Goal: Information Seeking & Learning: Learn about a topic

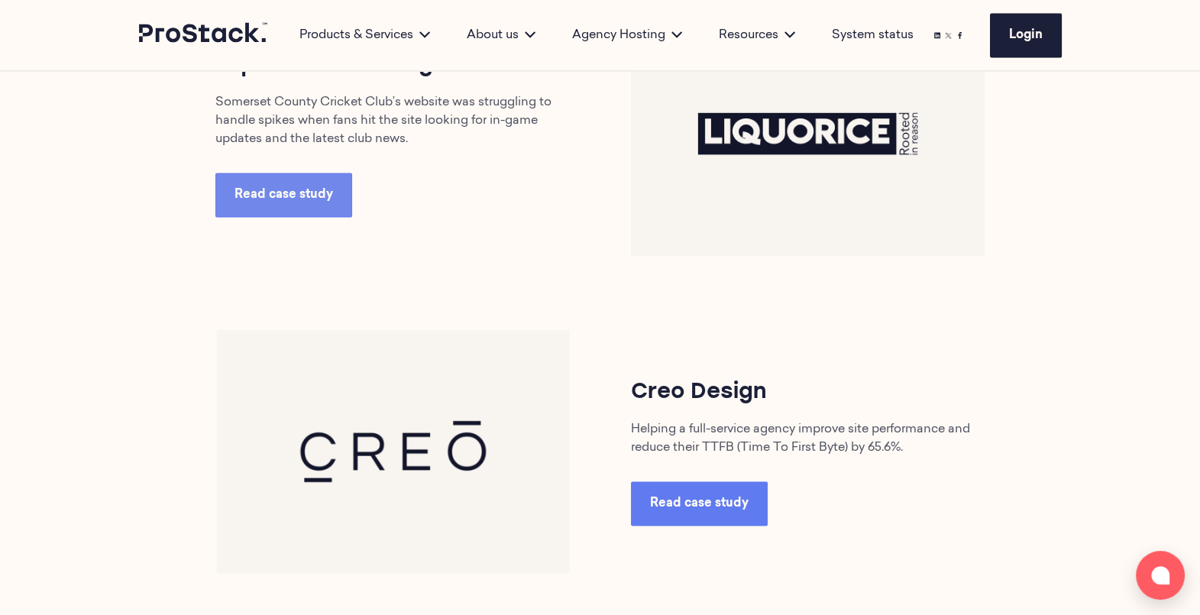
scroll to position [3009, 0]
click at [730, 519] on link "Read case study" at bounding box center [699, 503] width 137 height 44
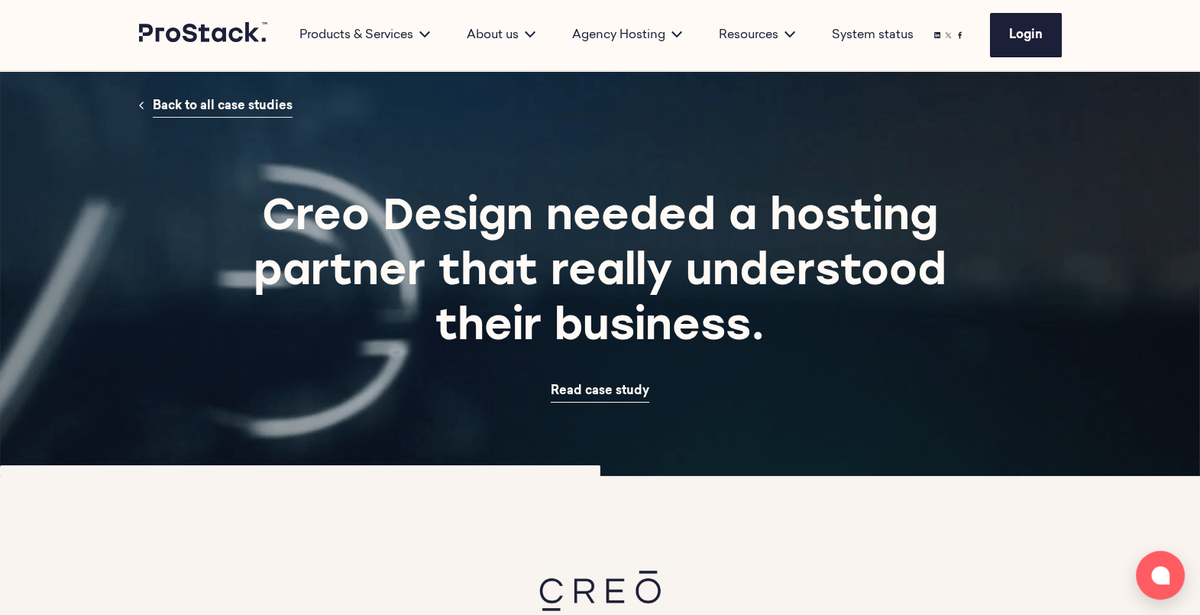
click at [198, 115] on link "Back to all case studies" at bounding box center [223, 107] width 140 height 22
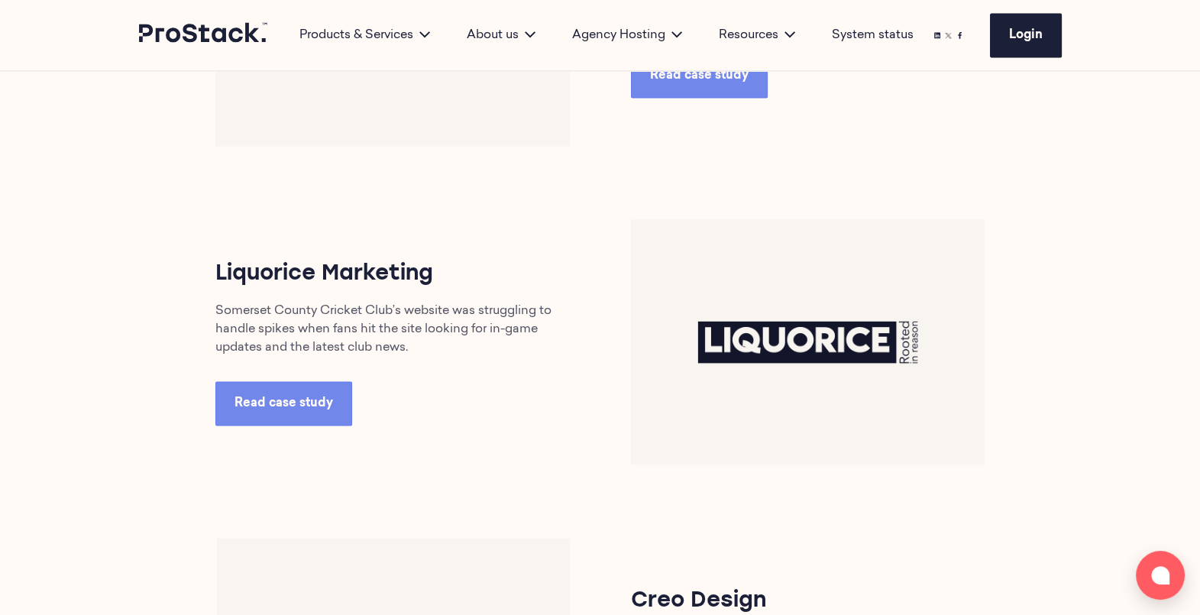
scroll to position [2769, 0]
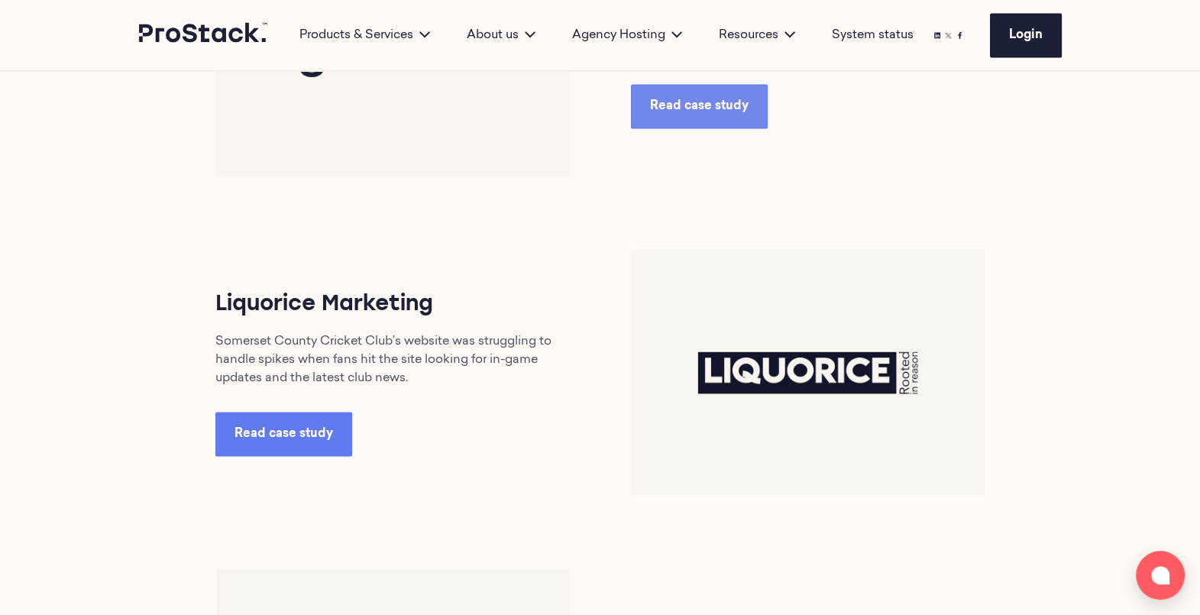
click at [279, 451] on link "Read case study" at bounding box center [283, 434] width 137 height 44
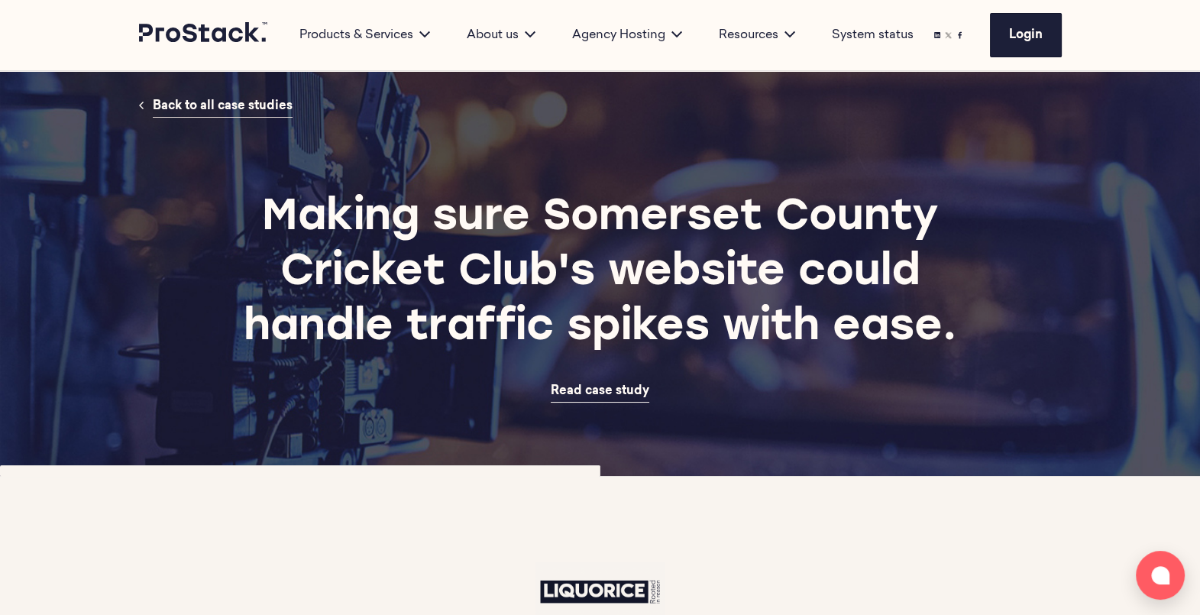
click at [216, 100] on span "Back to all case studies" at bounding box center [223, 106] width 140 height 12
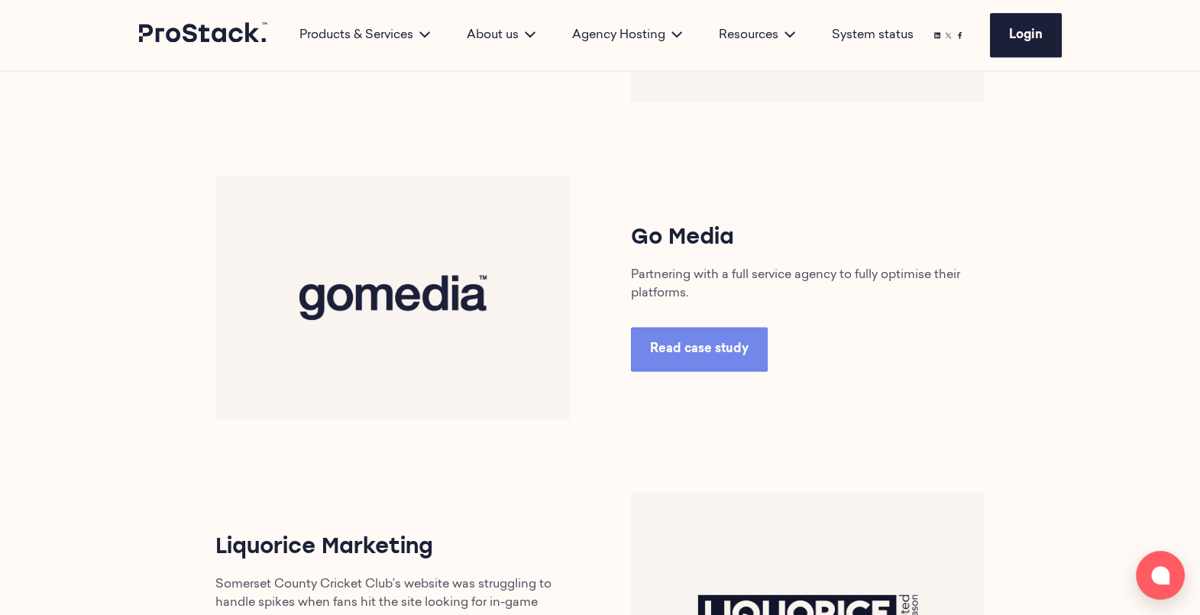
scroll to position [2522, 0]
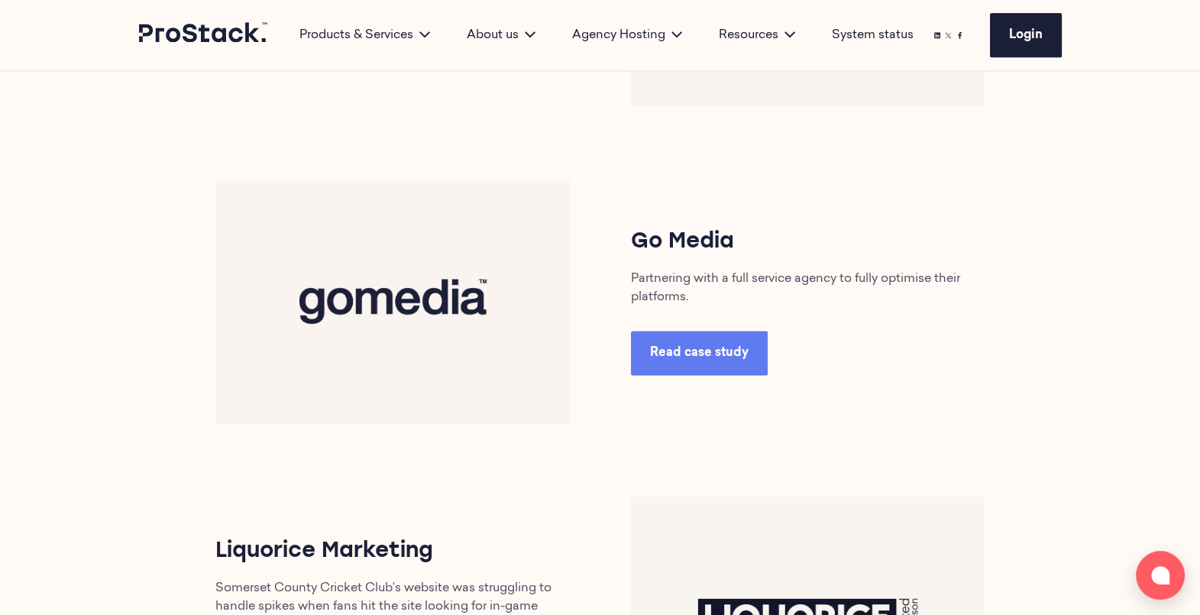
click at [700, 353] on span "Read case study" at bounding box center [699, 353] width 99 height 12
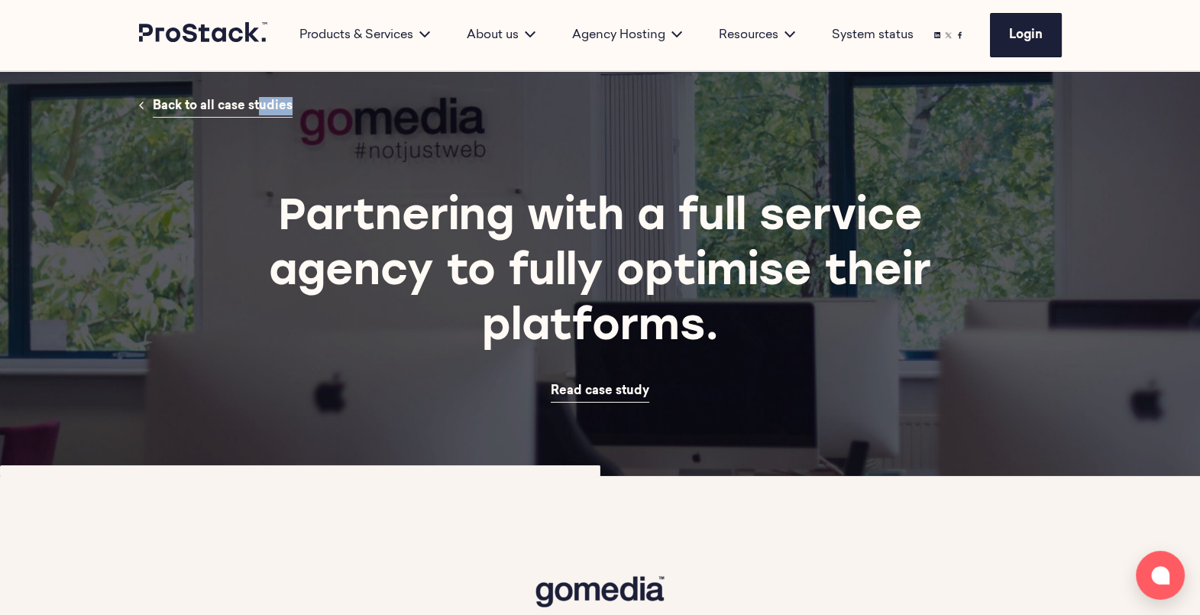
drag, startPoint x: 196, startPoint y: 118, endPoint x: 235, endPoint y: 100, distance: 43.1
click at [235, 100] on section "Back to all case studies Partnering with a full service agency to fully optimis…" at bounding box center [600, 273] width 1200 height 405
click at [235, 100] on span "Back to all case studies" at bounding box center [223, 106] width 140 height 12
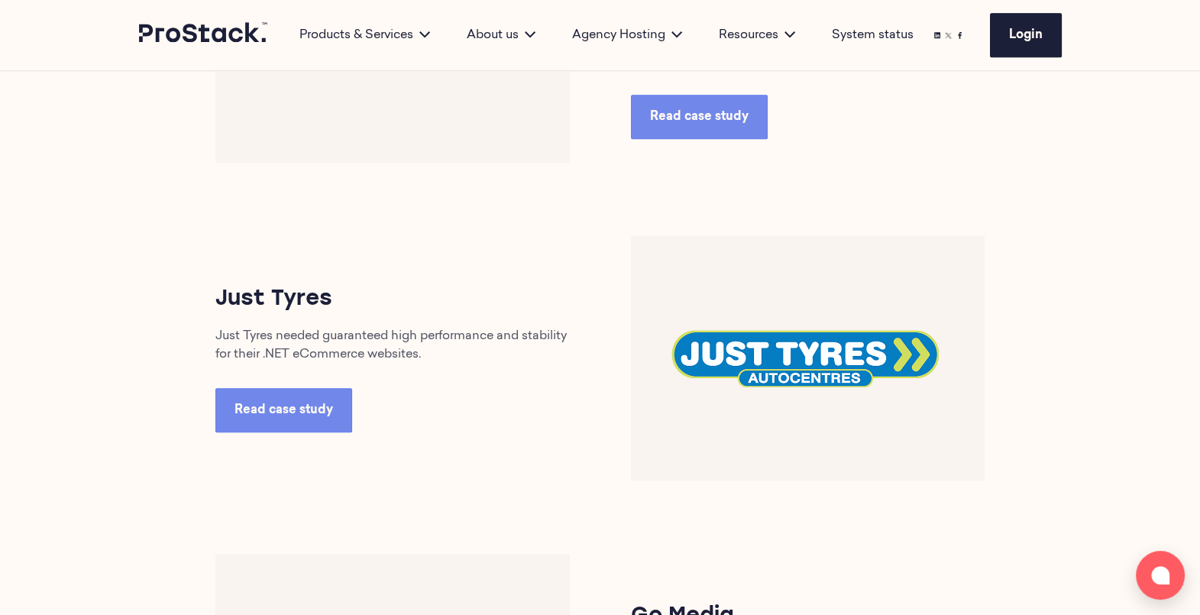
scroll to position [2145, 0]
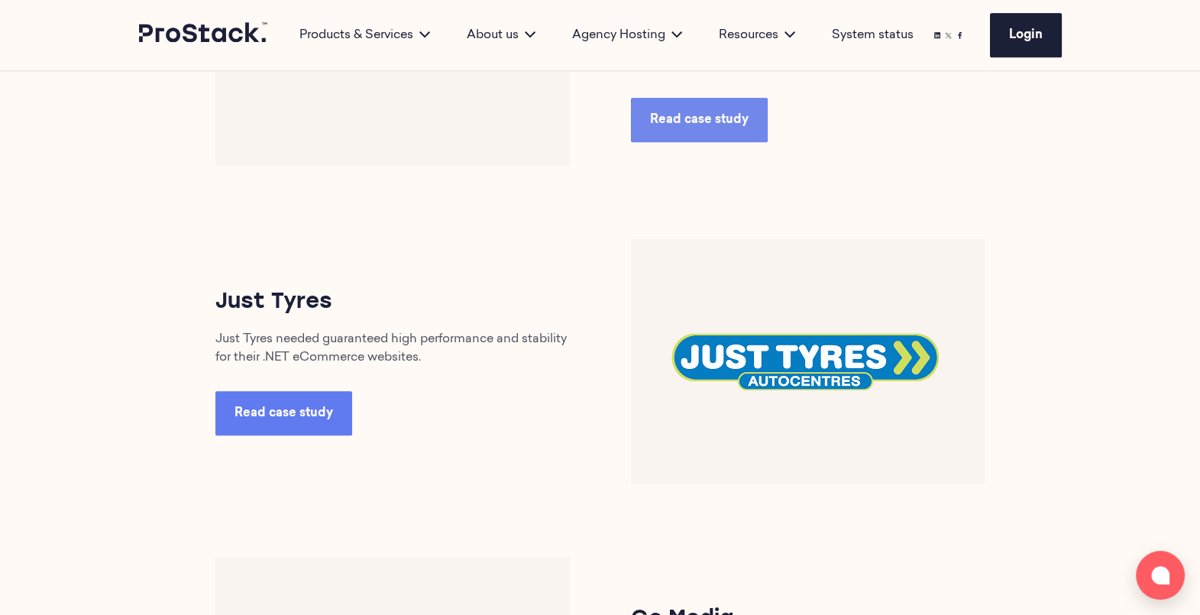
click at [262, 419] on span "Read case study" at bounding box center [284, 413] width 99 height 12
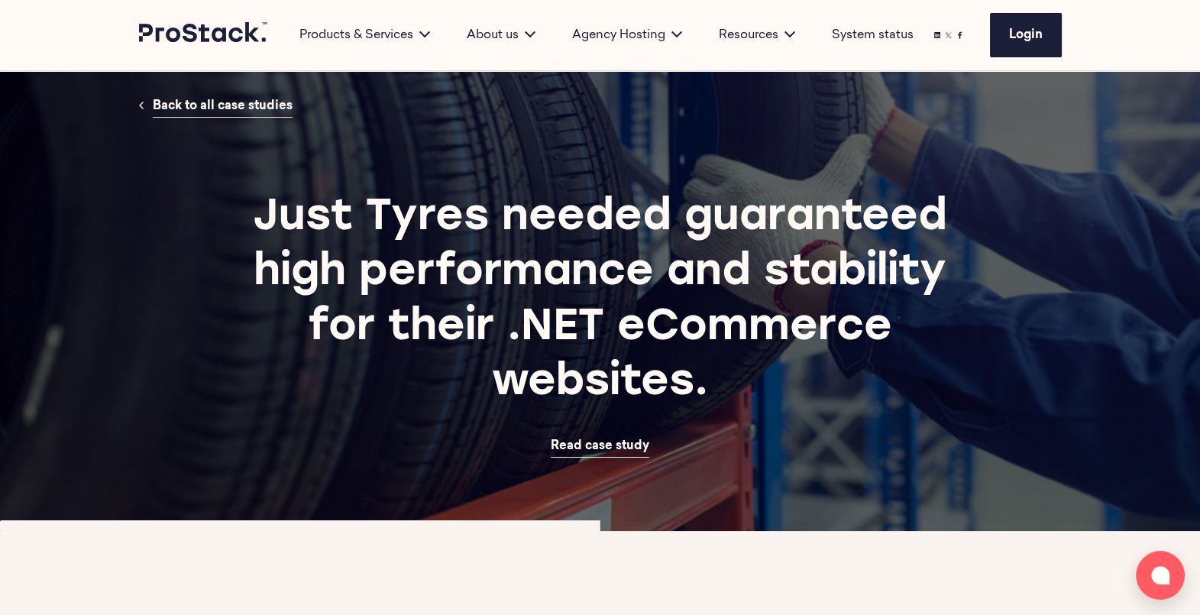
click at [227, 110] on span "Back to all case studies" at bounding box center [223, 106] width 140 height 12
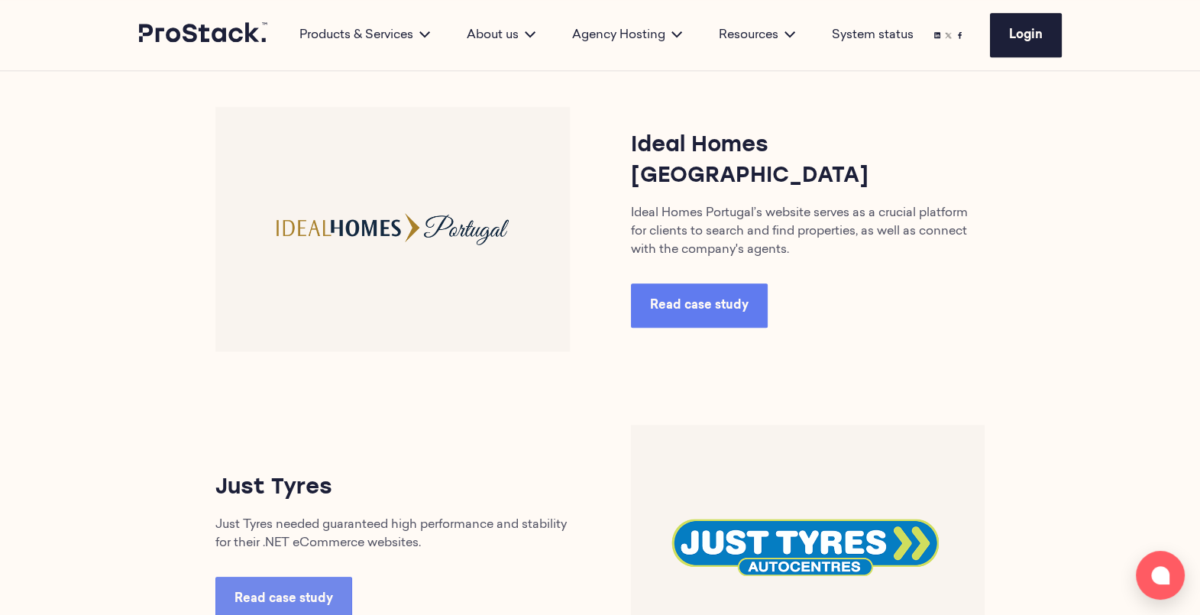
scroll to position [1958, 0]
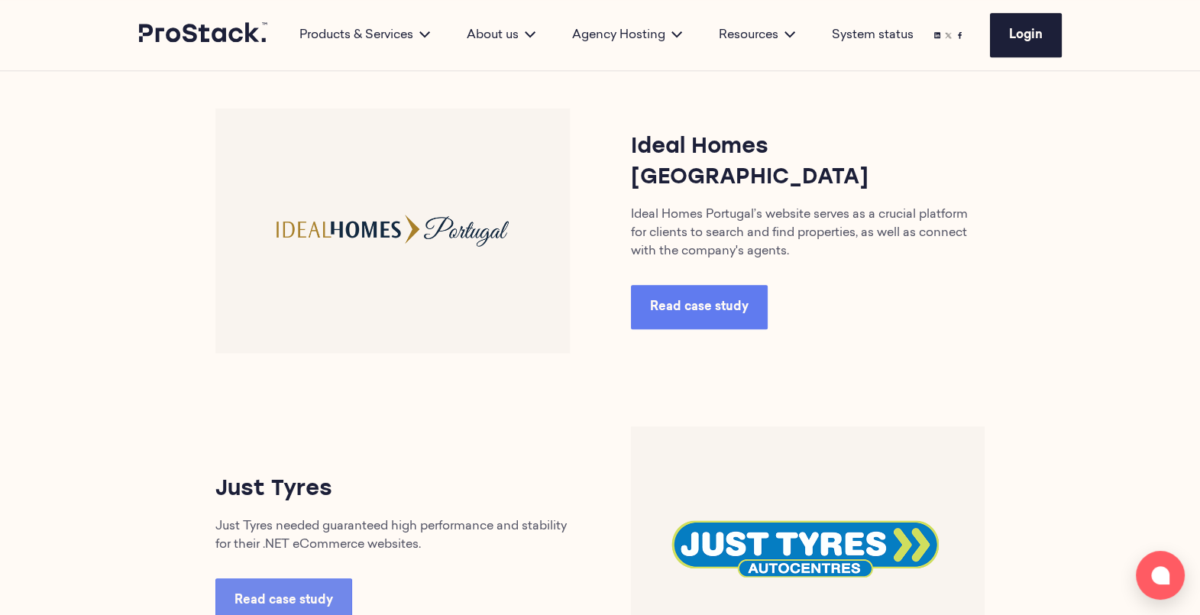
click at [704, 301] on span "Read case study" at bounding box center [699, 307] width 99 height 12
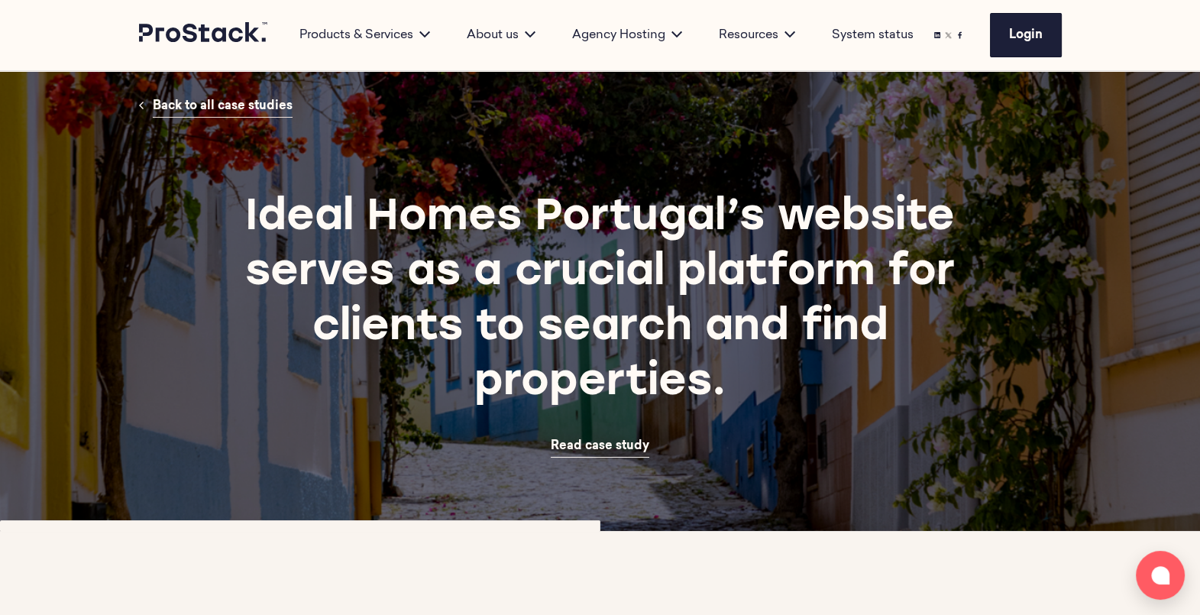
click at [200, 100] on span "Back to all case studies" at bounding box center [223, 106] width 140 height 12
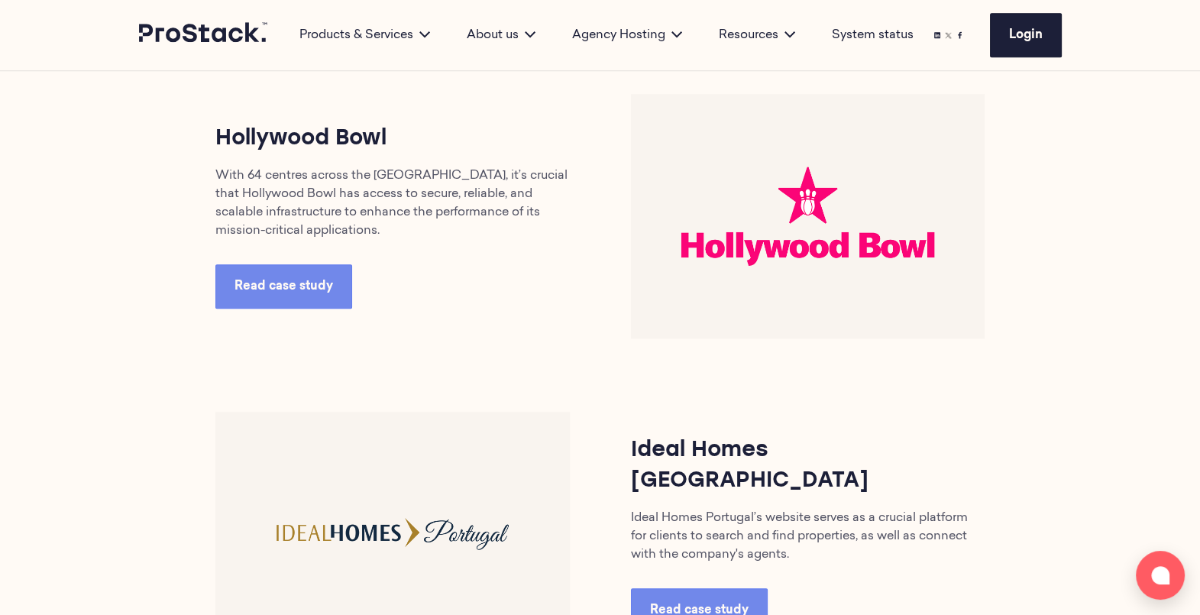
scroll to position [1650, 0]
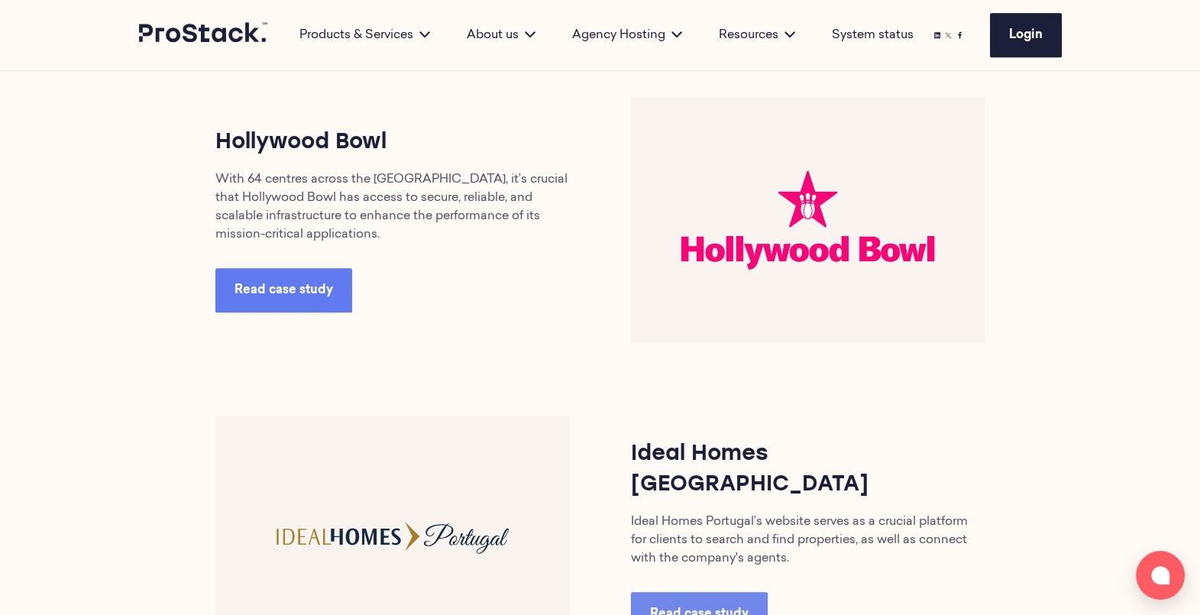
click at [283, 287] on span "Read case study" at bounding box center [284, 290] width 99 height 12
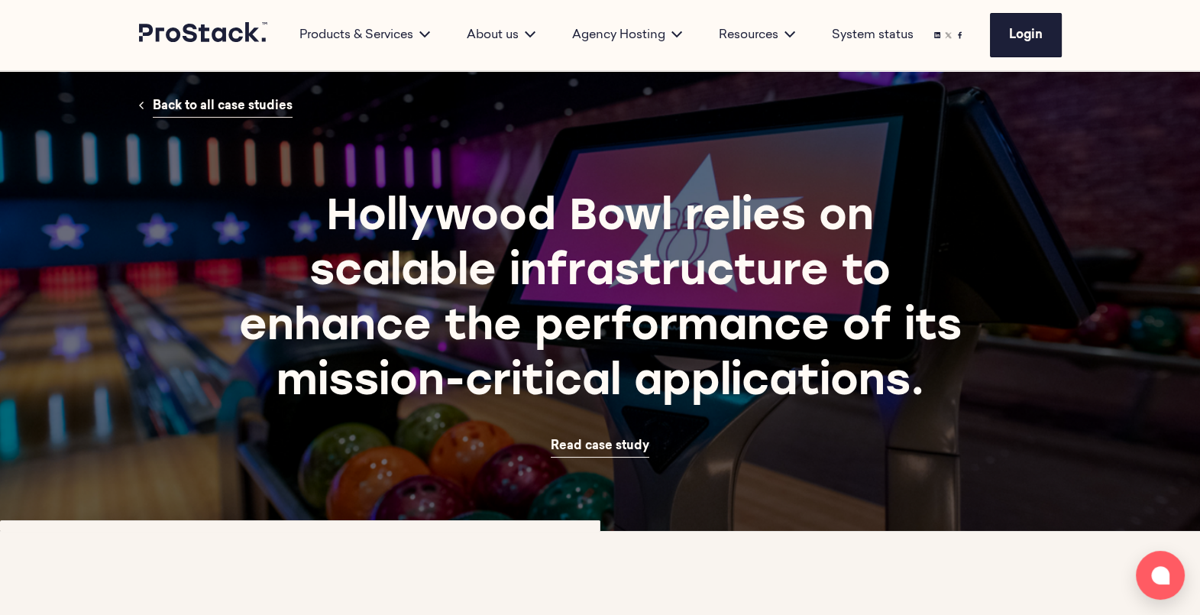
click at [245, 111] on span "Back to all case studies" at bounding box center [223, 106] width 140 height 12
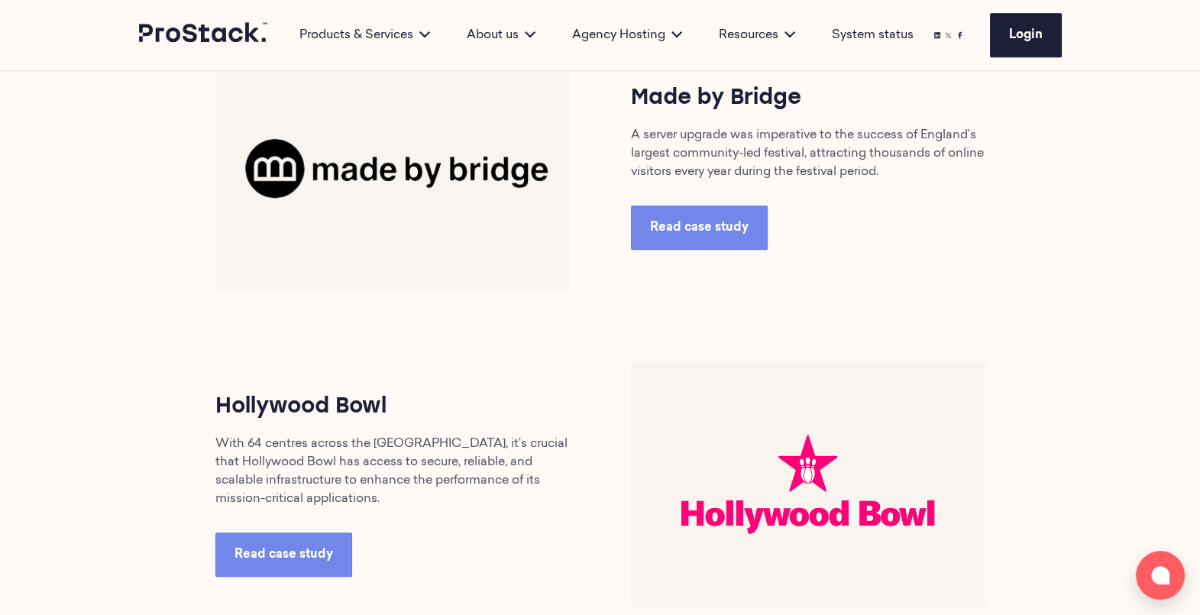
scroll to position [1381, 0]
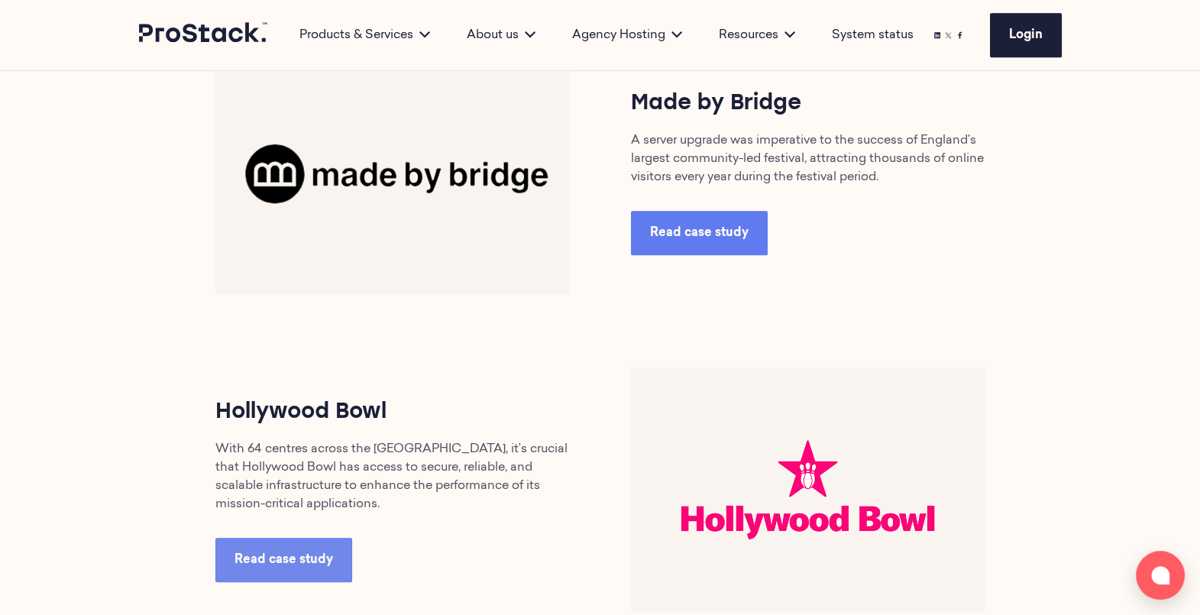
click at [663, 249] on link "Read case study" at bounding box center [699, 233] width 137 height 44
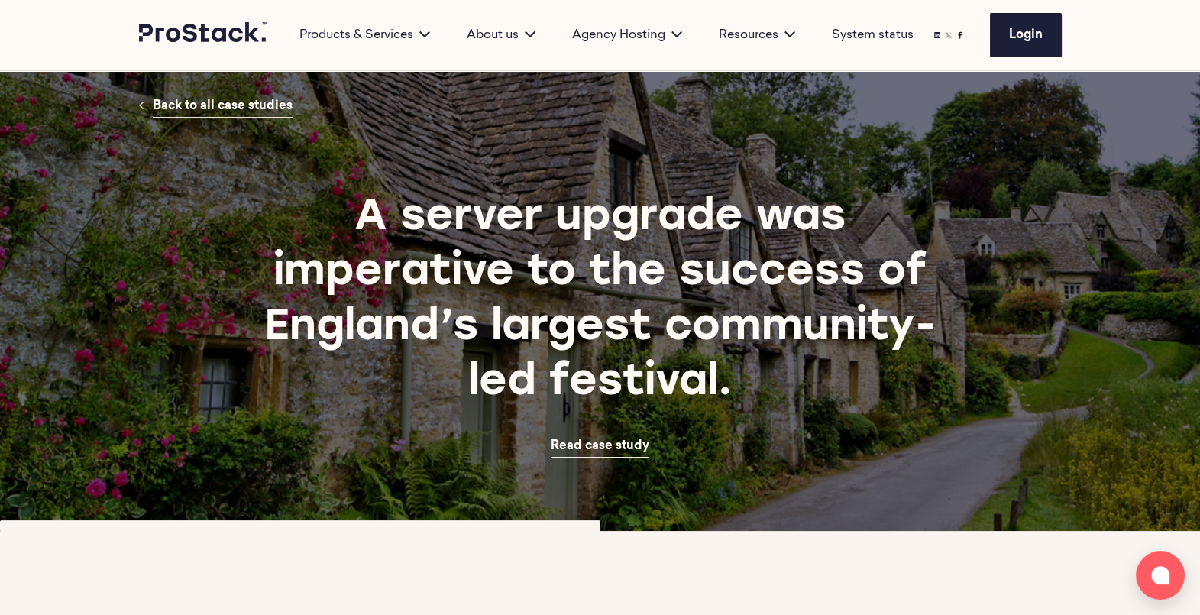
click at [217, 111] on span "Back to all case studies" at bounding box center [223, 106] width 140 height 12
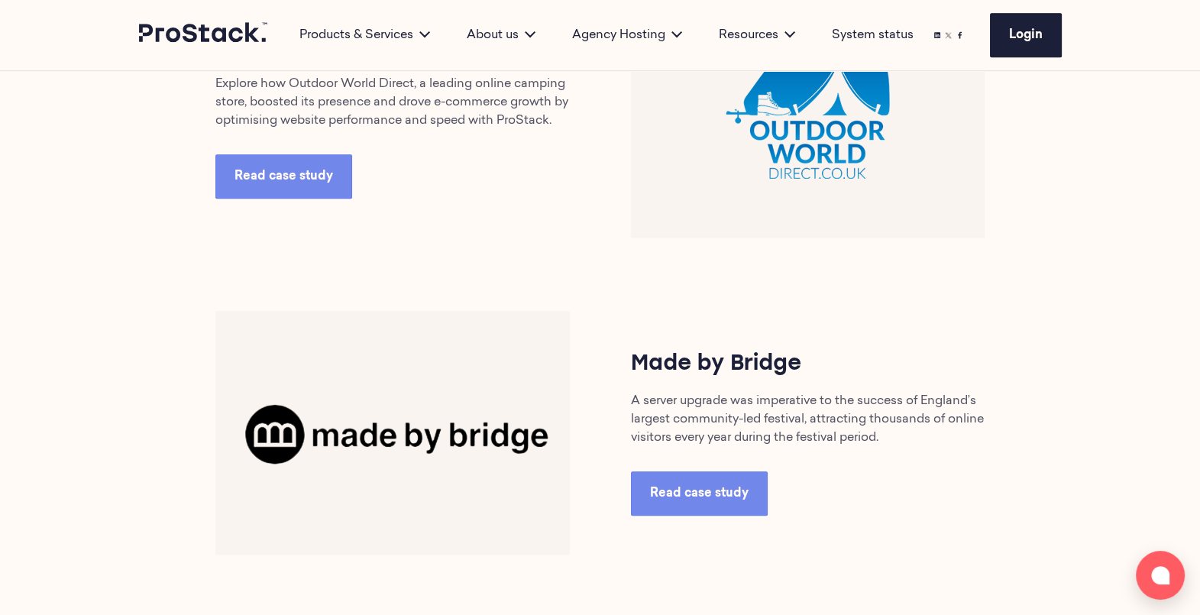
scroll to position [1119, 0]
click at [323, 183] on span "Read case study" at bounding box center [284, 177] width 99 height 12
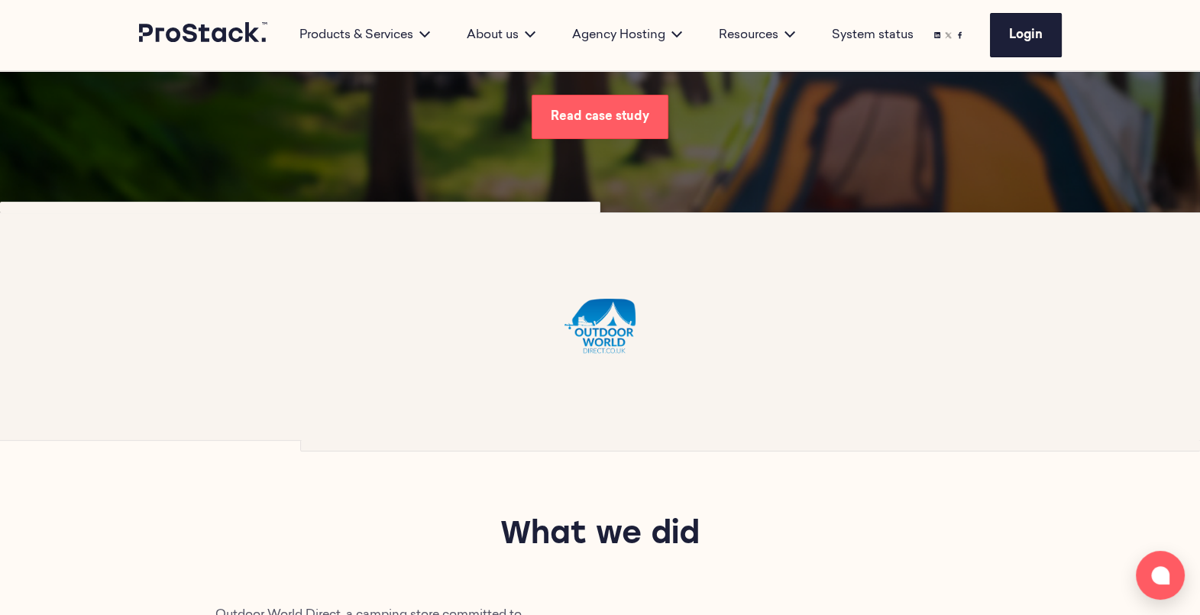
scroll to position [283, 0]
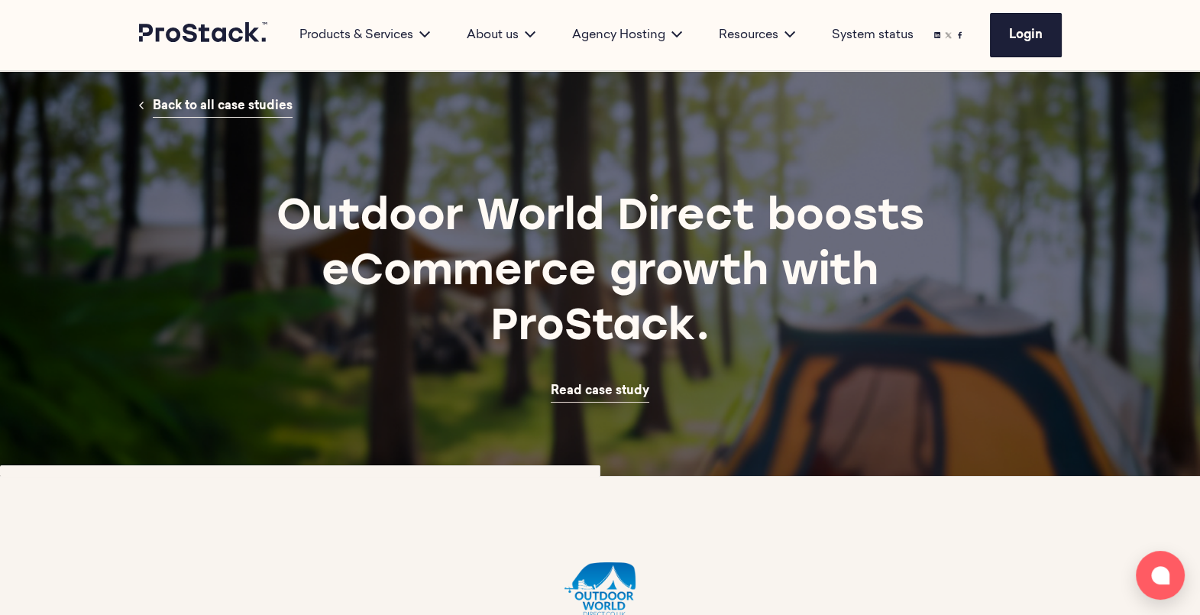
click at [620, 397] on span "Read case study" at bounding box center [600, 391] width 99 height 12
click at [234, 105] on span "Back to all case studies" at bounding box center [223, 106] width 140 height 12
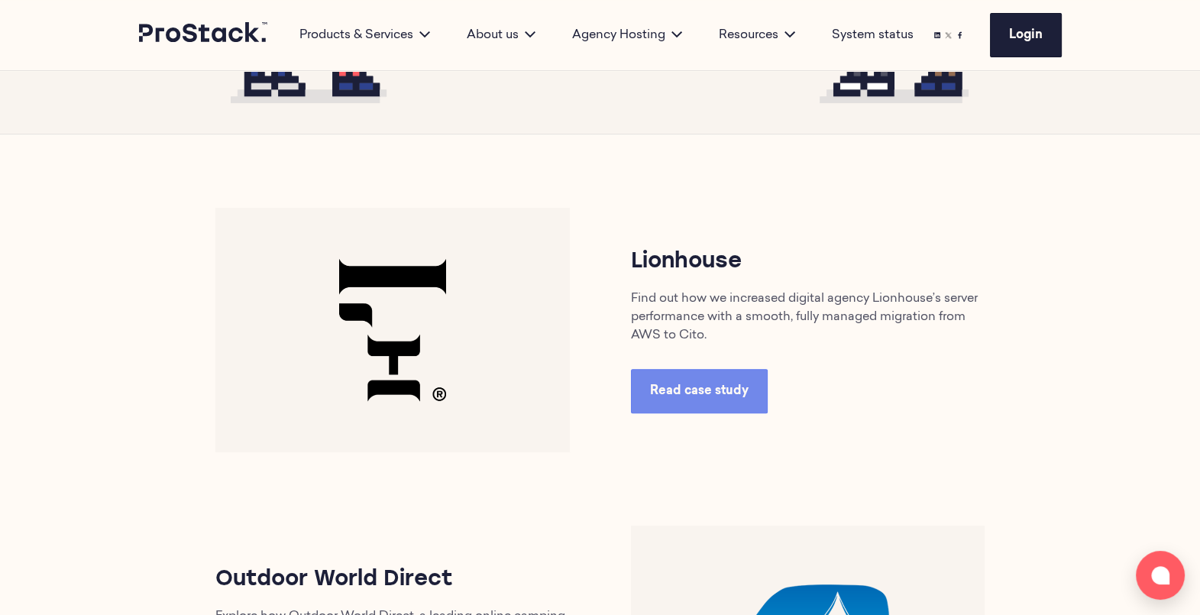
scroll to position [591, 0]
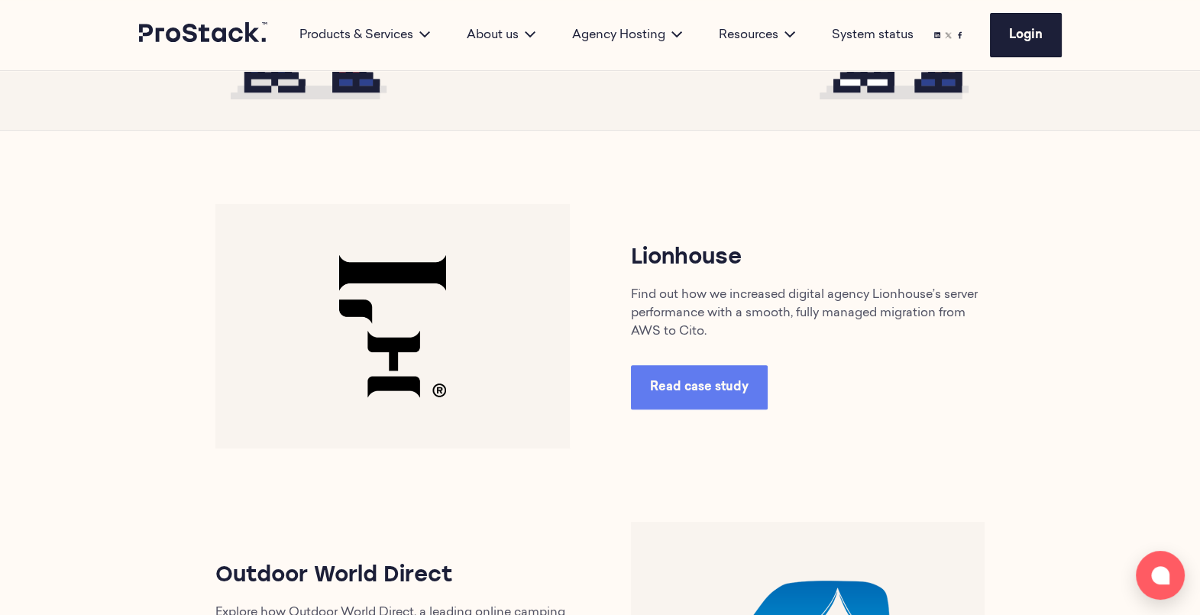
click at [699, 394] on span "Read case study" at bounding box center [699, 387] width 99 height 12
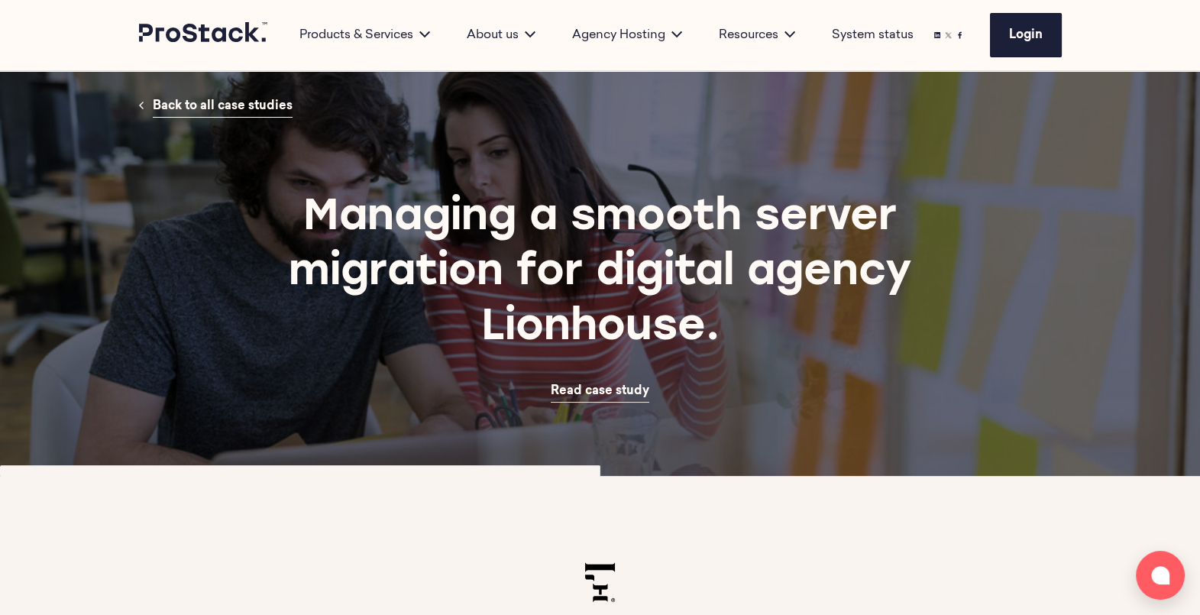
click at [592, 386] on span "Read case study" at bounding box center [600, 391] width 99 height 12
click at [199, 109] on span "Back to all case studies" at bounding box center [223, 106] width 140 height 12
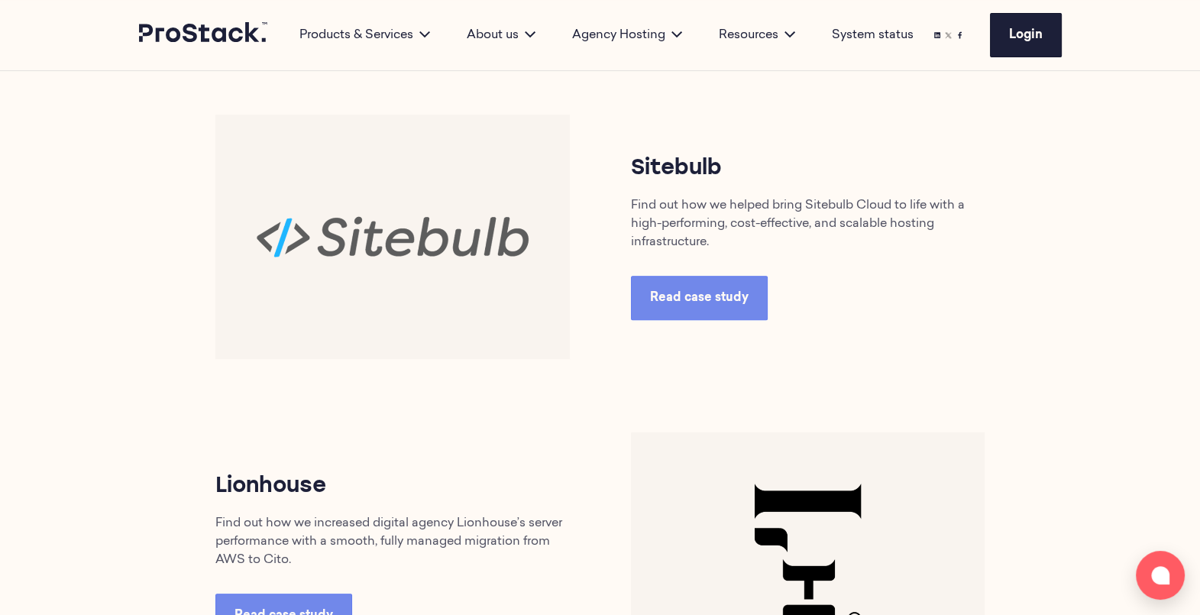
scroll to position [679, 0]
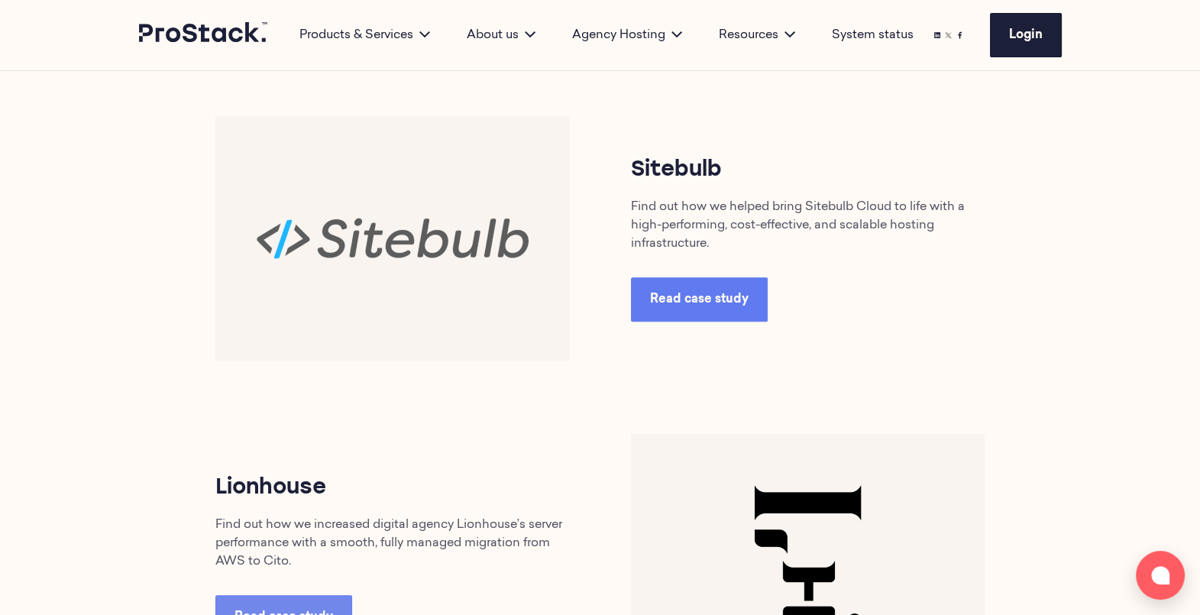
click at [680, 293] on span "Read case study" at bounding box center [699, 299] width 99 height 12
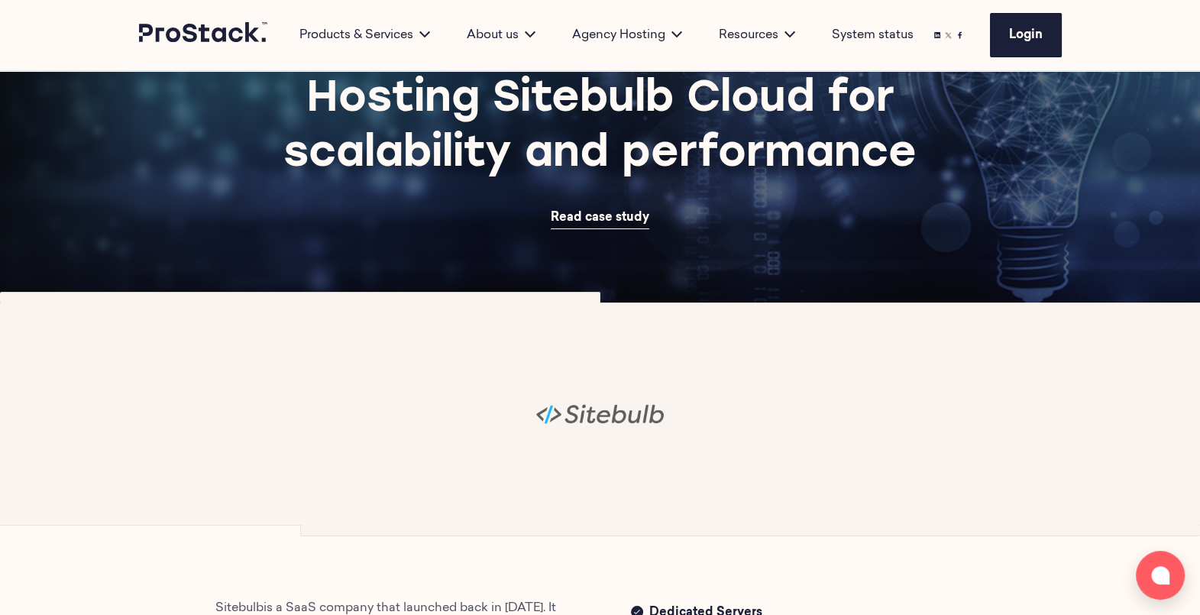
scroll to position [120, 0]
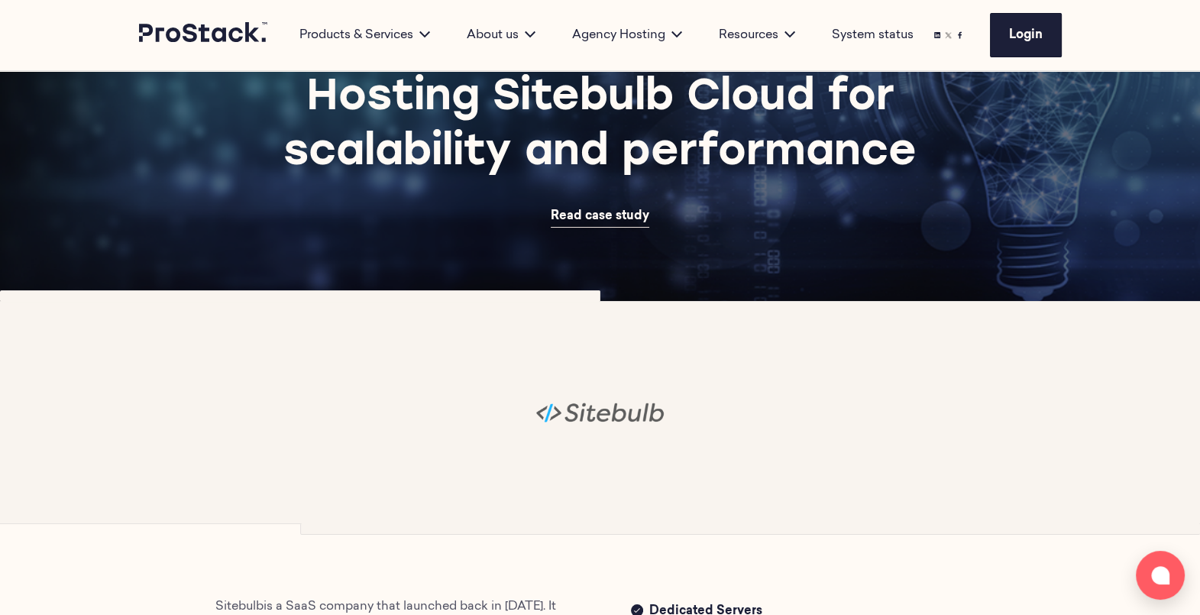
click at [595, 217] on span "Read case study" at bounding box center [600, 216] width 99 height 12
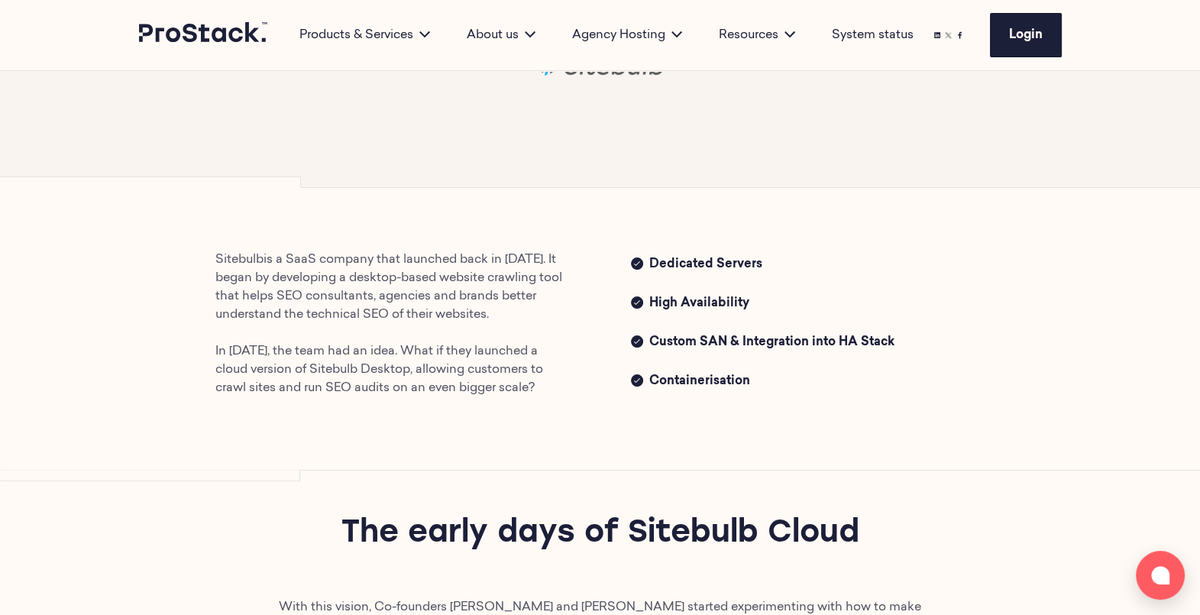
scroll to position [468, 0]
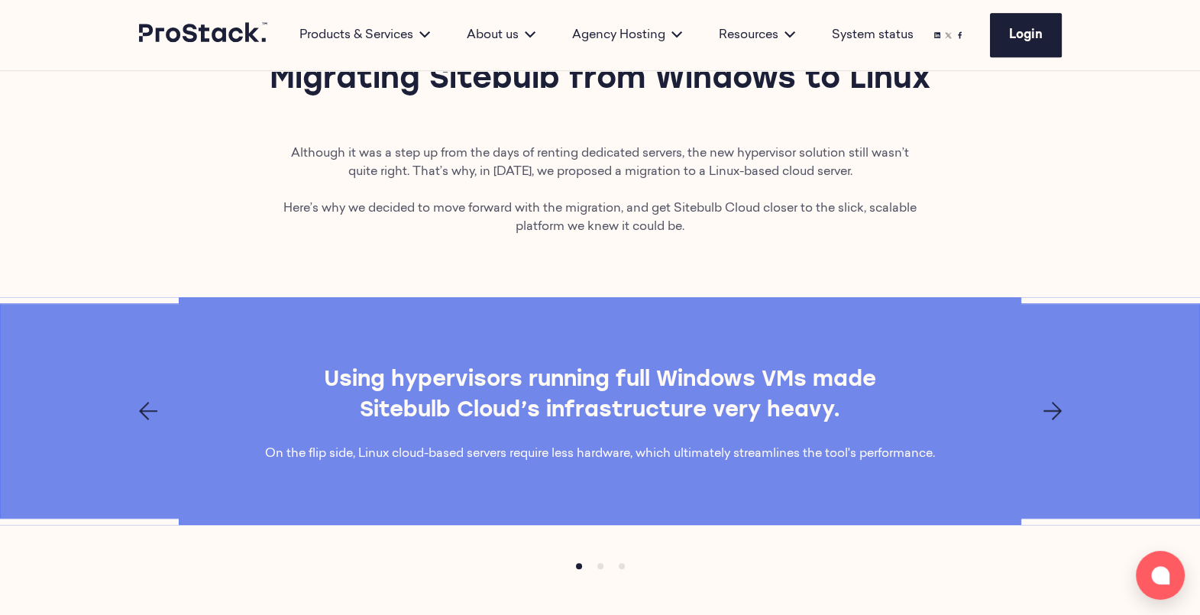
scroll to position [1256, 0]
click at [1047, 406] on icon "Next page" at bounding box center [1053, 411] width 18 height 18
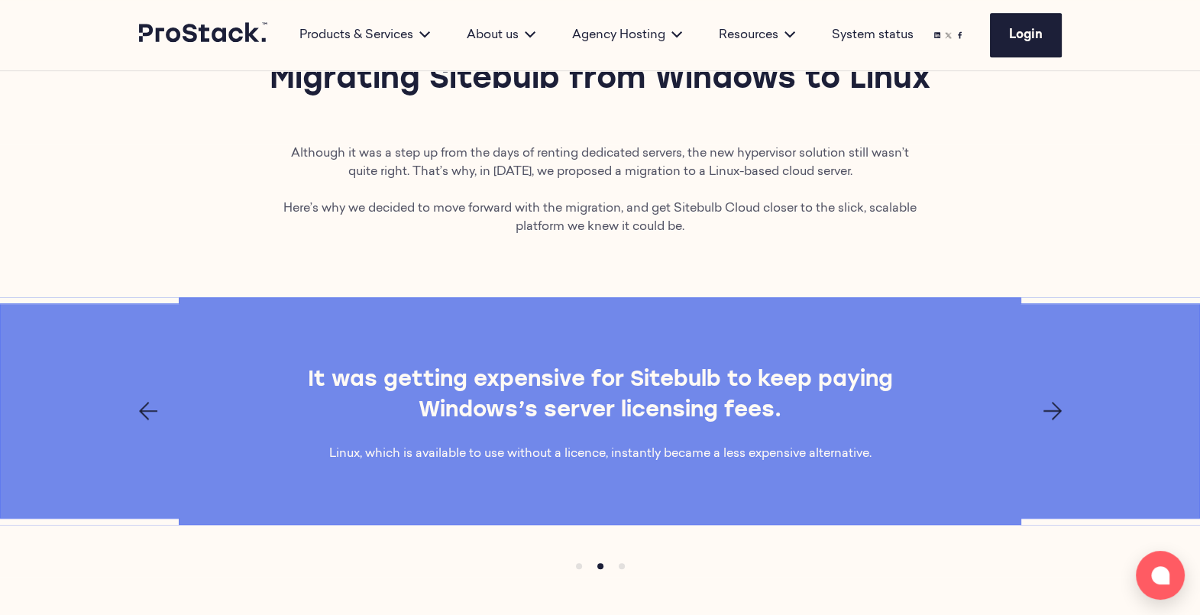
click at [1047, 406] on icon "Next page" at bounding box center [1053, 411] width 18 height 18
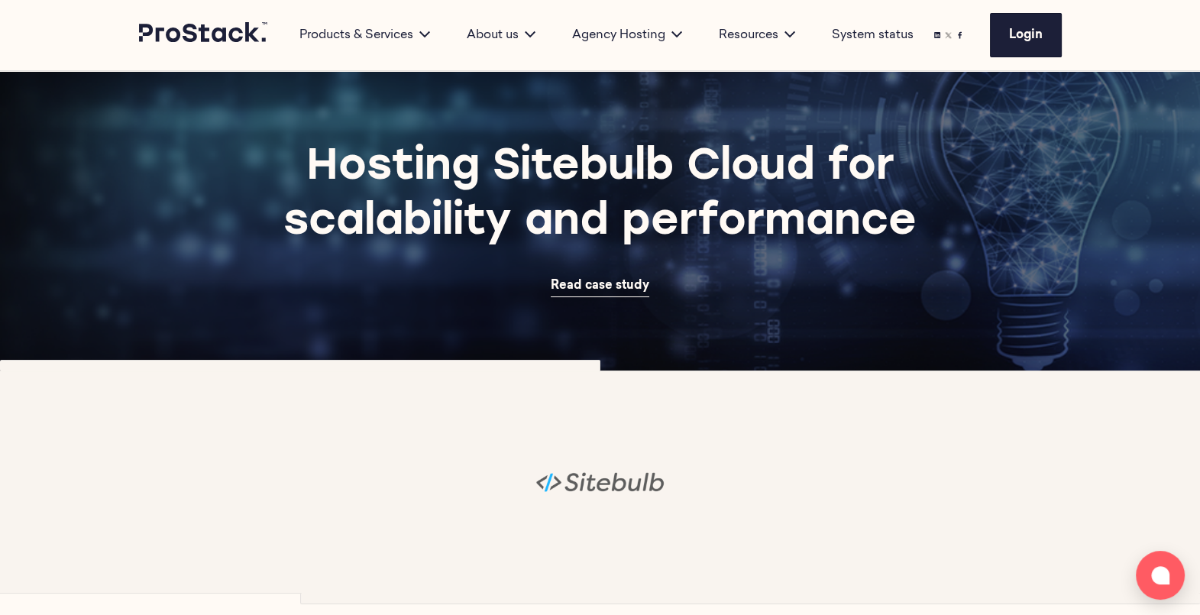
scroll to position [0, 0]
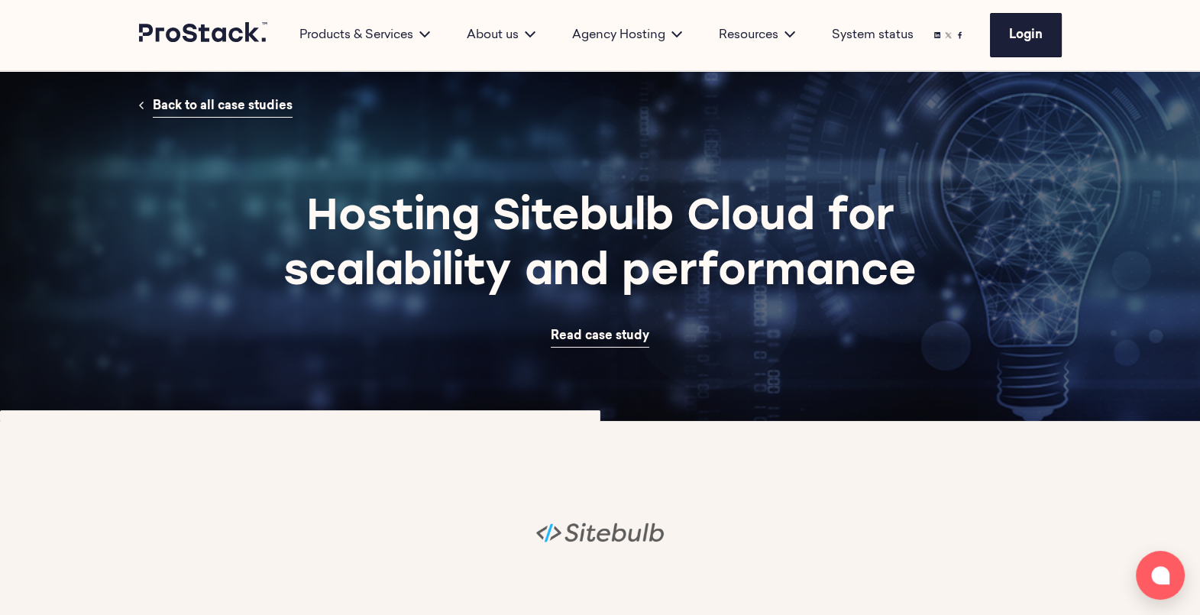
click at [310, 478] on div at bounding box center [600, 533] width 1045 height 222
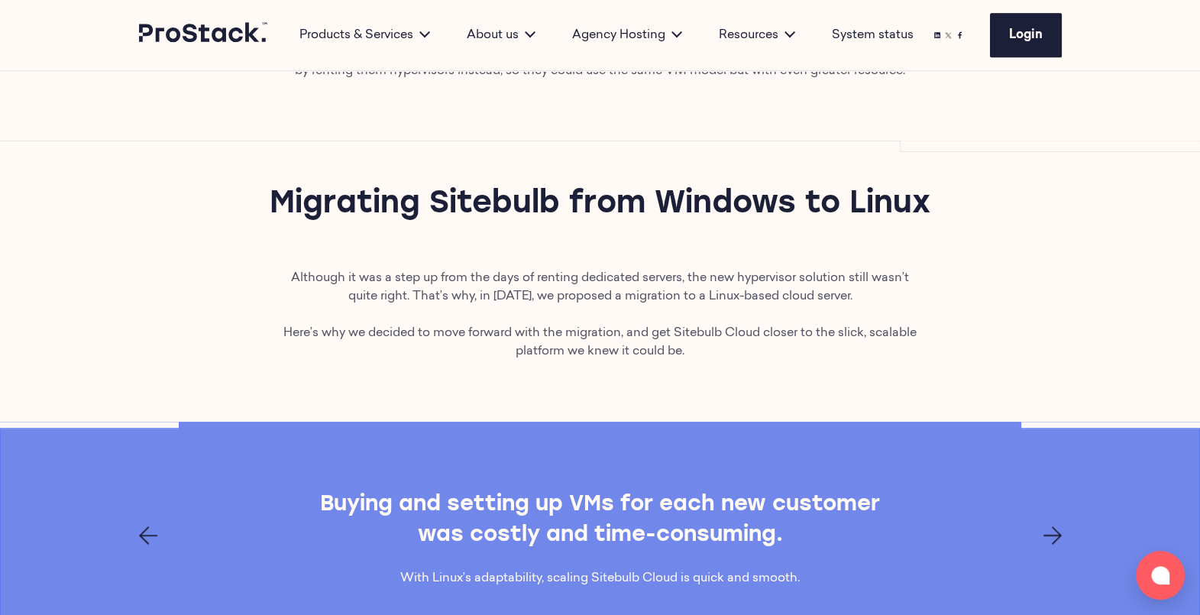
scroll to position [1414, 0]
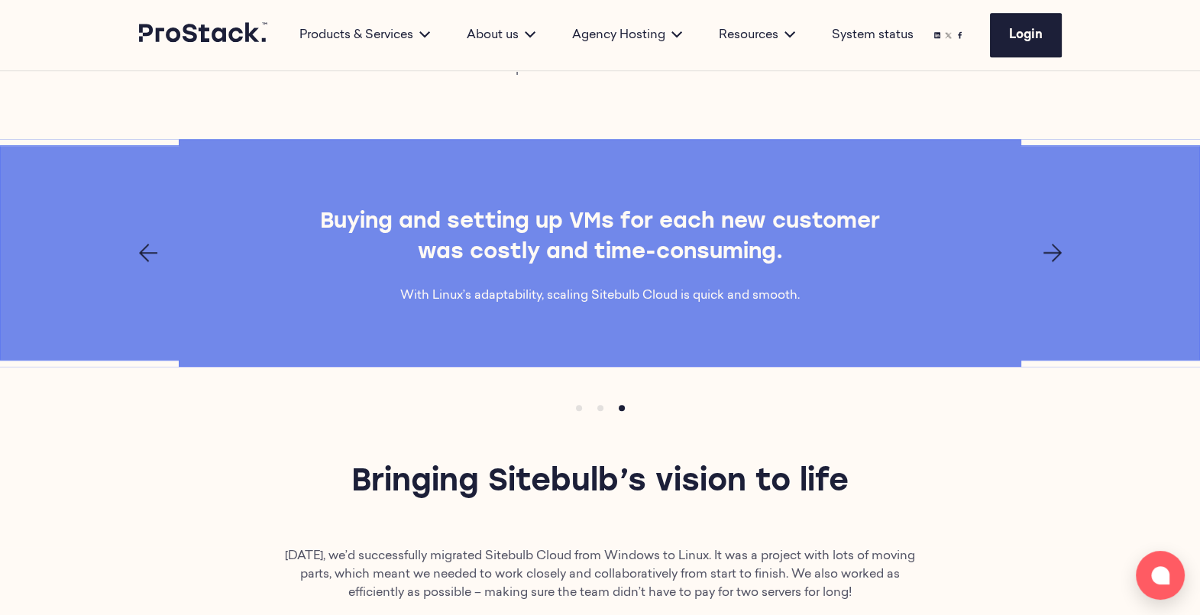
click at [1041, 262] on div "Buying and setting up VMs for each new customer was costly and time-consuming. …" at bounding box center [600, 253] width 1045 height 104
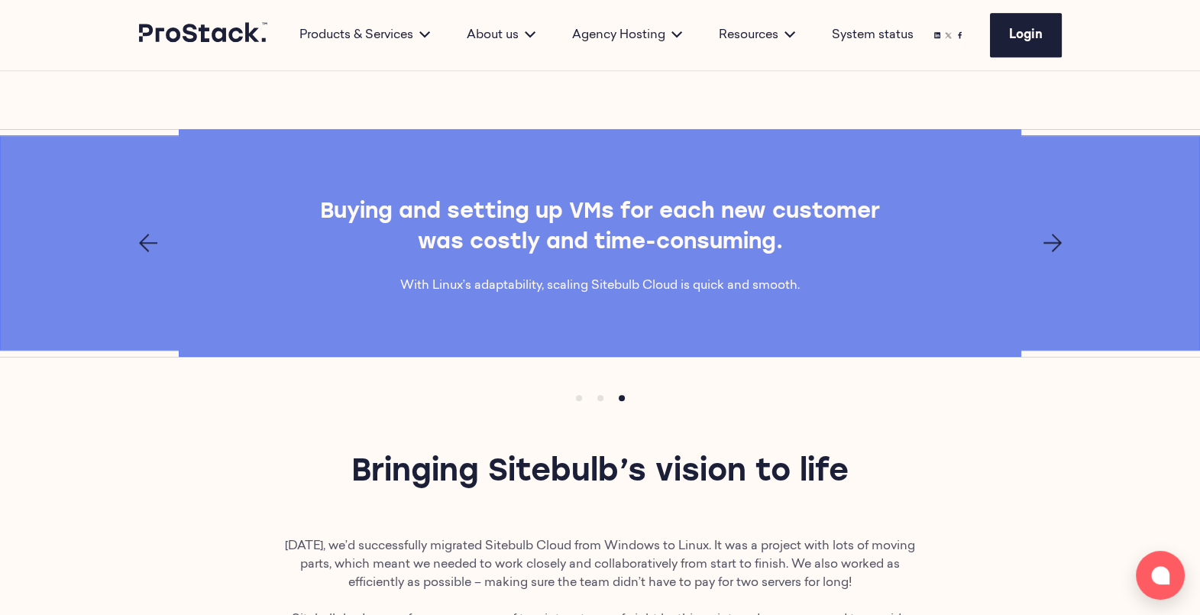
scroll to position [1424, 0]
click at [1059, 241] on icon "Next page" at bounding box center [1053, 243] width 18 height 18
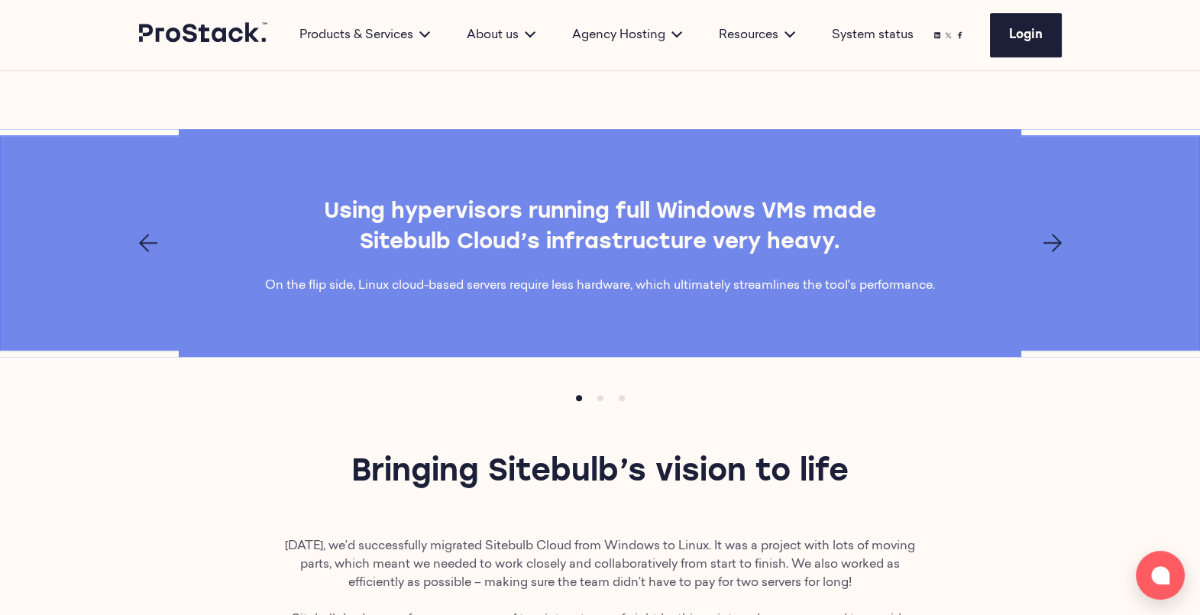
click at [1059, 241] on icon "Next page" at bounding box center [1053, 243] width 18 height 18
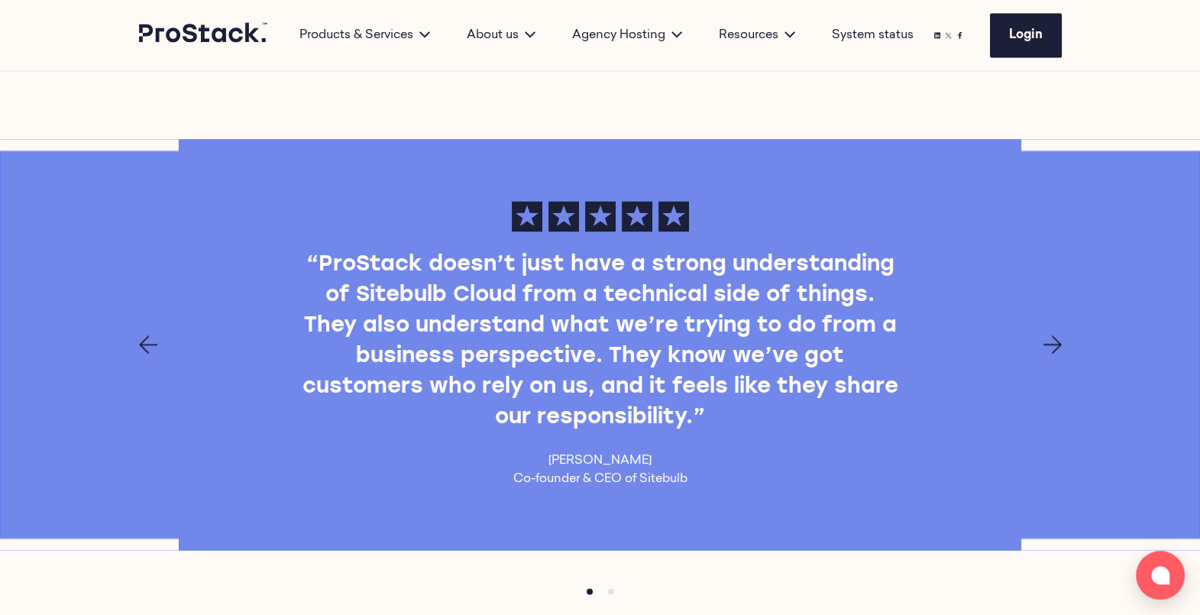
scroll to position [2806, 0]
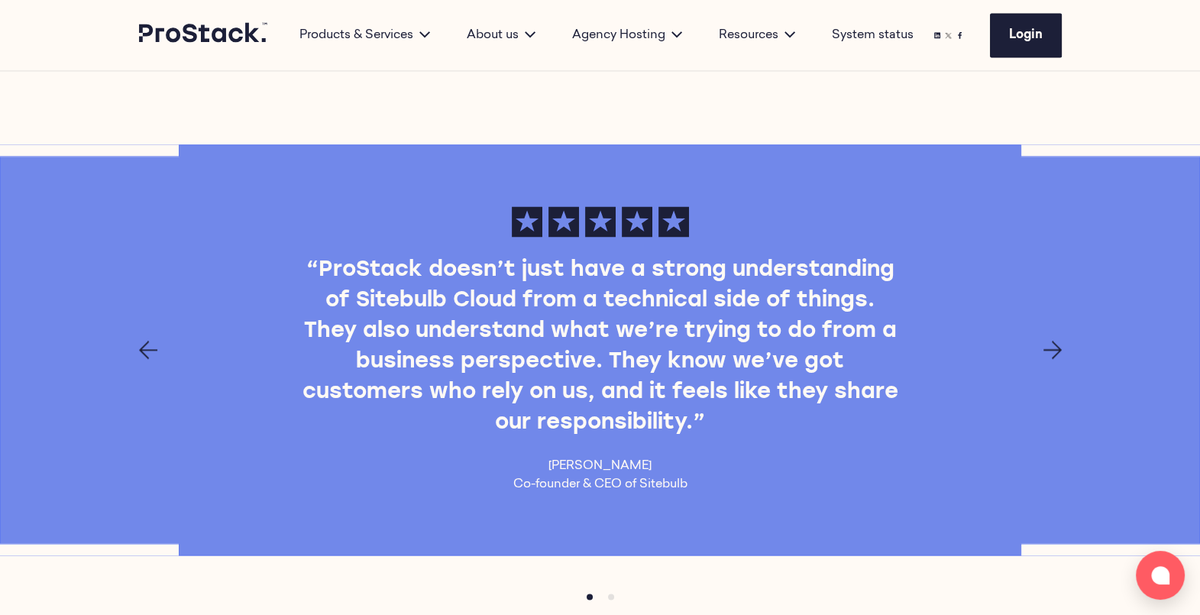
click at [1054, 342] on icon "Next page" at bounding box center [1053, 350] width 18 height 18
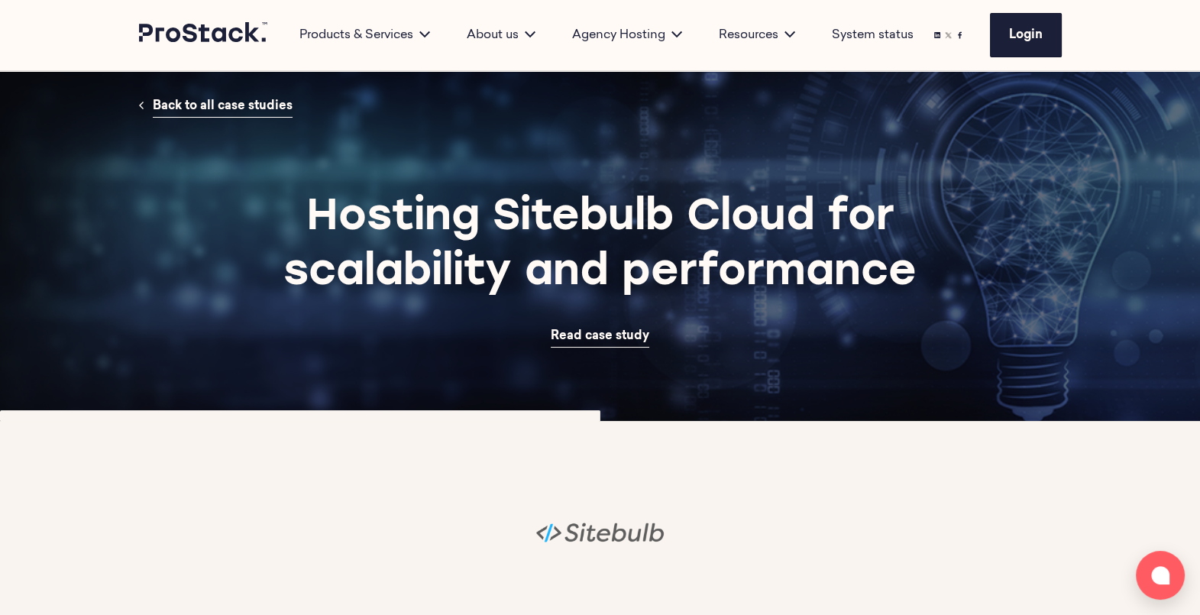
scroll to position [32, 0]
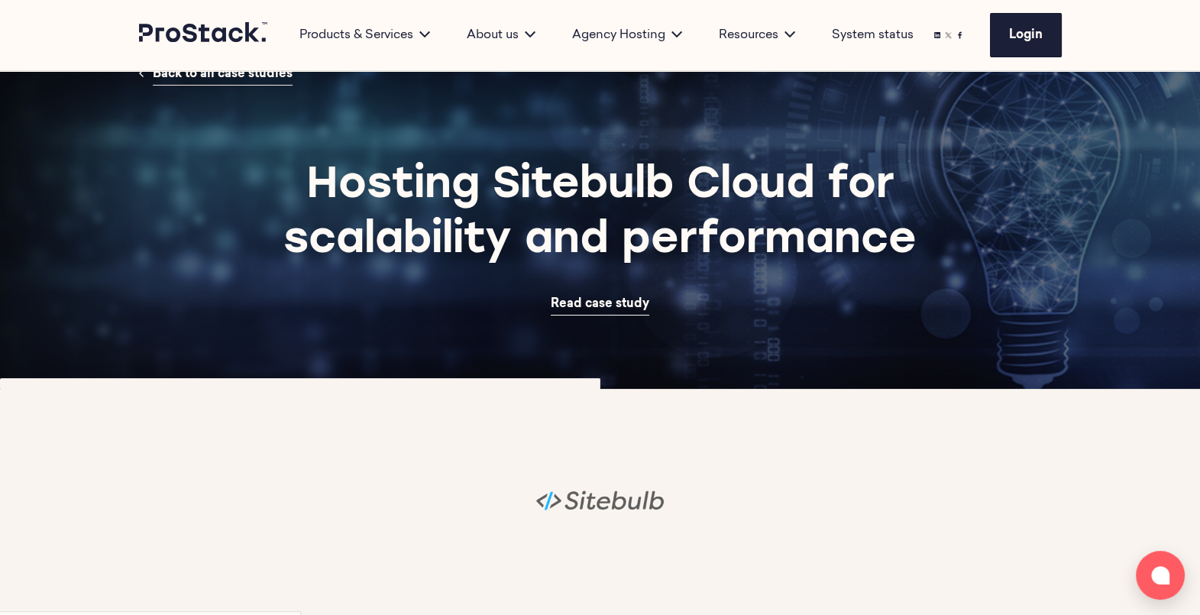
click at [215, 78] on span "Back to all case studies" at bounding box center [223, 74] width 140 height 12
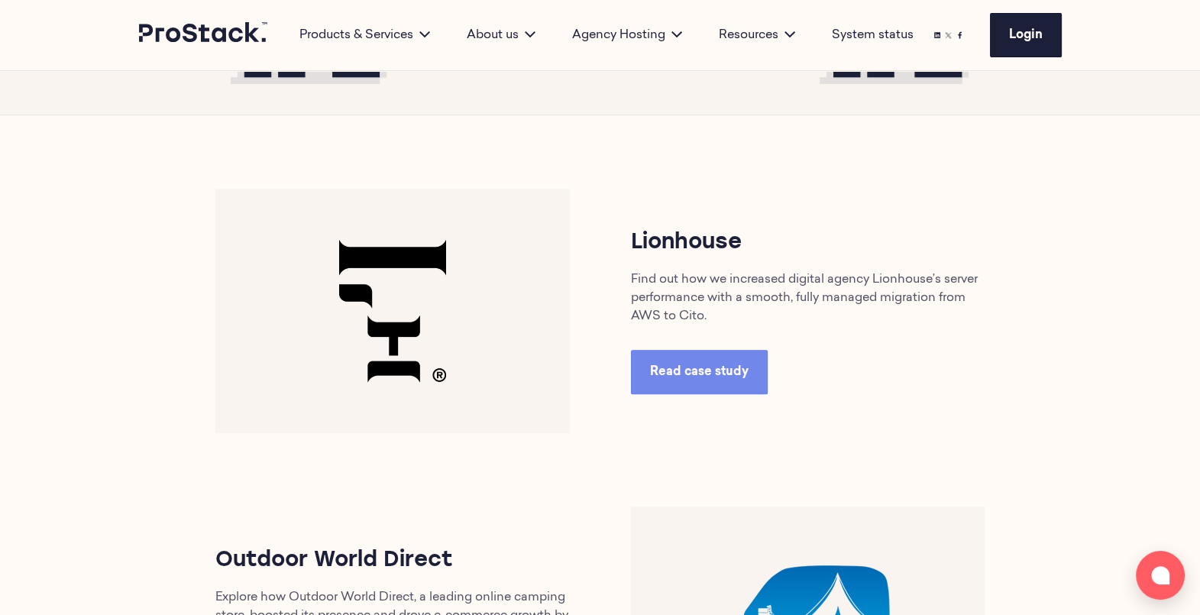
scroll to position [682, 0]
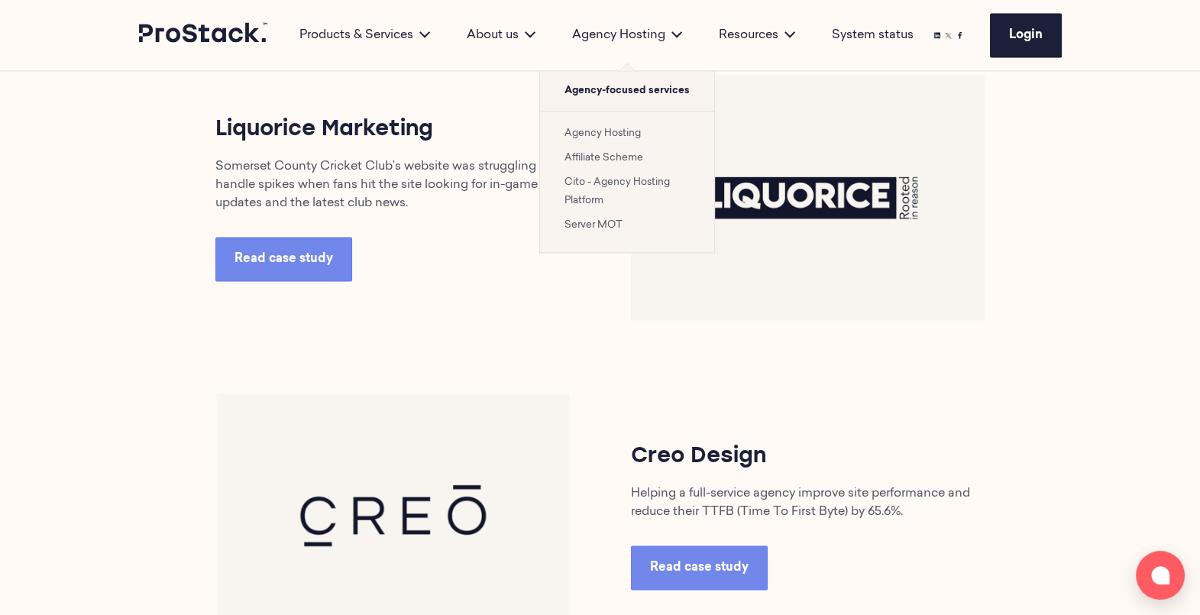
scroll to position [2926, 0]
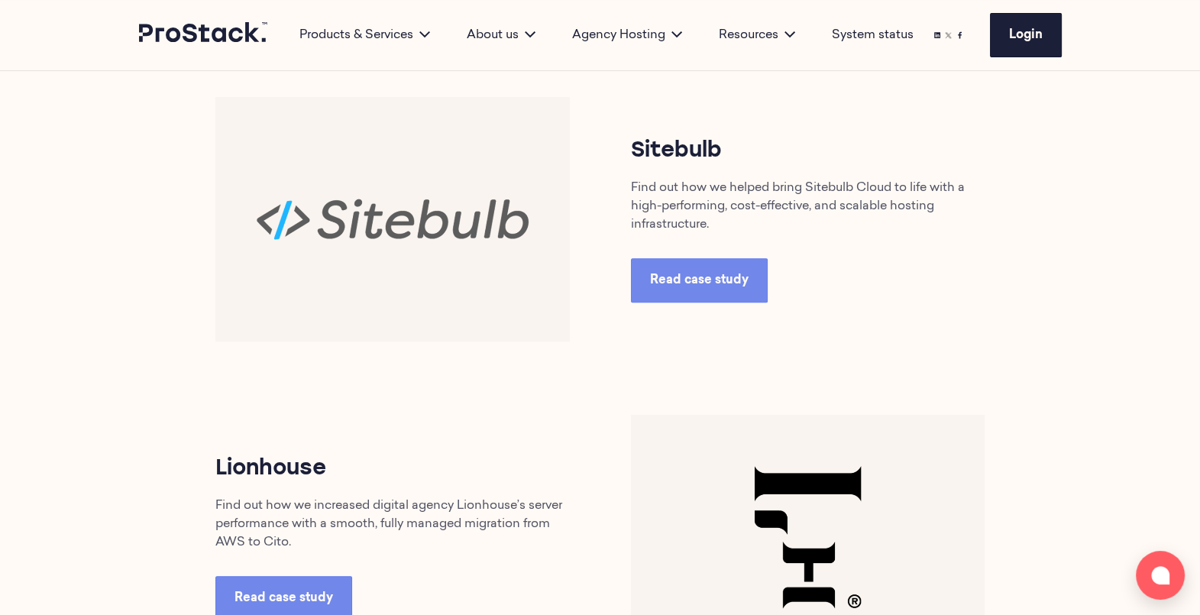
scroll to position [623, 0]
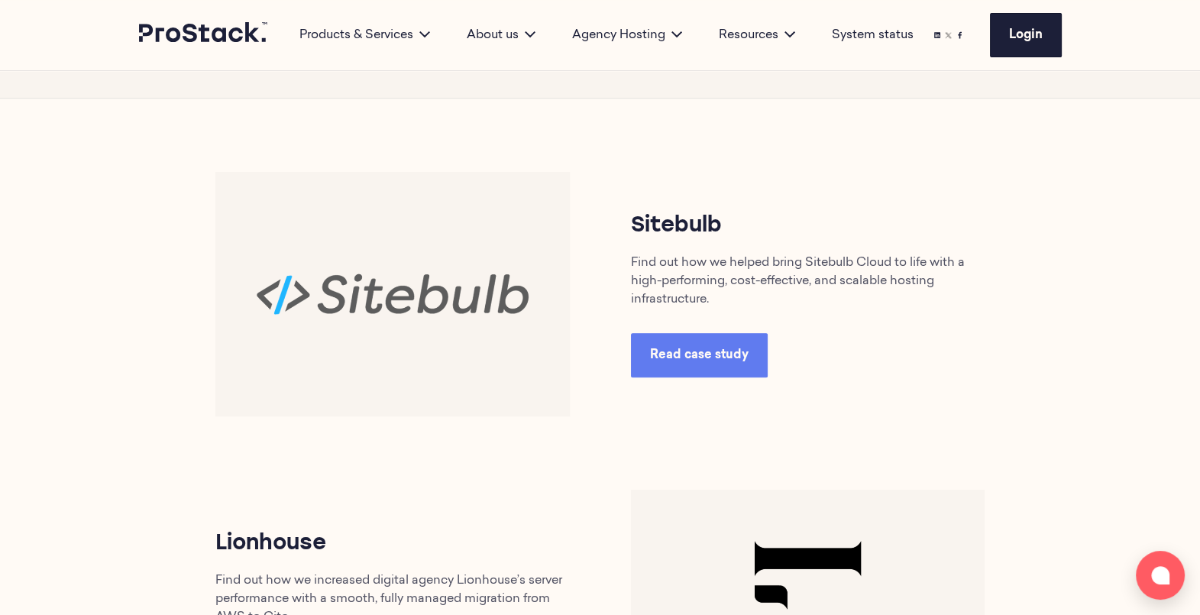
click at [730, 349] on span "Read case study" at bounding box center [699, 355] width 99 height 12
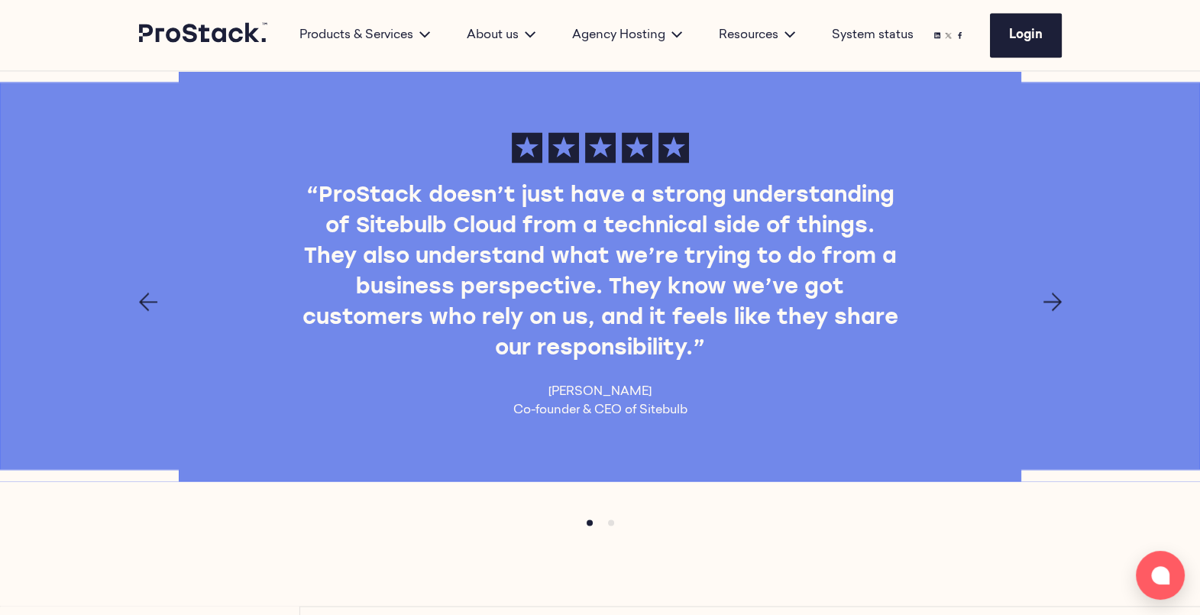
scroll to position [2881, 0]
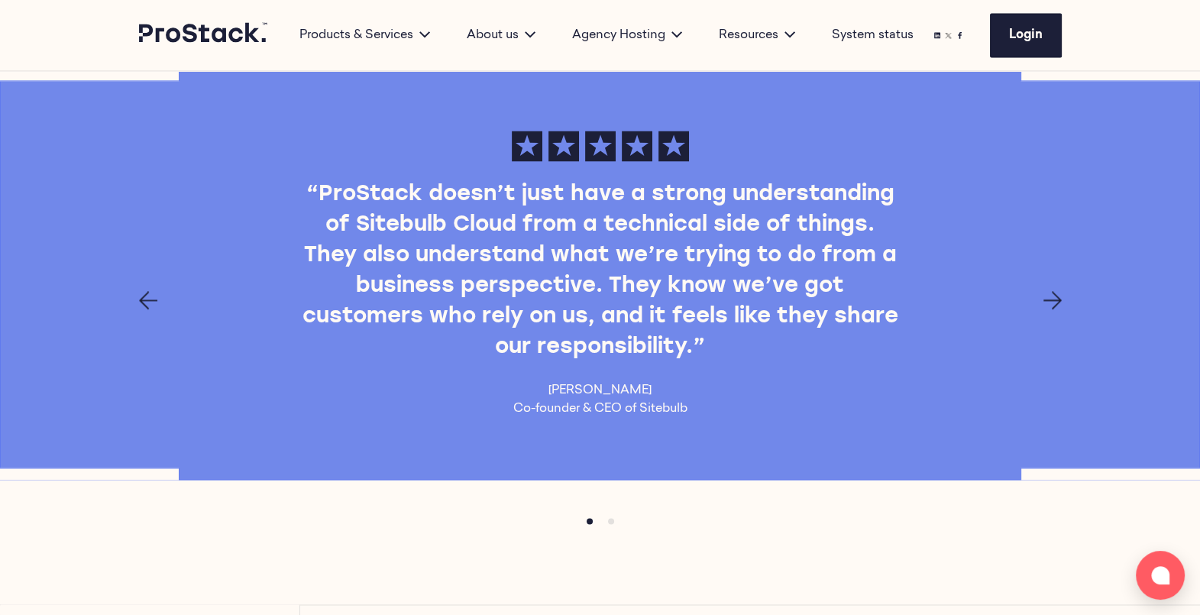
click at [1051, 296] on icon "Next page" at bounding box center [1053, 300] width 18 height 18
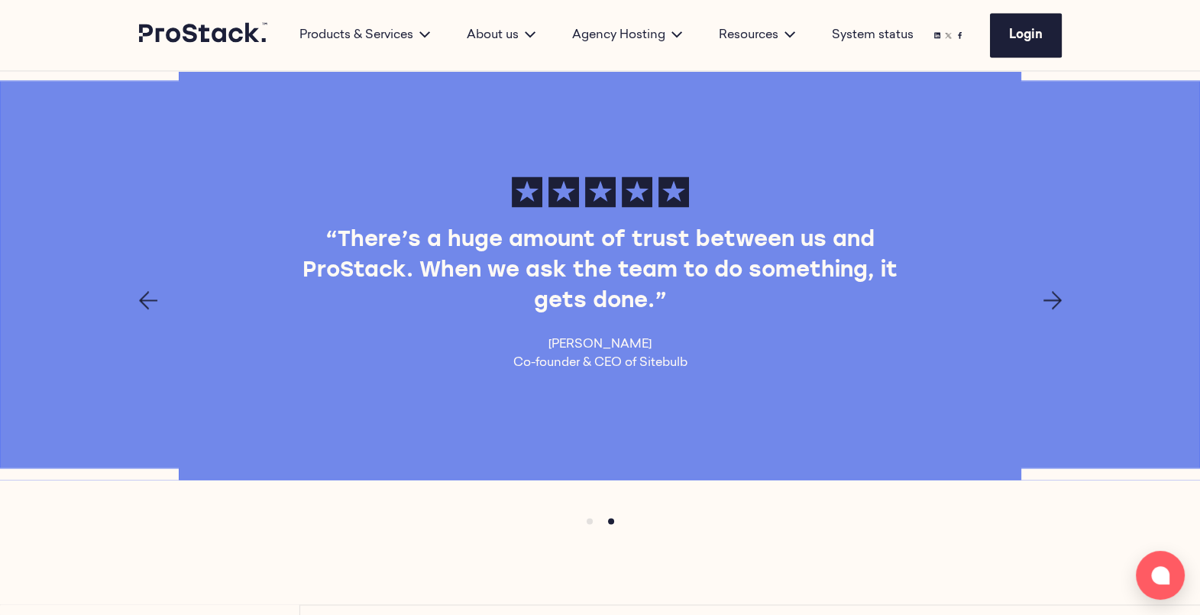
click at [1051, 296] on icon "Next page" at bounding box center [1053, 300] width 18 height 18
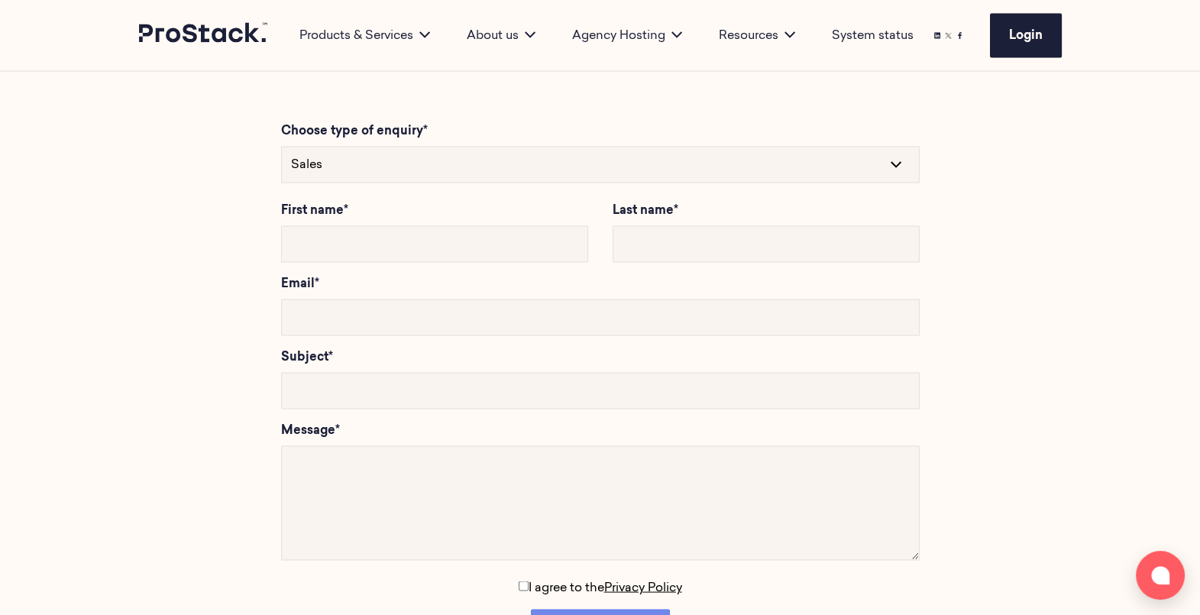
scroll to position [3395, 0]
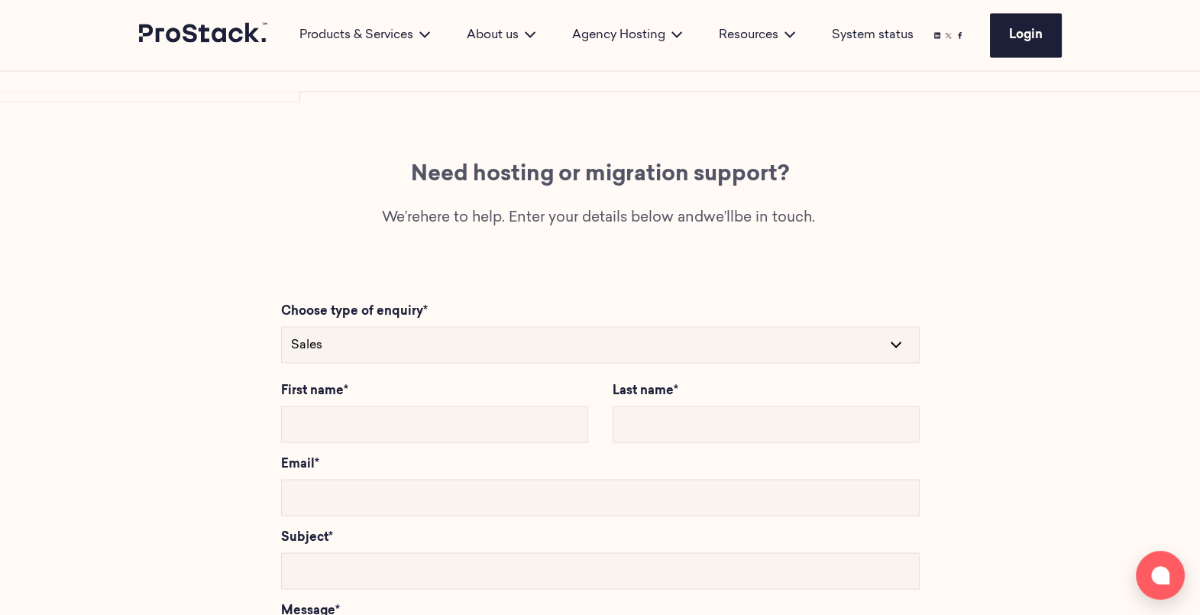
click at [195, 36] on icon at bounding box center [204, 32] width 130 height 21
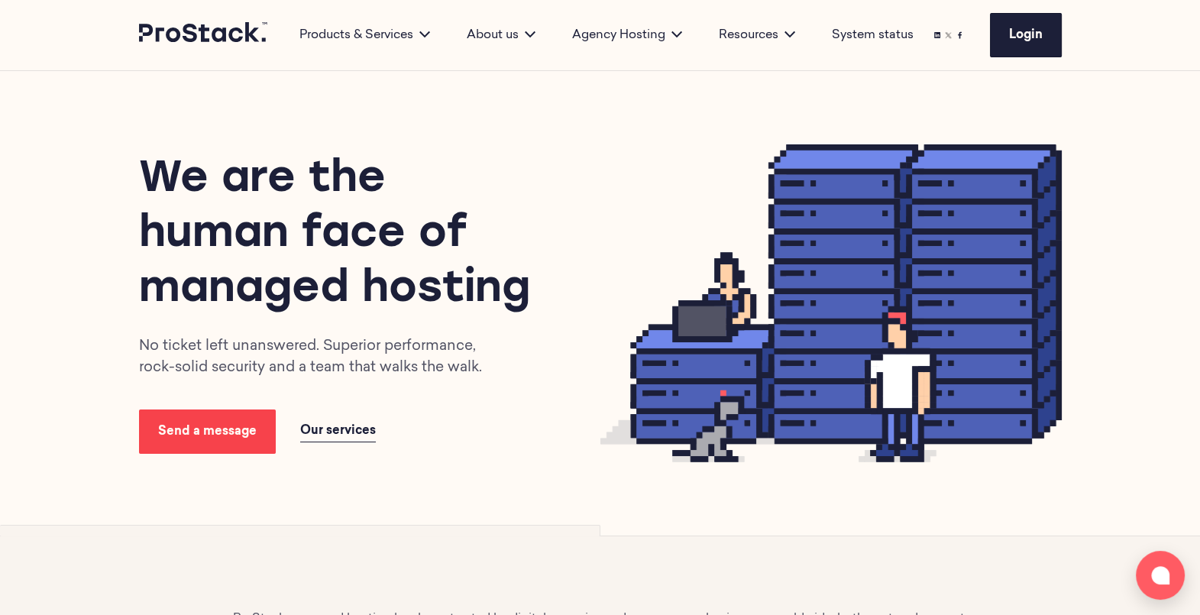
click at [186, 429] on span "Send a message" at bounding box center [207, 432] width 99 height 12
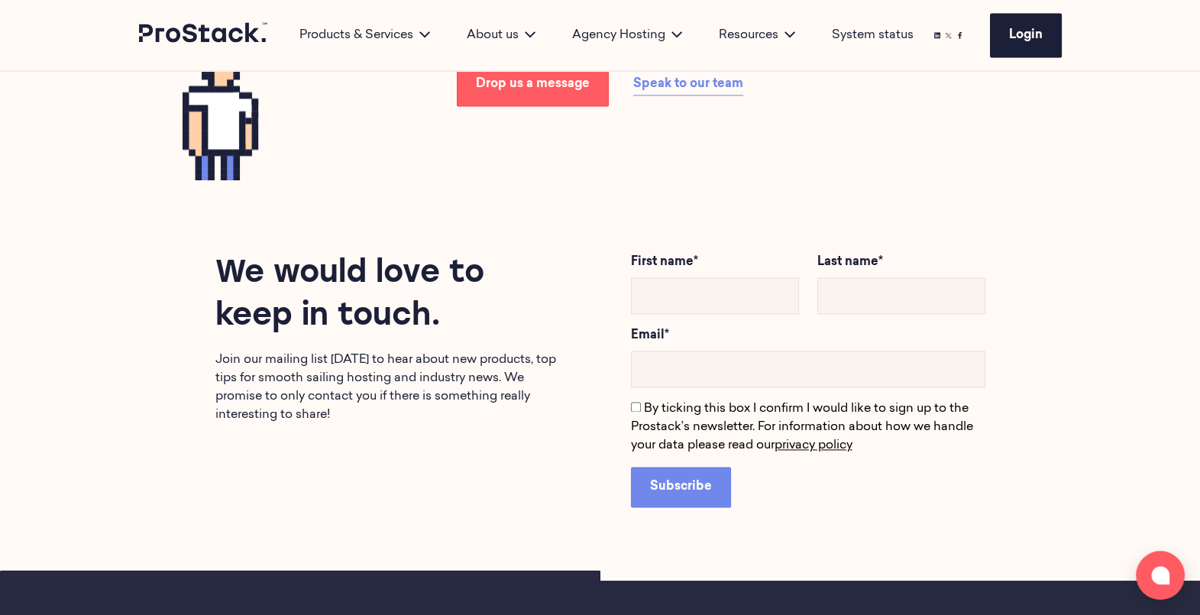
scroll to position [2768, 0]
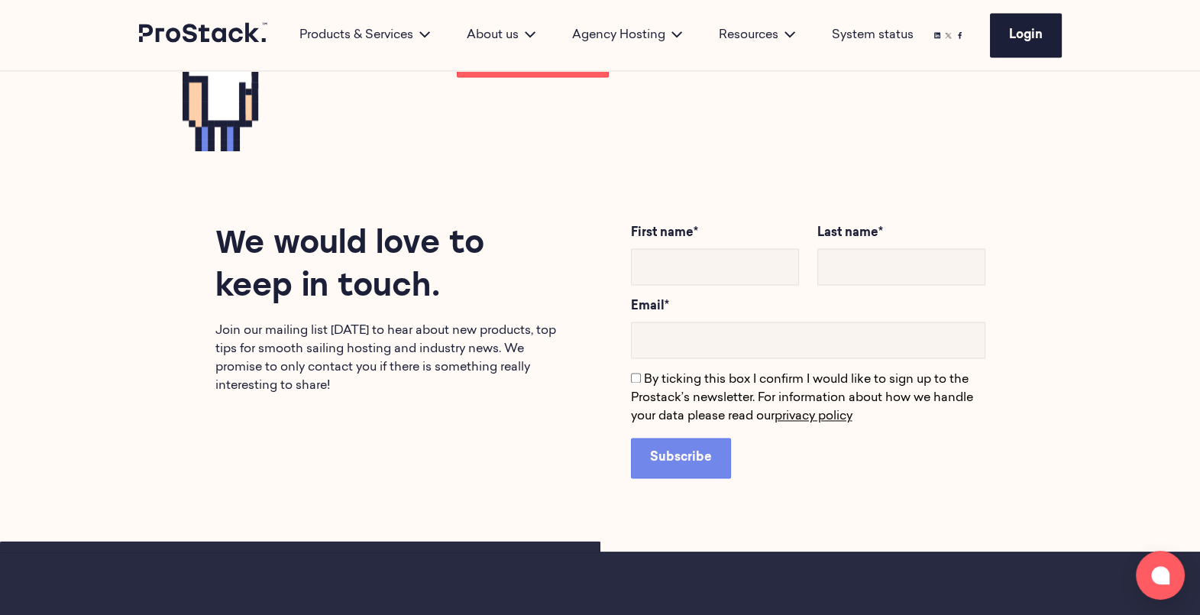
click at [693, 256] on input "text" at bounding box center [715, 266] width 168 height 37
type input "Nicole"
type input "Risley"
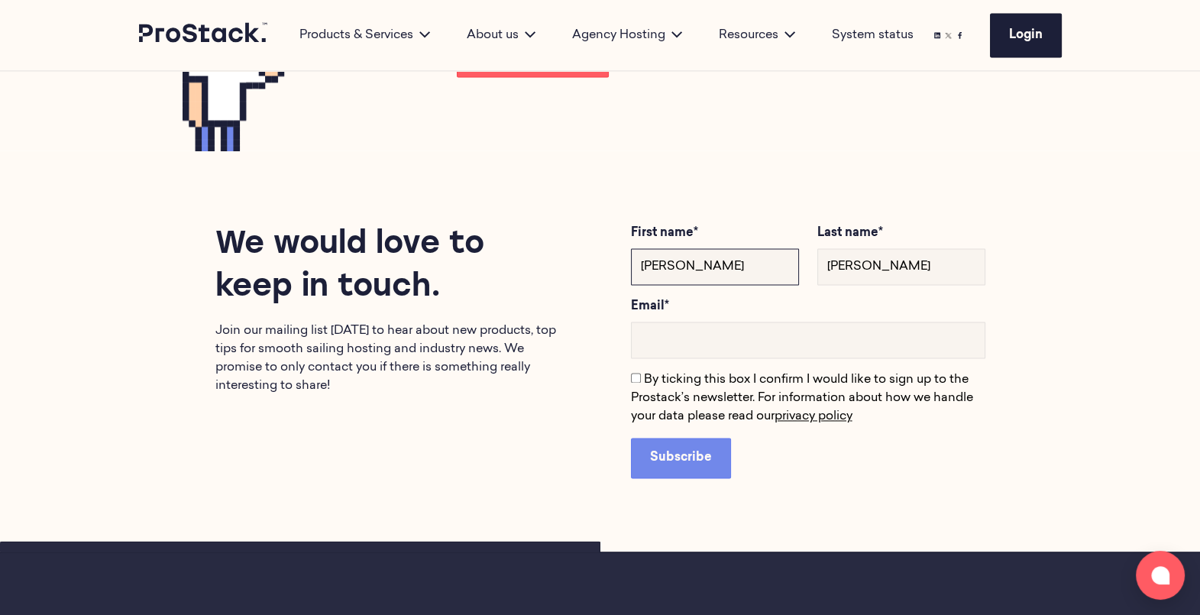
type input "nicole@prostack.uk"
click at [643, 374] on span "By ticking this box I confirm I would like to sign up to the Prostack’s newslet…" at bounding box center [802, 398] width 342 height 49
click at [641, 373] on input "By ticking this box I confirm I would like to sign up to the Prostack’s newslet…" at bounding box center [636, 378] width 10 height 10
checkbox input "true"
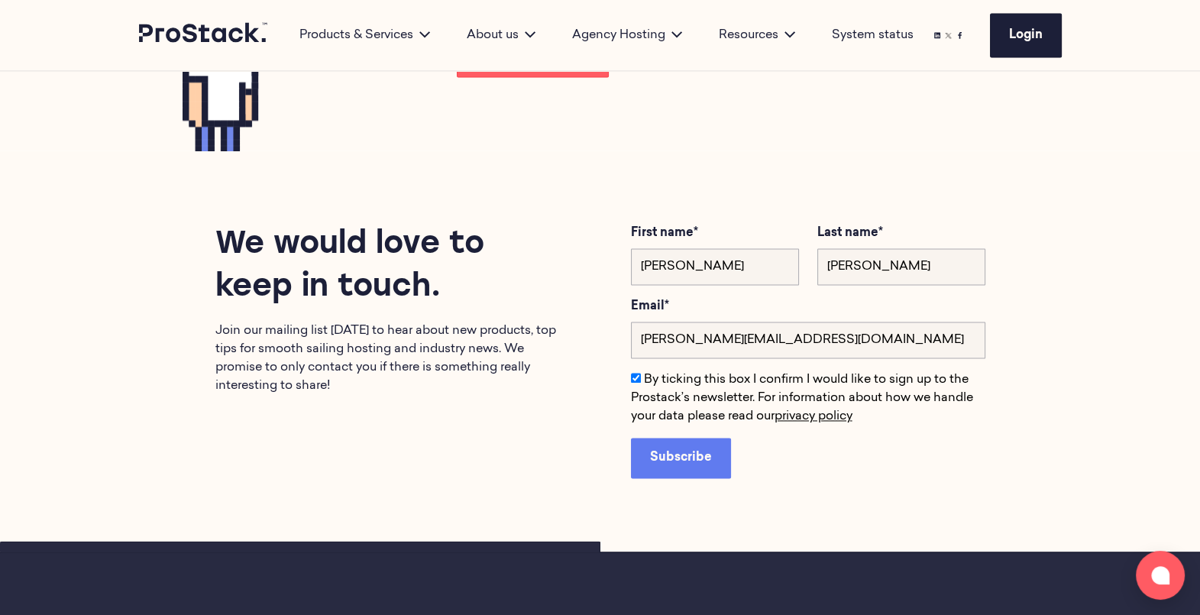
click at [695, 452] on span "Subscribe" at bounding box center [681, 458] width 62 height 12
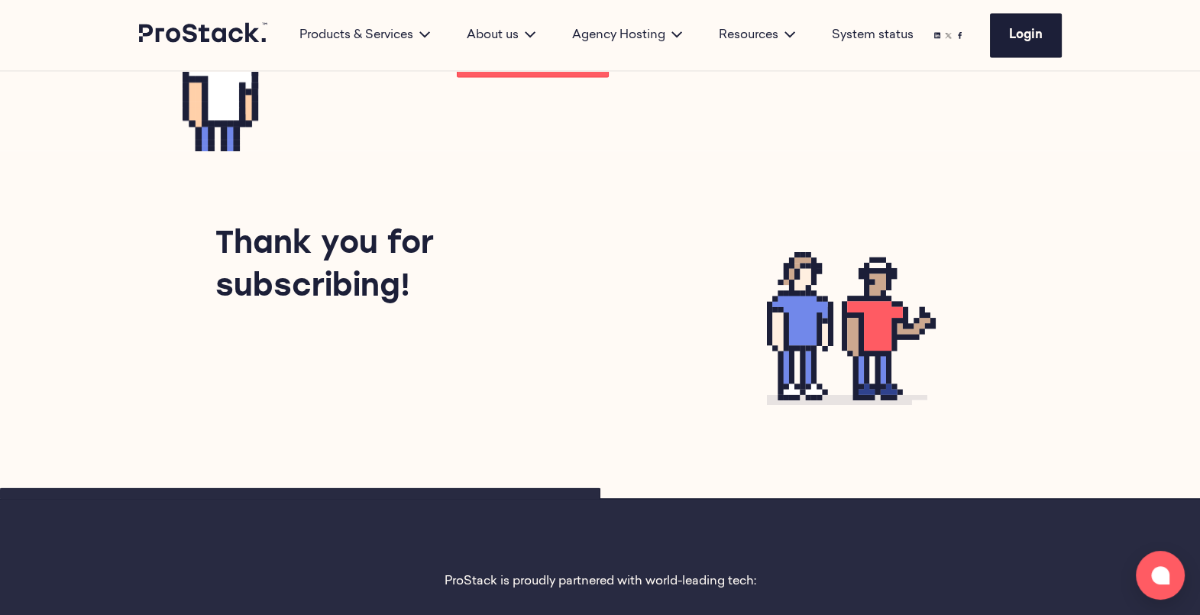
scroll to position [2167, 0]
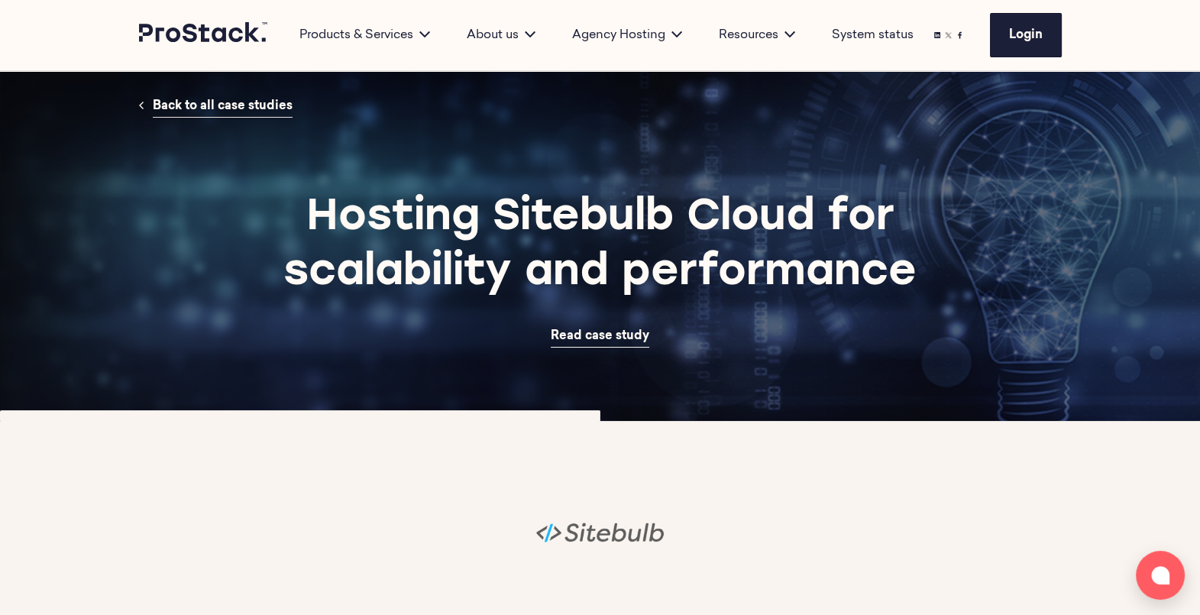
click at [221, 111] on span "Back to all case studies" at bounding box center [223, 106] width 140 height 12
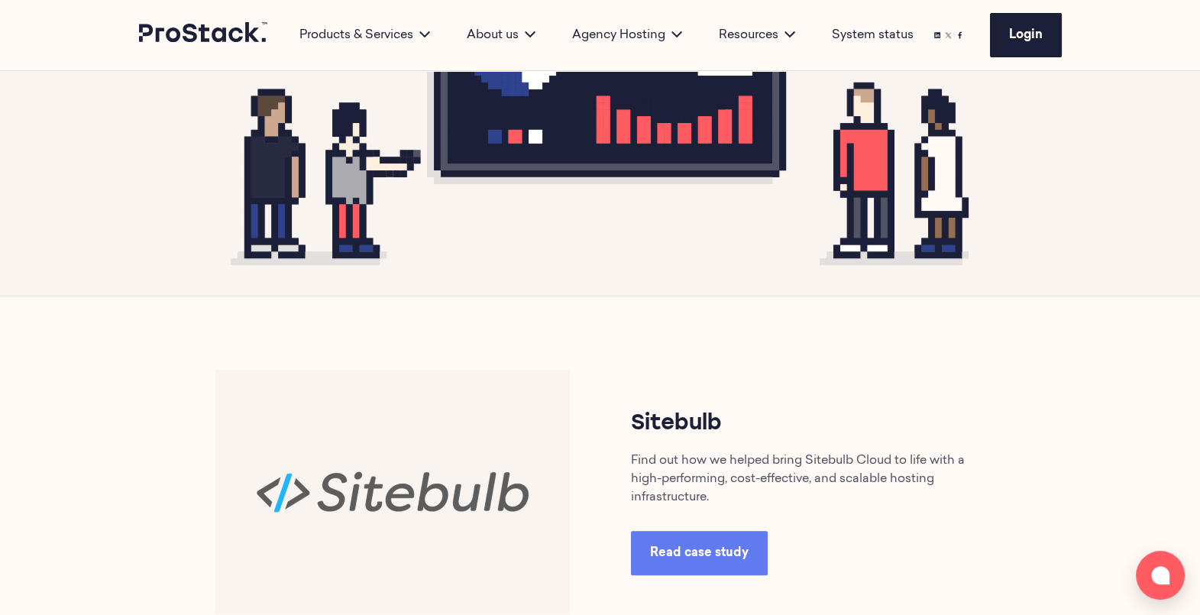
scroll to position [424, 0]
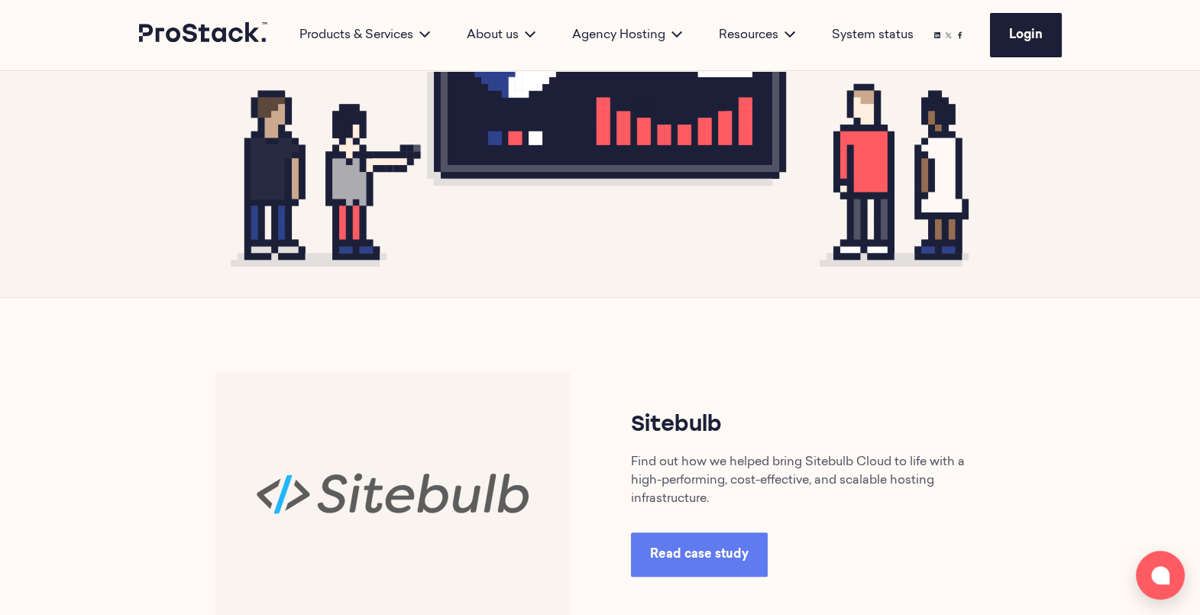
click at [708, 558] on span "Read case study" at bounding box center [699, 555] width 99 height 12
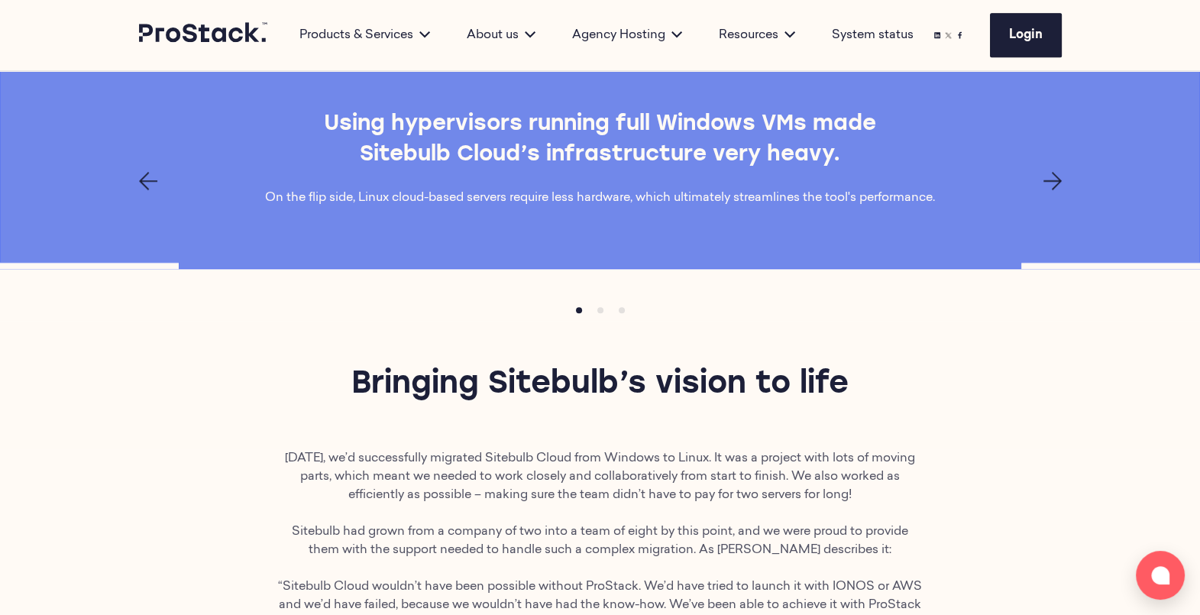
scroll to position [1511, 0]
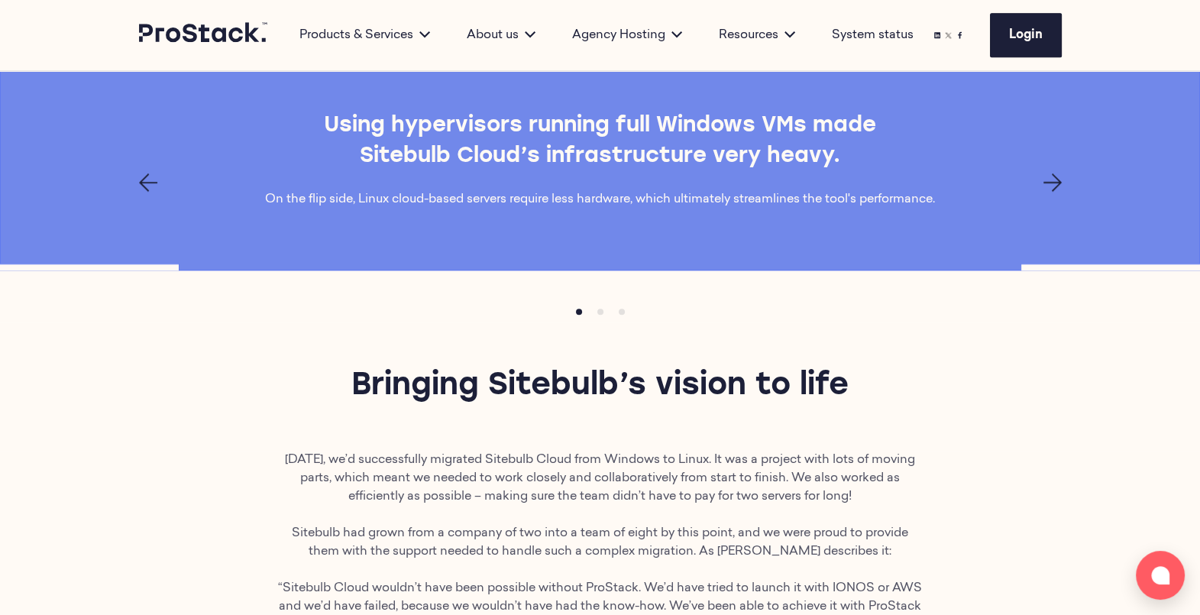
click at [600, 304] on button "Item 1" at bounding box center [600, 311] width 21 height 21
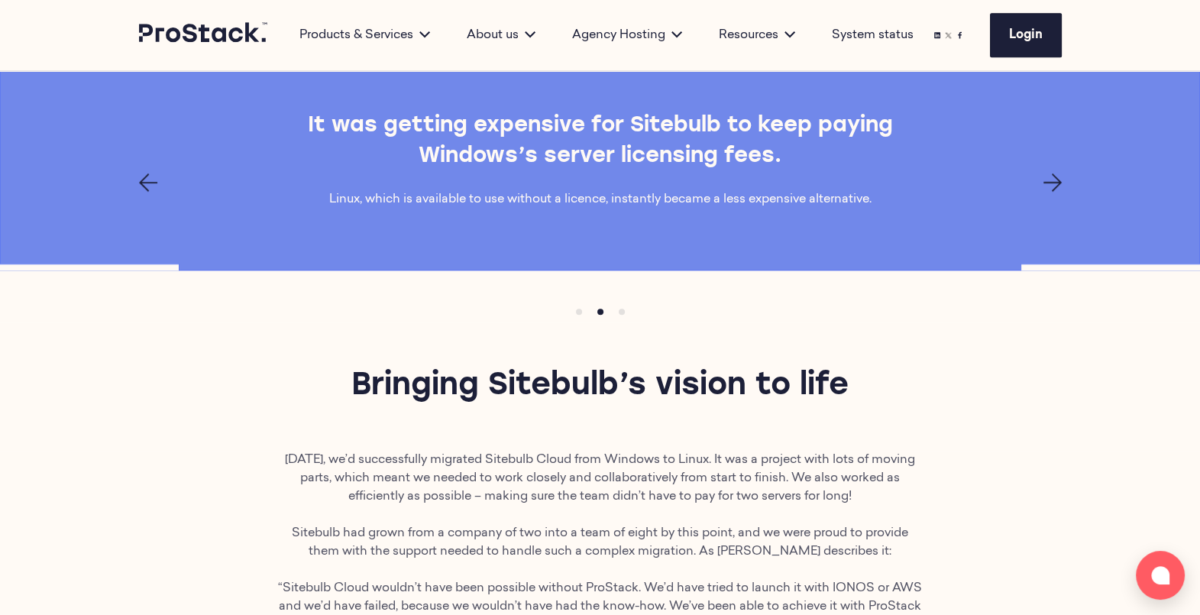
click at [626, 309] on button "Item 2" at bounding box center [621, 311] width 21 height 21
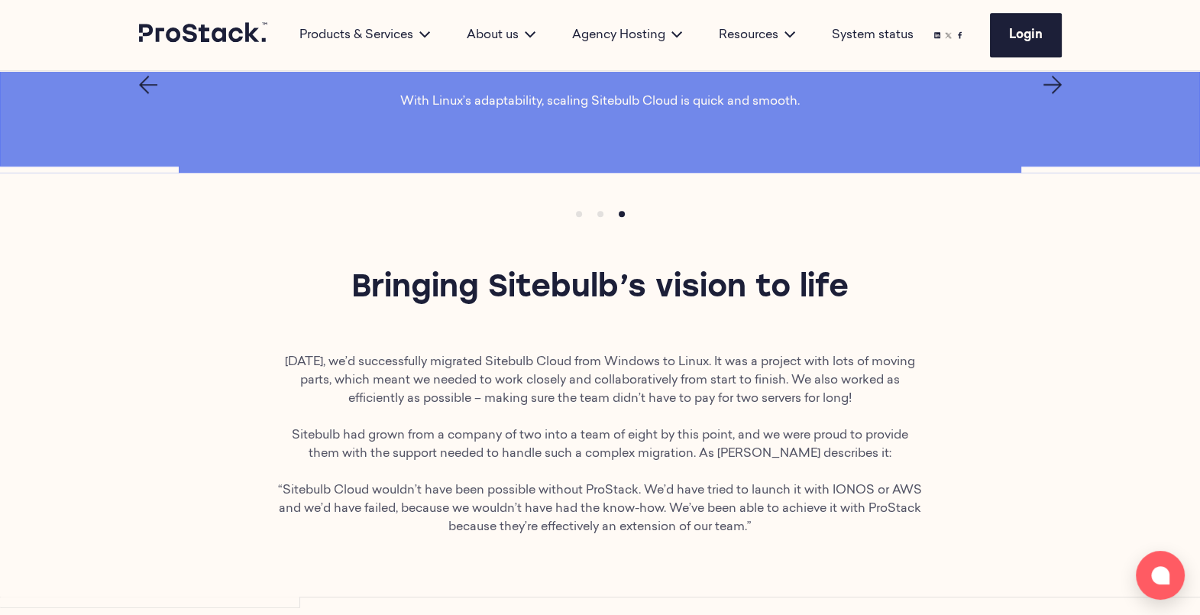
scroll to position [1608, 0]
click at [600, 203] on button "Item 1" at bounding box center [600, 213] width 21 height 21
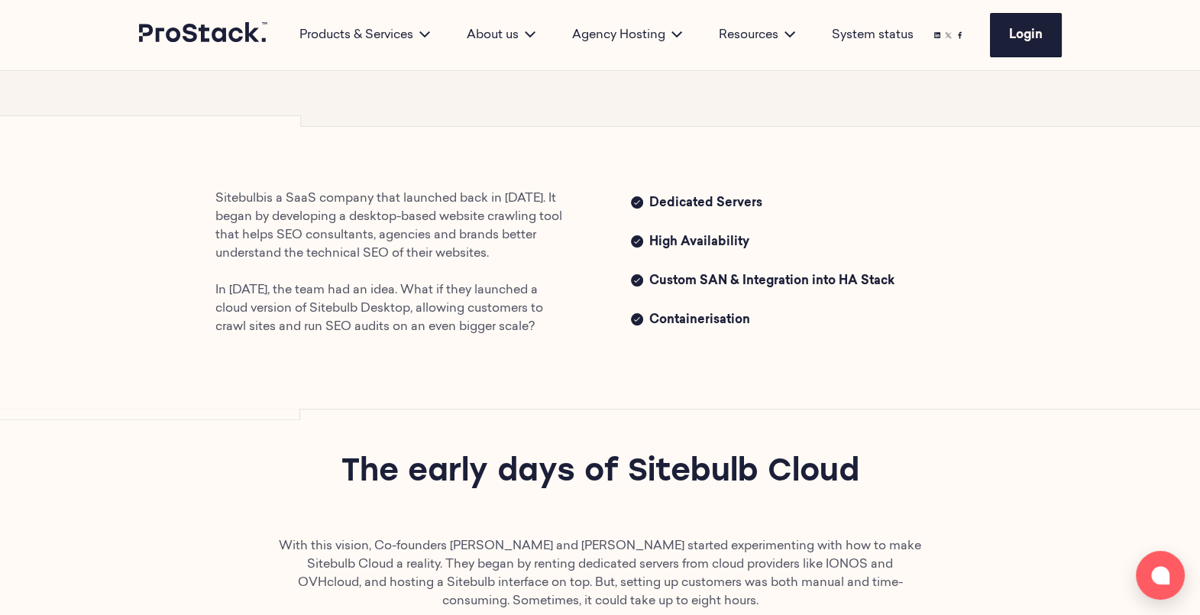
scroll to position [0, 0]
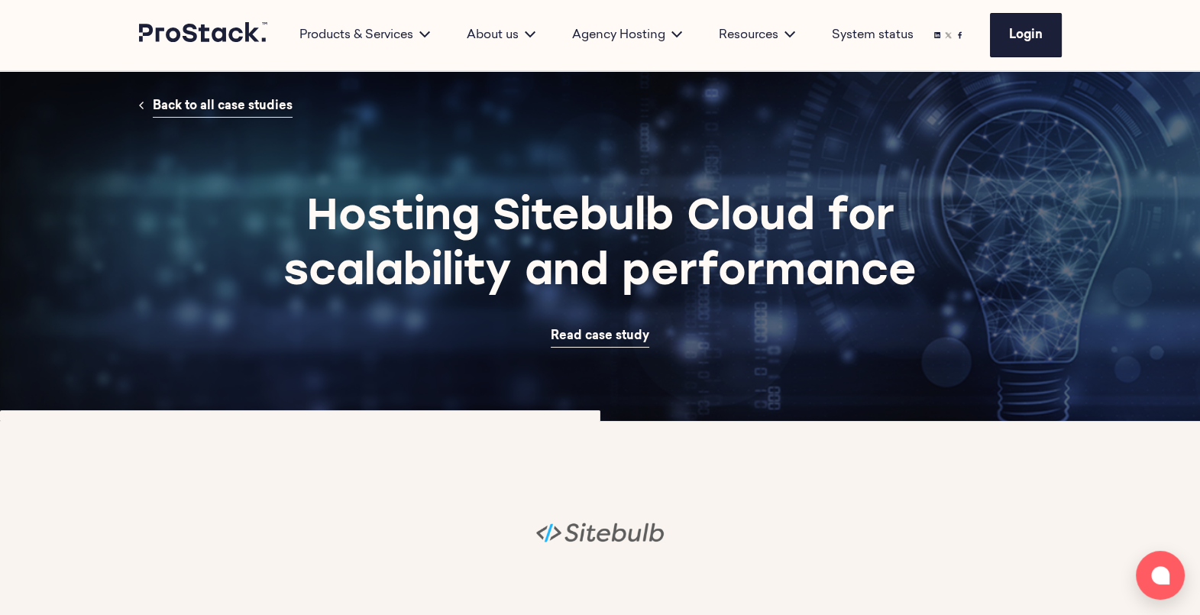
click at [241, 100] on span "Back to all case studies" at bounding box center [223, 106] width 140 height 12
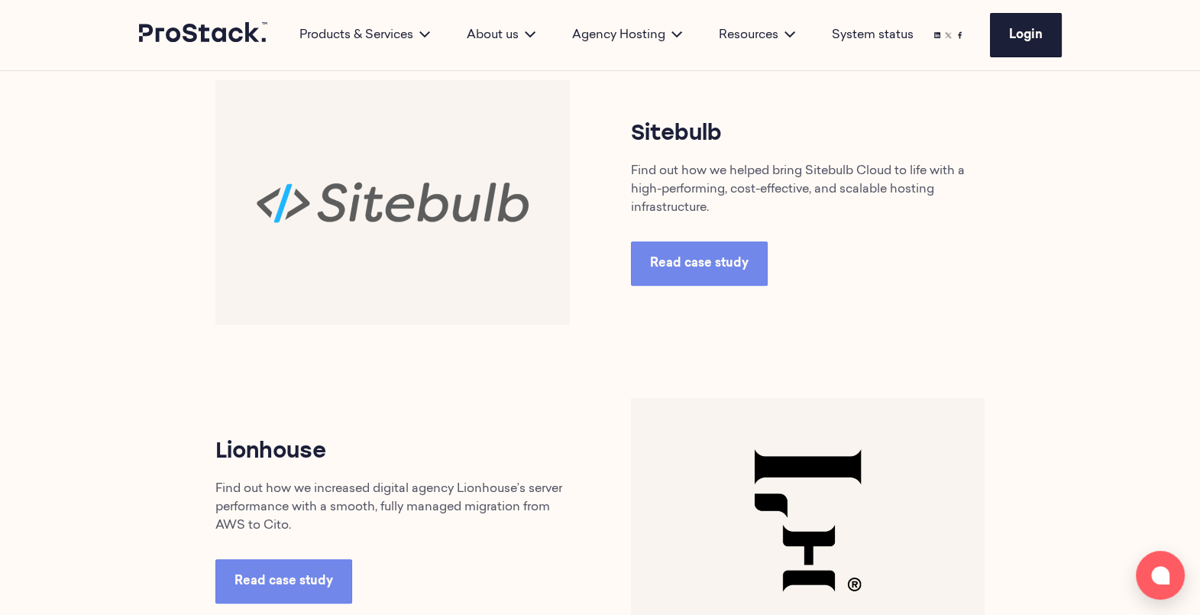
scroll to position [716, 0]
click at [707, 260] on span "Read case study" at bounding box center [699, 263] width 99 height 12
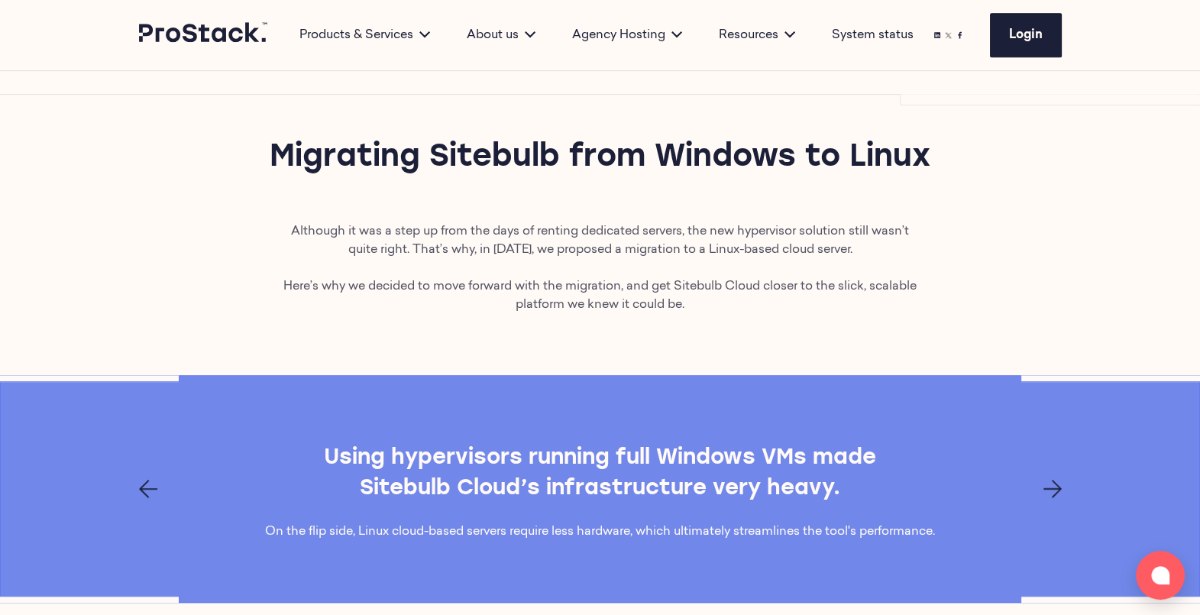
scroll to position [1260, 0]
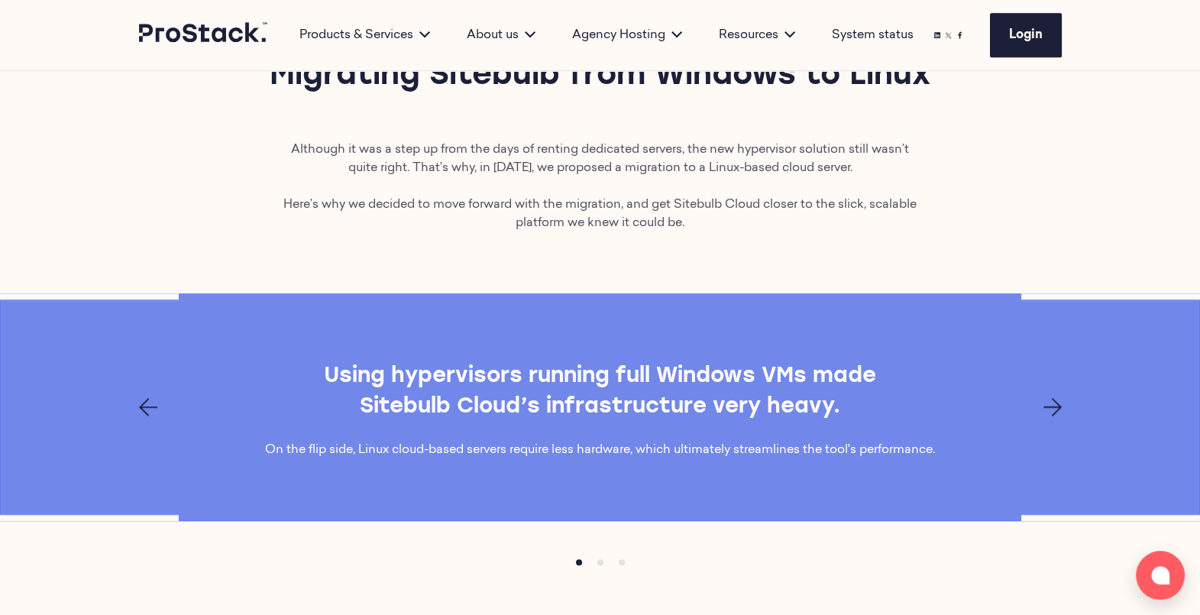
click at [1051, 401] on icon "Next page" at bounding box center [1053, 407] width 18 height 18
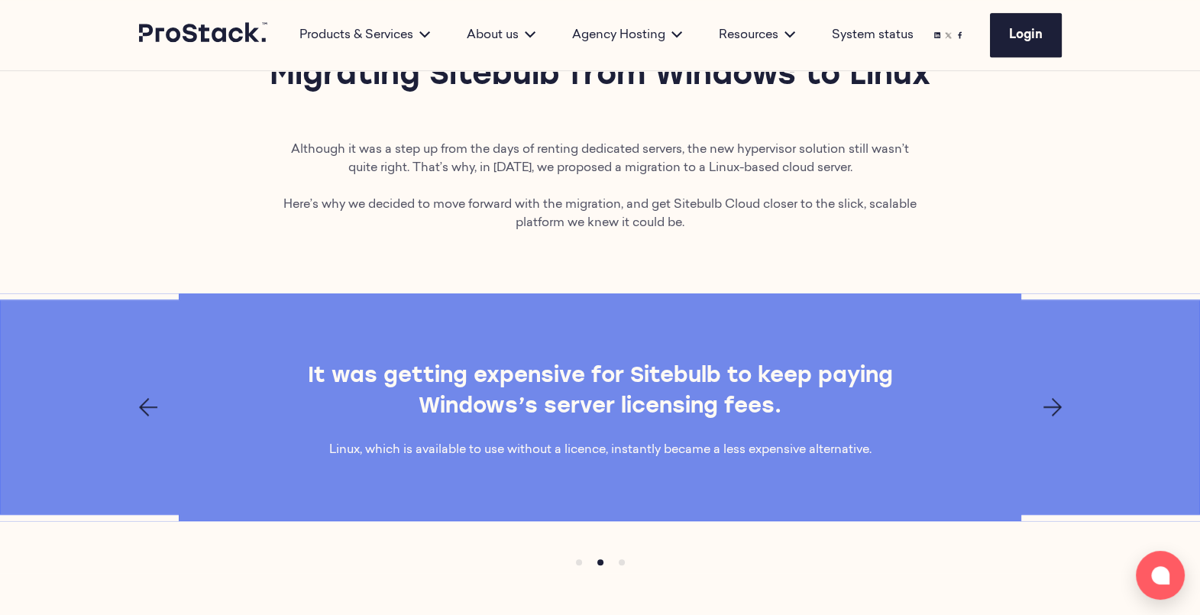
click at [1051, 401] on icon "Next page" at bounding box center [1053, 407] width 18 height 18
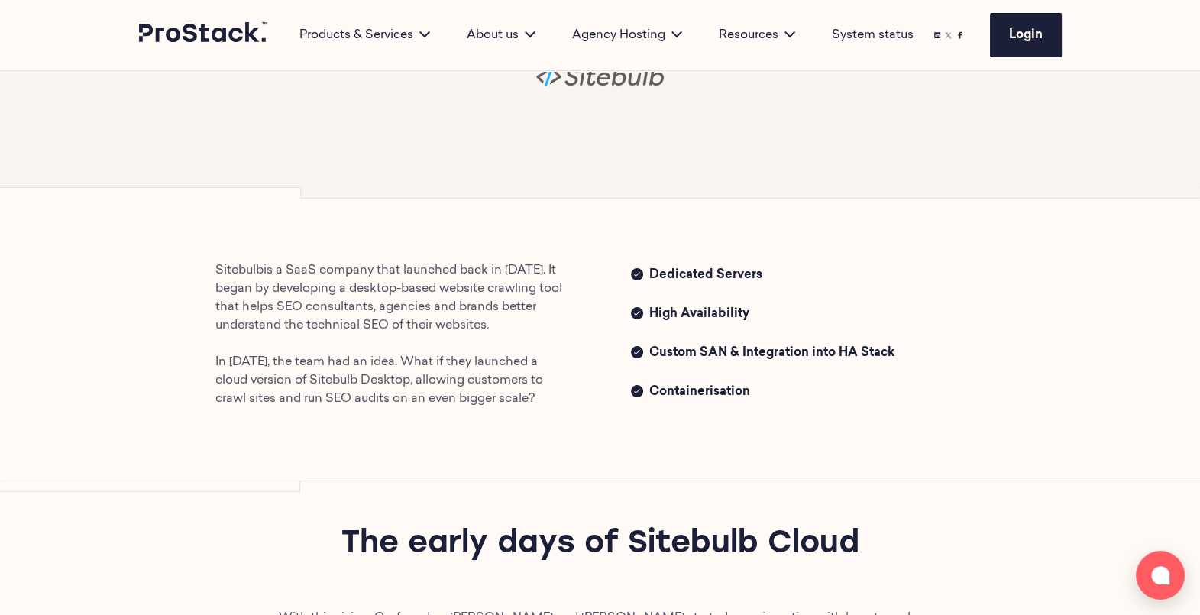
scroll to position [0, 0]
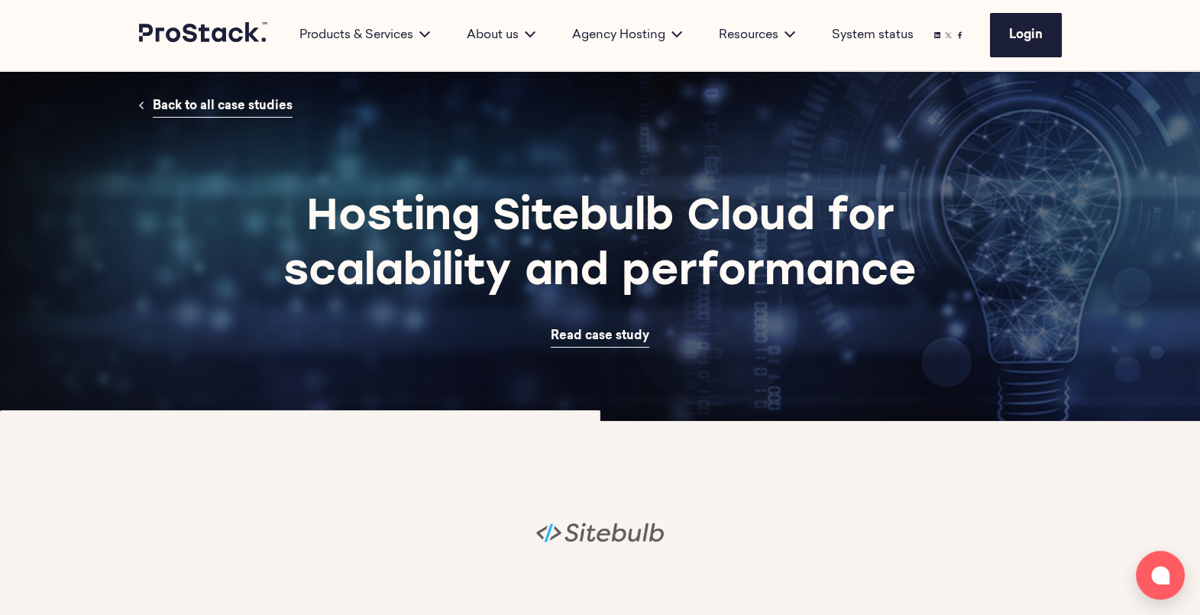
click at [228, 89] on div "Back to all case studies" at bounding box center [600, 94] width 923 height 47
click at [235, 100] on span "Back to all case studies" at bounding box center [223, 106] width 140 height 12
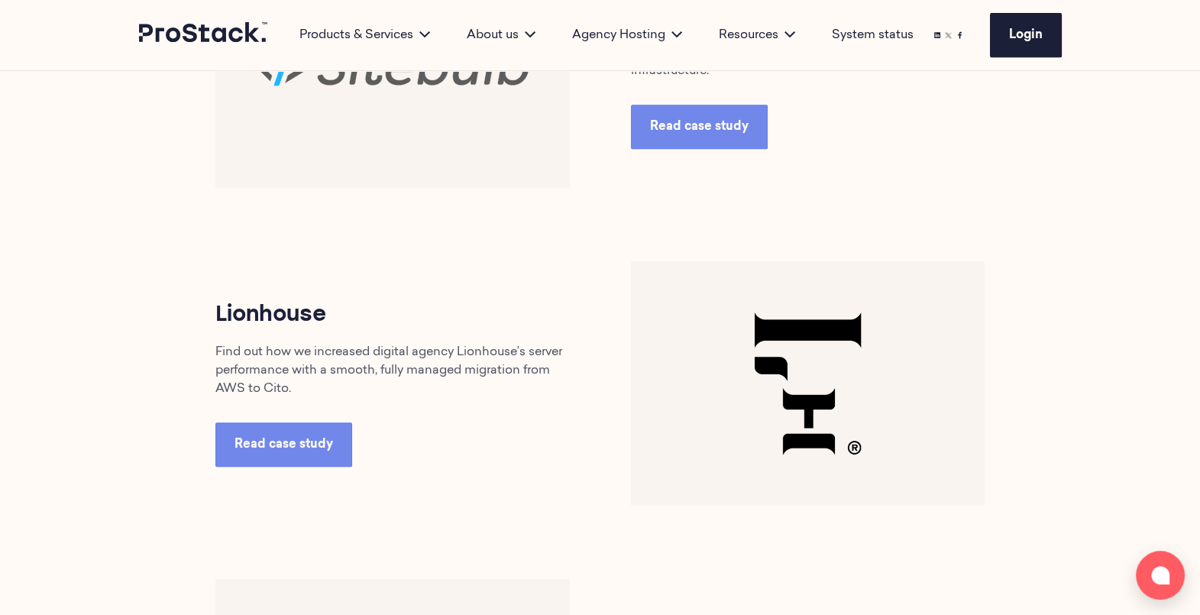
scroll to position [865, 0]
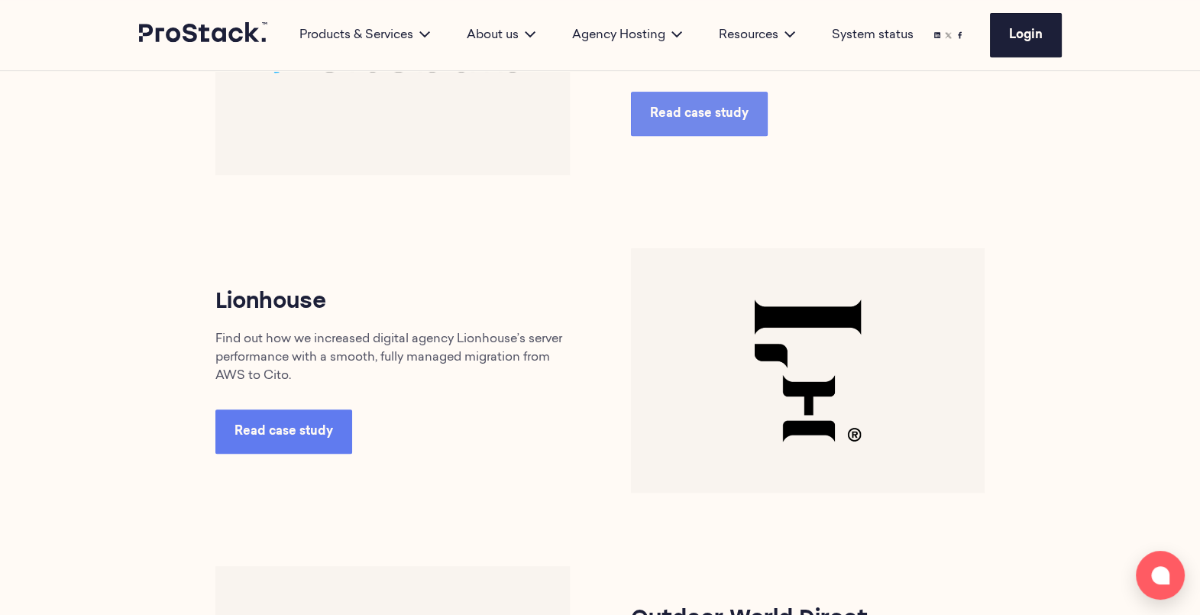
click at [252, 431] on span "Read case study" at bounding box center [284, 432] width 99 height 12
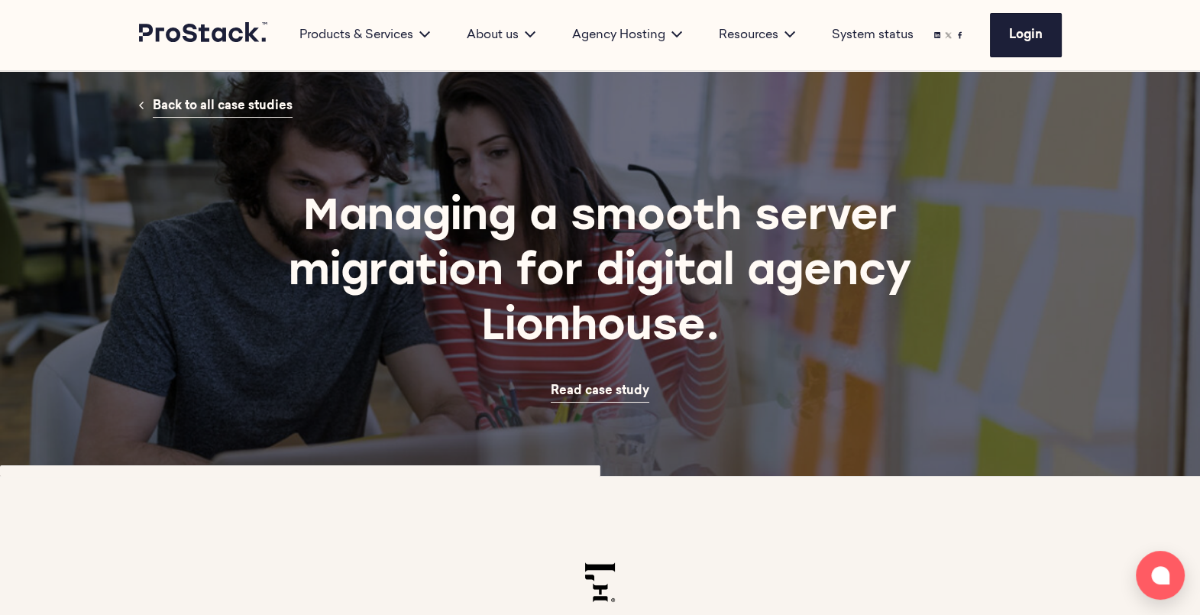
click at [215, 118] on div "Managing a smooth server migration for digital agency Lionhouse. Read case study" at bounding box center [600, 297] width 1045 height 358
click at [215, 115] on link "Back to all case studies" at bounding box center [223, 107] width 140 height 22
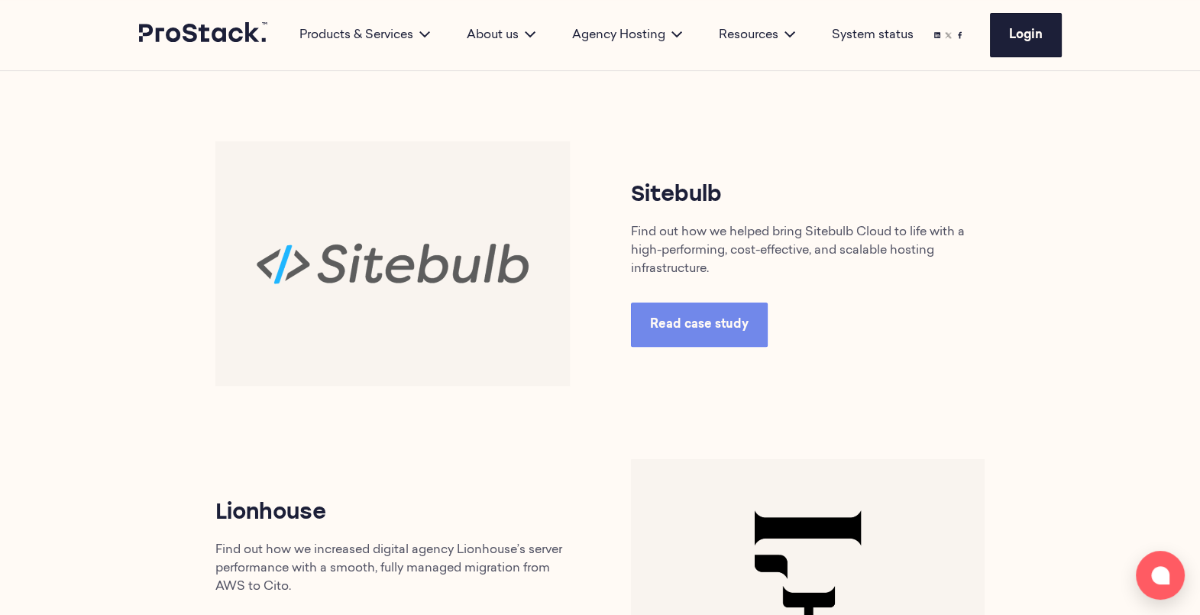
scroll to position [662, 0]
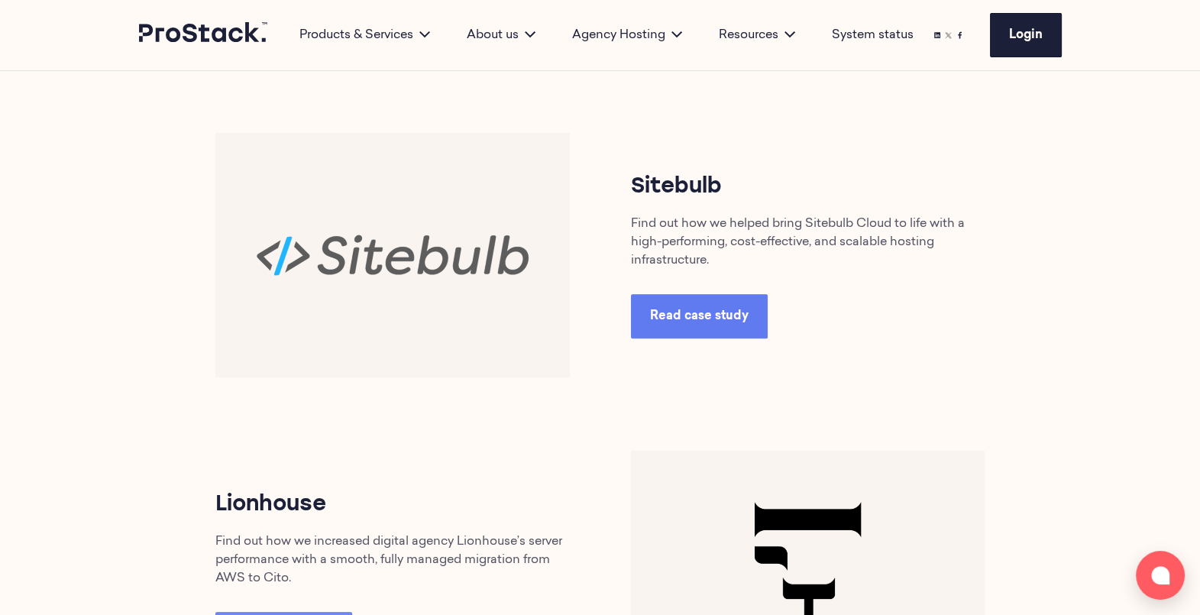
click at [726, 294] on link "Read case study" at bounding box center [699, 316] width 137 height 44
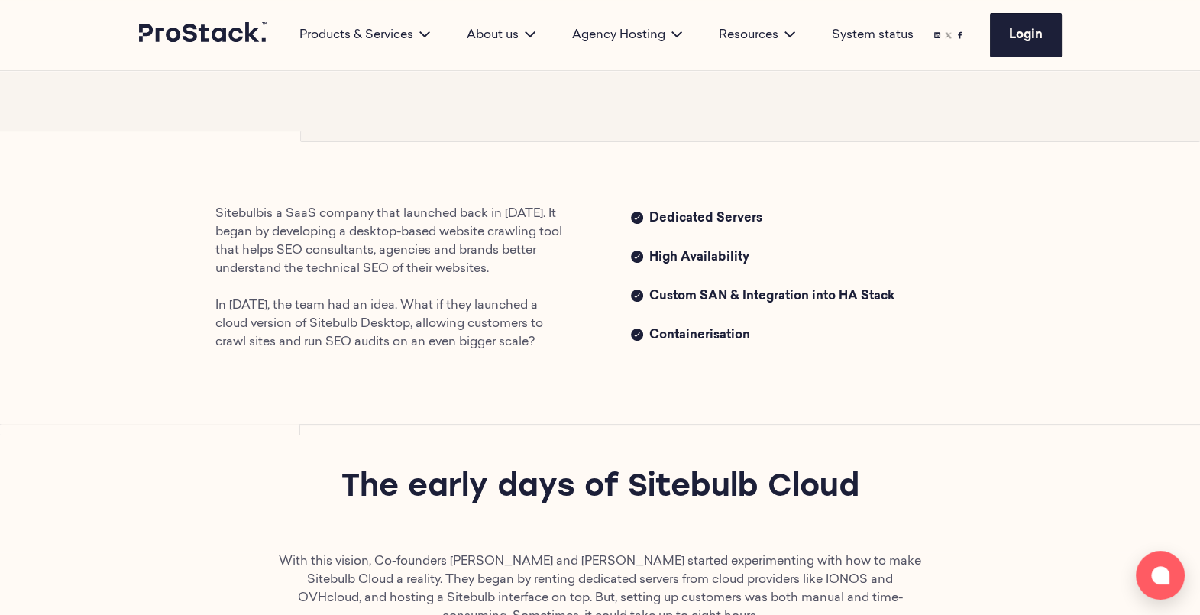
scroll to position [493, 0]
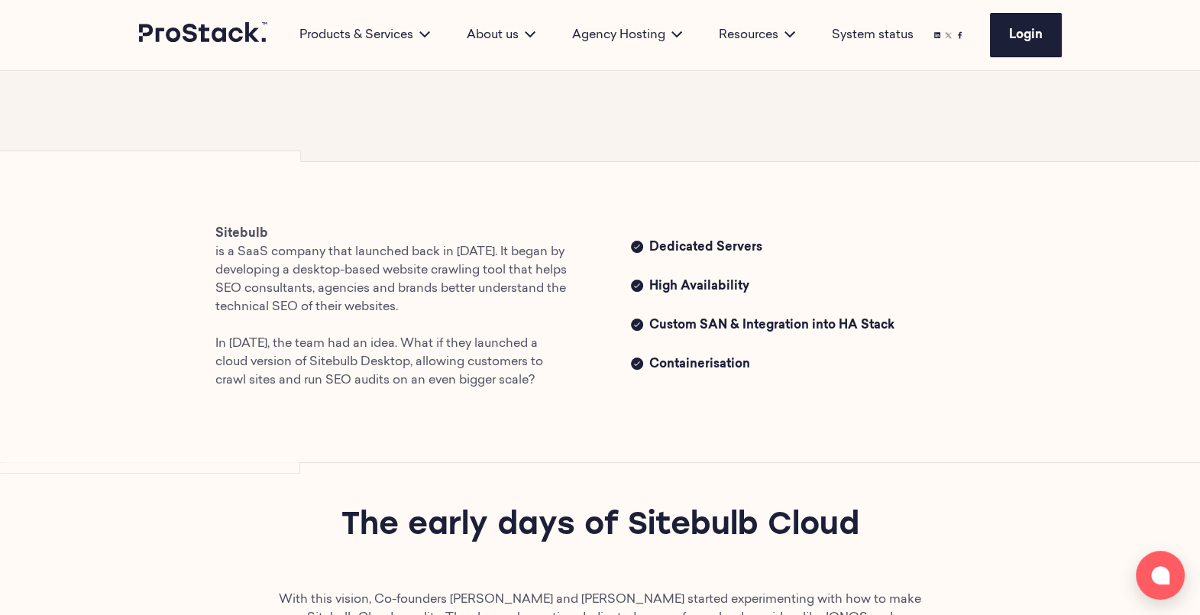
click at [296, 230] on ul "Sitebulb" at bounding box center [392, 234] width 355 height 18
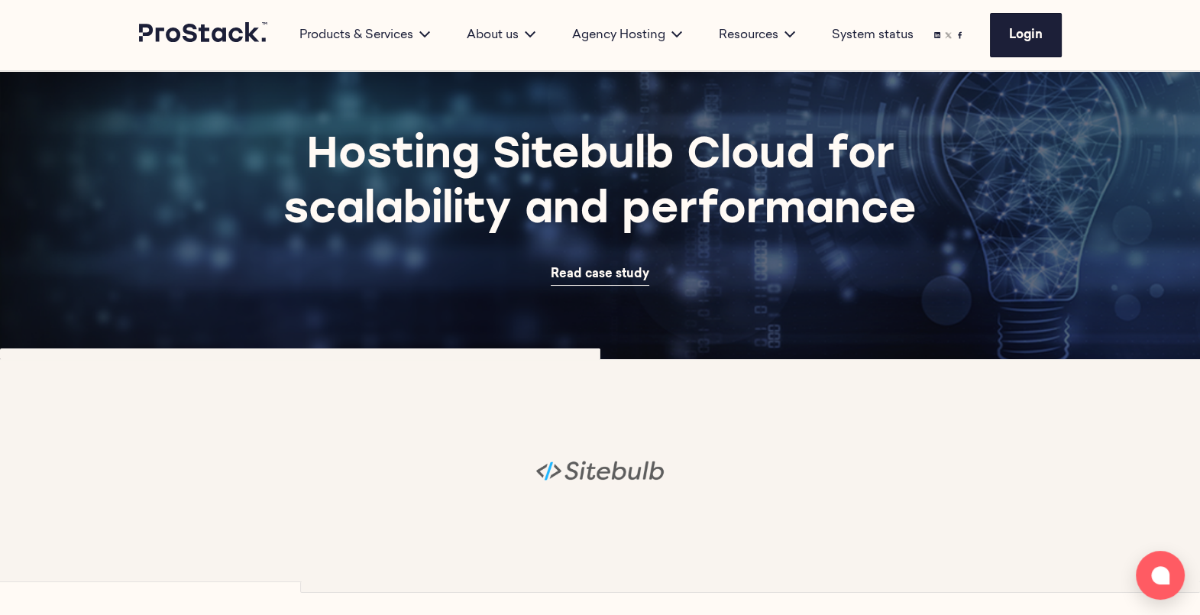
scroll to position [318, 0]
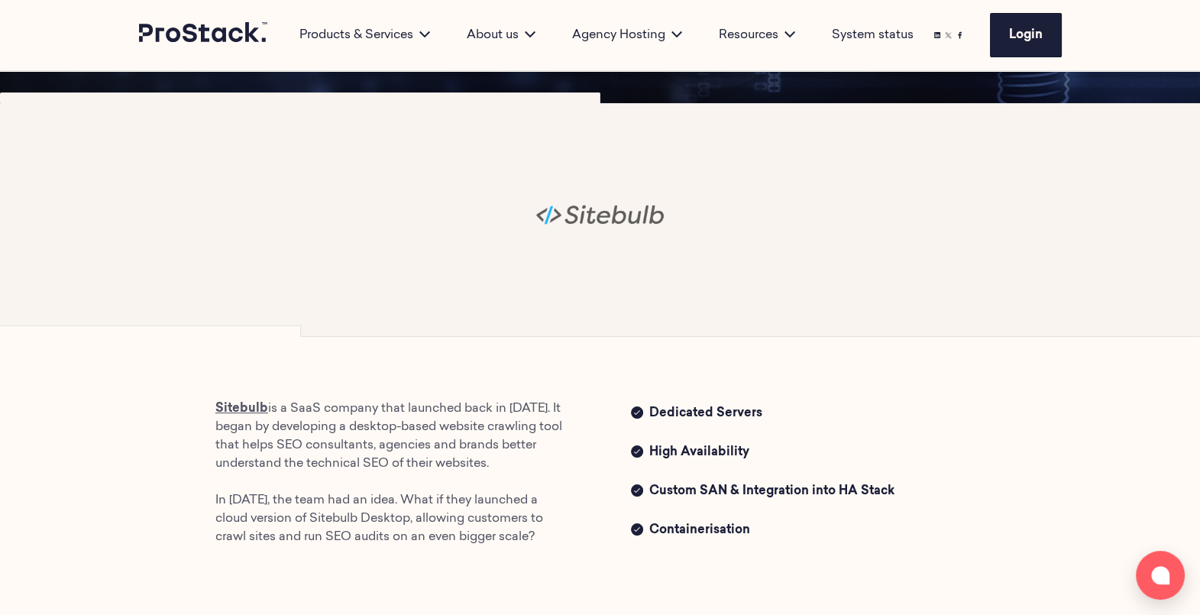
click at [236, 403] on link "Sitebulb" at bounding box center [241, 409] width 53 height 12
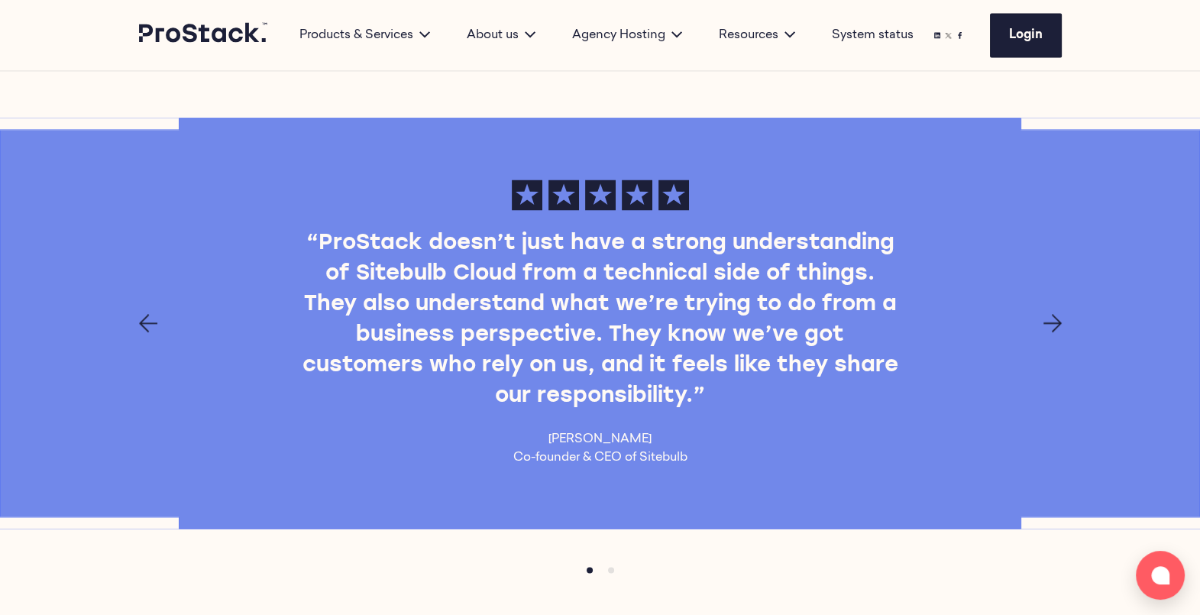
scroll to position [2829, 0]
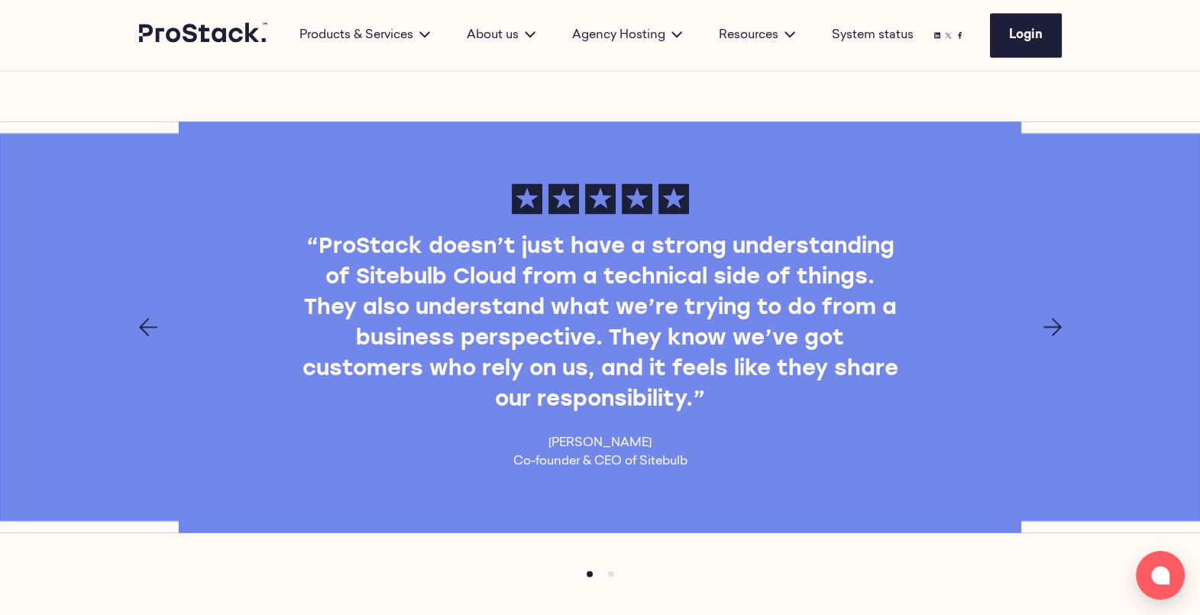
click at [1053, 322] on icon "Next page" at bounding box center [1053, 327] width 18 height 18
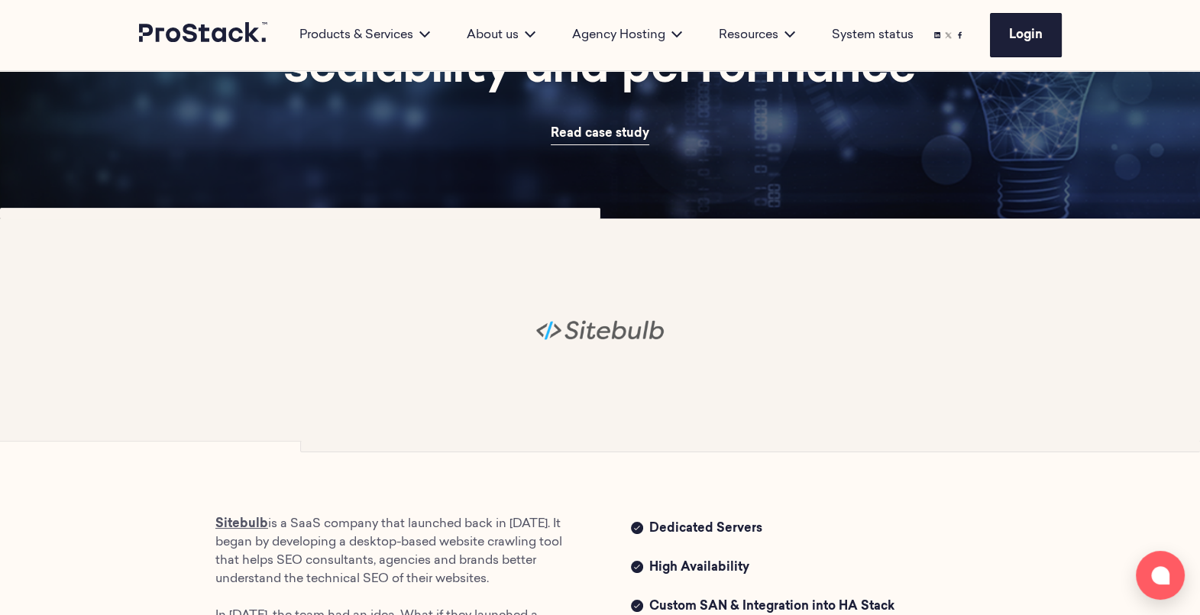
scroll to position [0, 0]
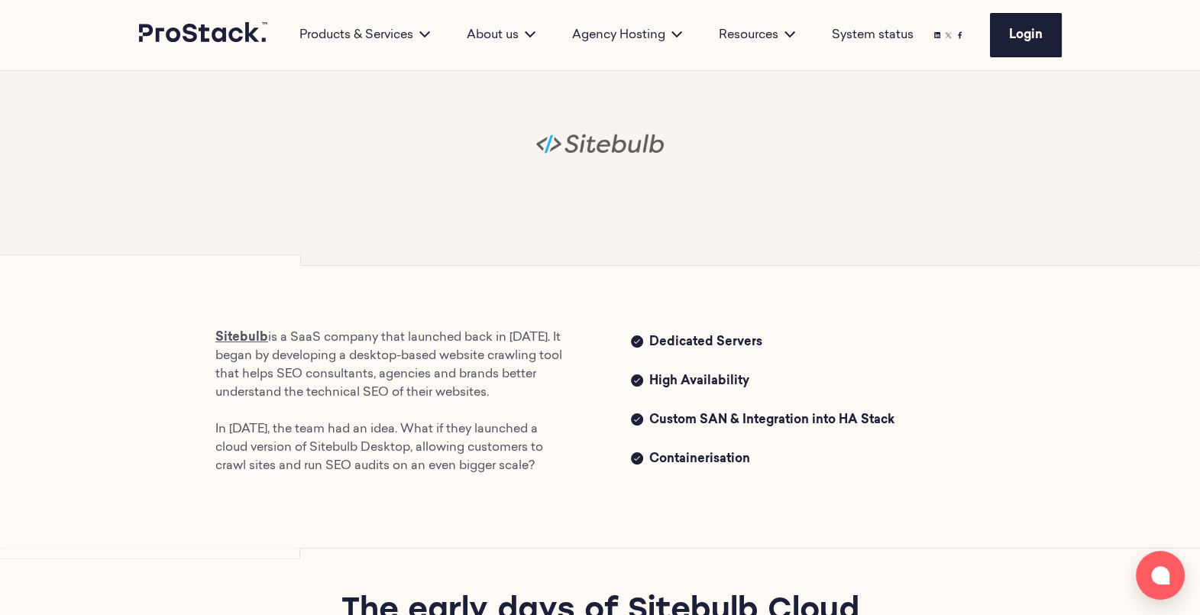
scroll to position [389, 0]
click at [249, 332] on link "Sitebulb" at bounding box center [241, 338] width 53 height 12
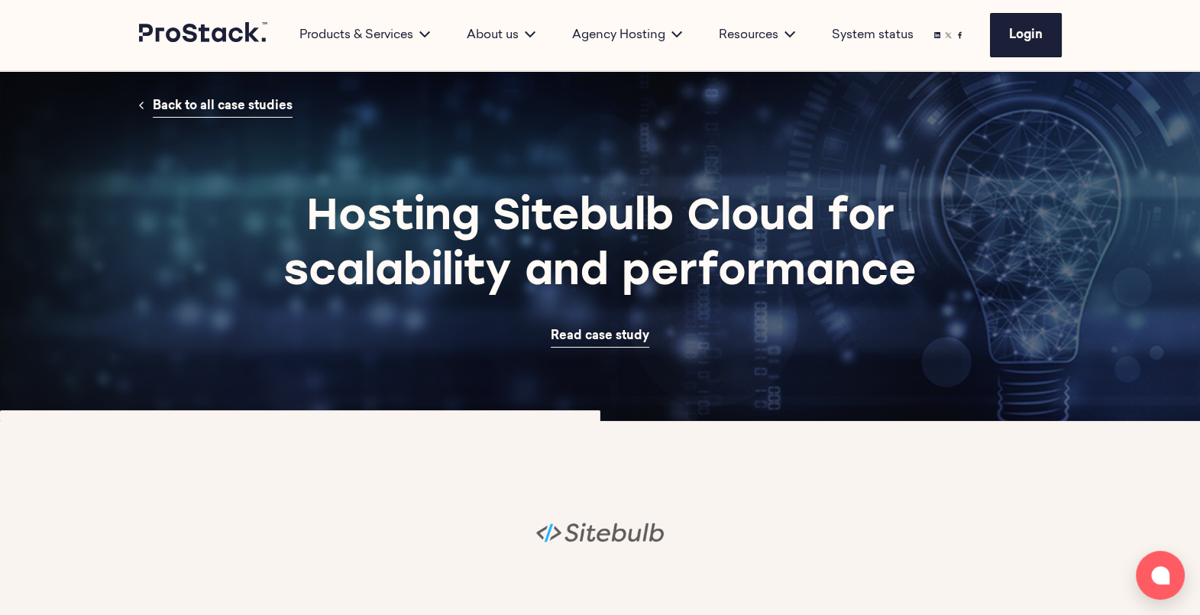
drag, startPoint x: 406, startPoint y: 372, endPoint x: 416, endPoint y: -84, distance: 456.3
click at [249, 100] on span "Back to all case studies" at bounding box center [223, 106] width 140 height 12
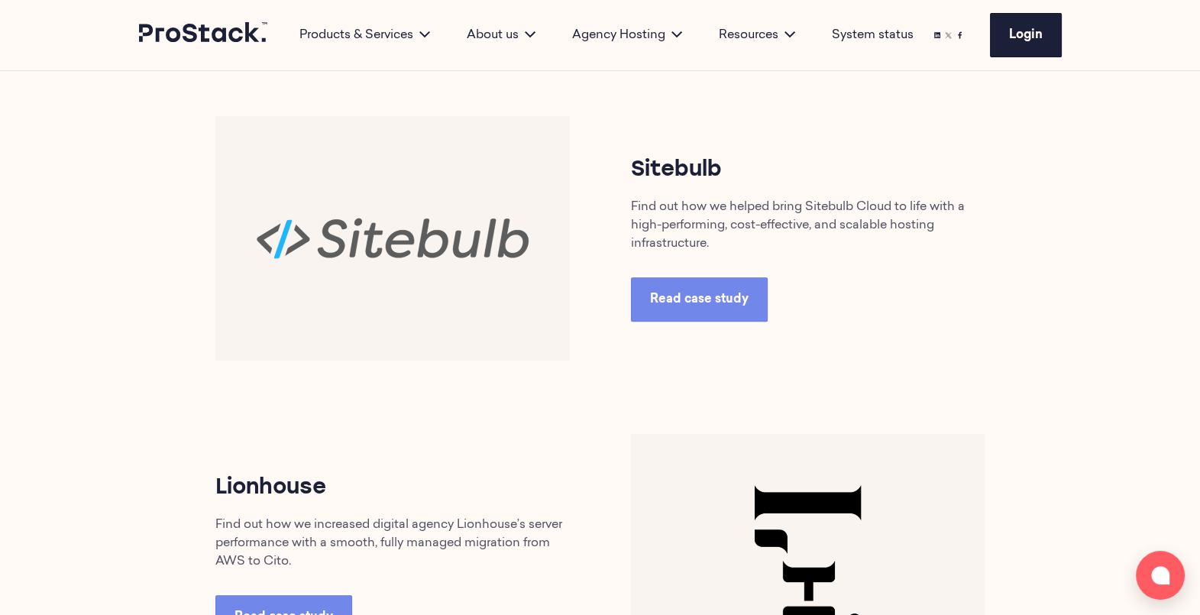
scroll to position [687, 0]
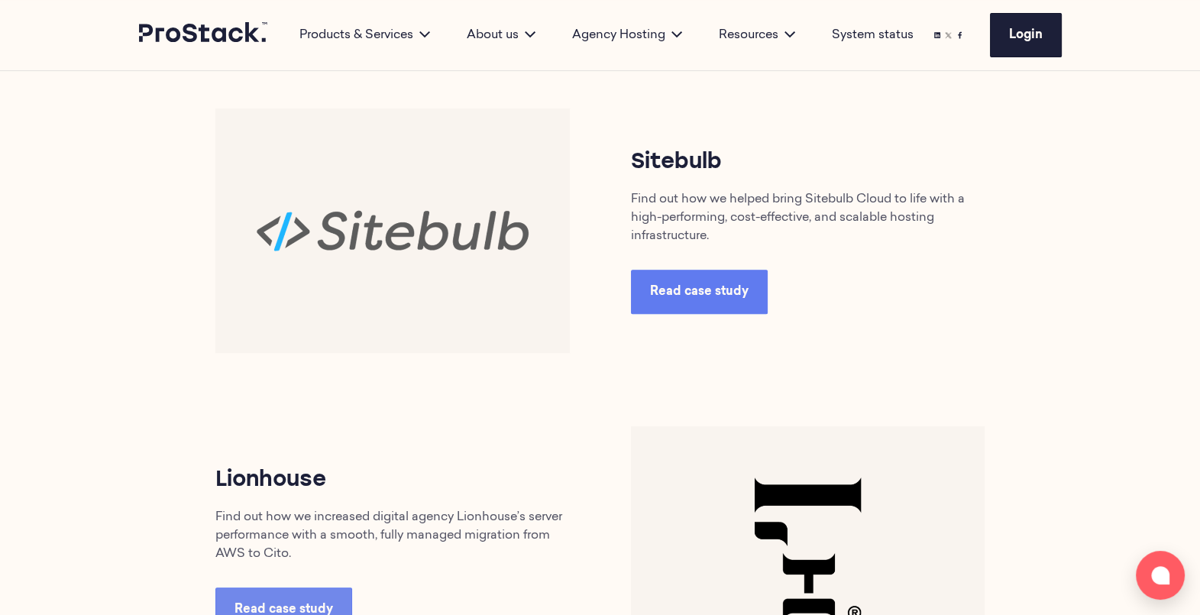
click at [700, 293] on span "Read case study" at bounding box center [699, 292] width 99 height 12
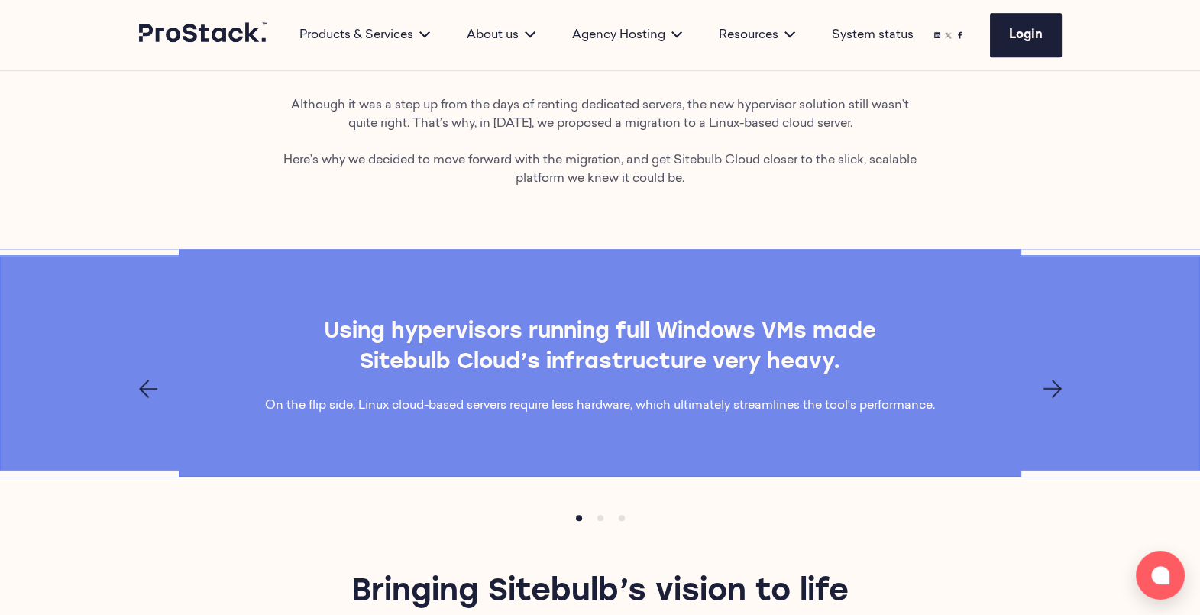
scroll to position [1305, 0]
click at [145, 380] on icon "Previous page" at bounding box center [148, 388] width 18 height 18
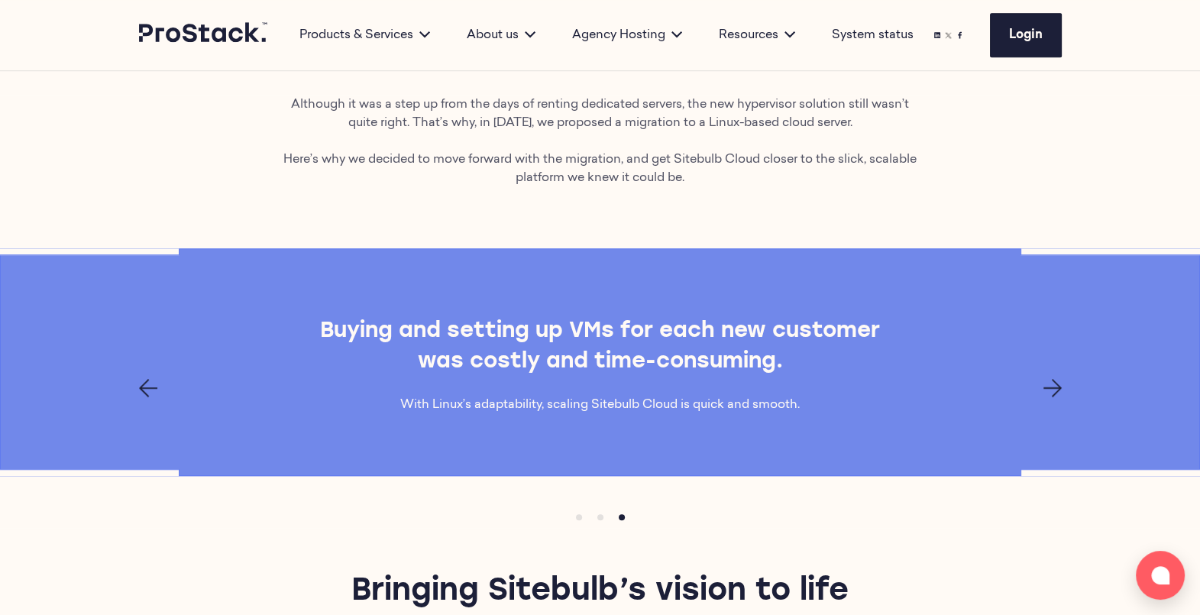
click at [145, 380] on icon "Previous page" at bounding box center [148, 388] width 18 height 18
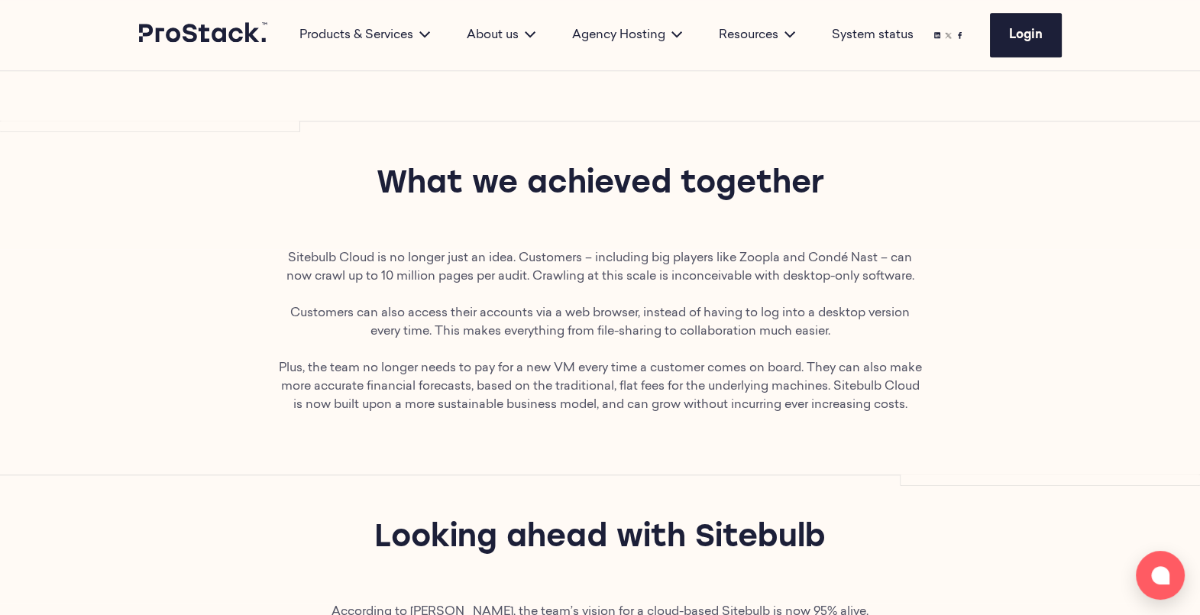
scroll to position [2021, 0]
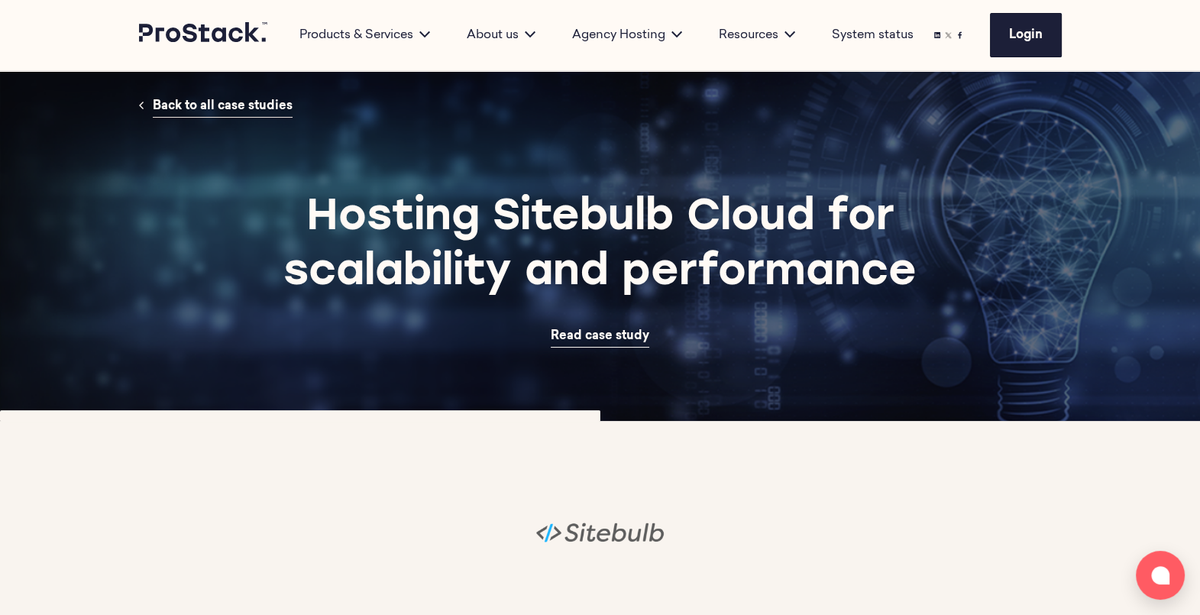
click at [222, 101] on span "Back to all case studies" at bounding box center [223, 106] width 140 height 12
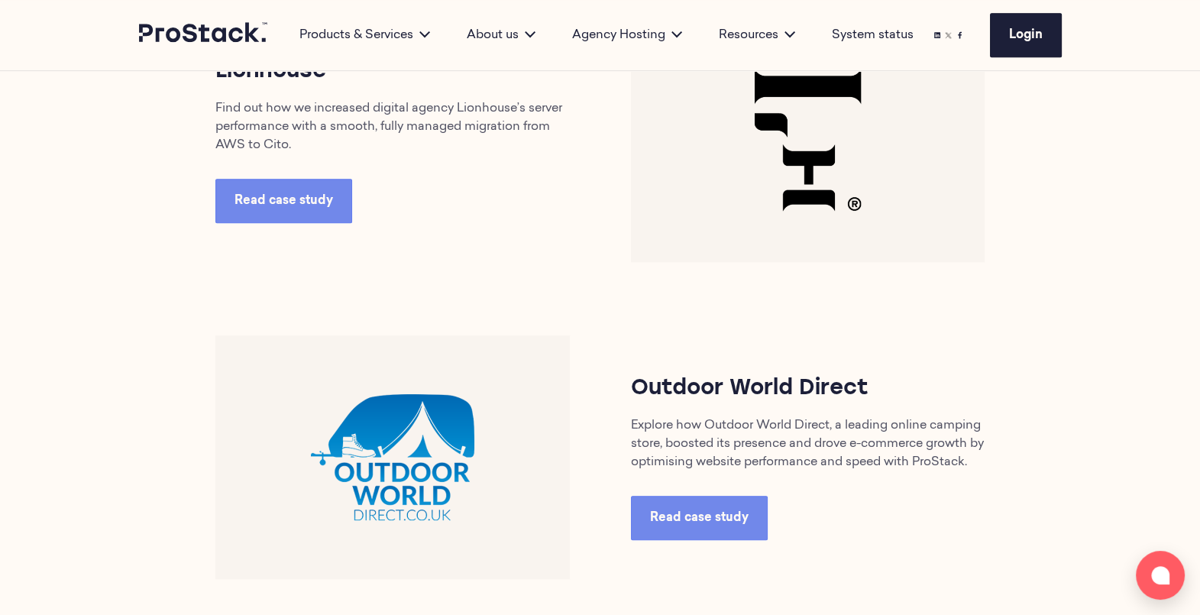
scroll to position [1096, 0]
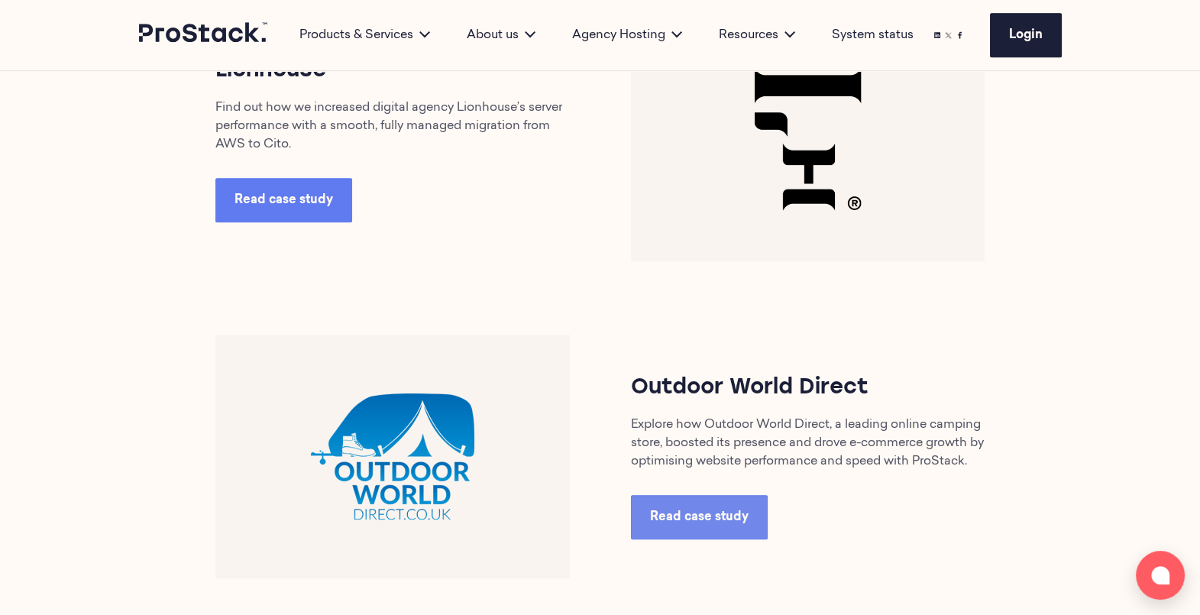
click at [318, 219] on link "Read case study" at bounding box center [283, 200] width 137 height 44
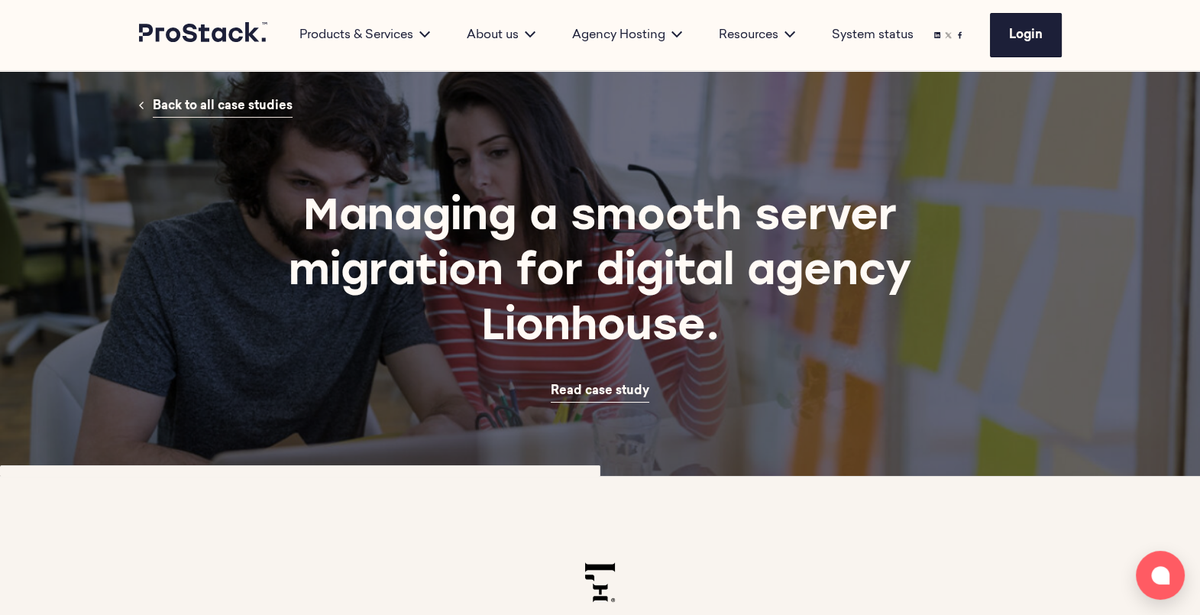
click at [237, 111] on span "Back to all case studies" at bounding box center [223, 106] width 140 height 12
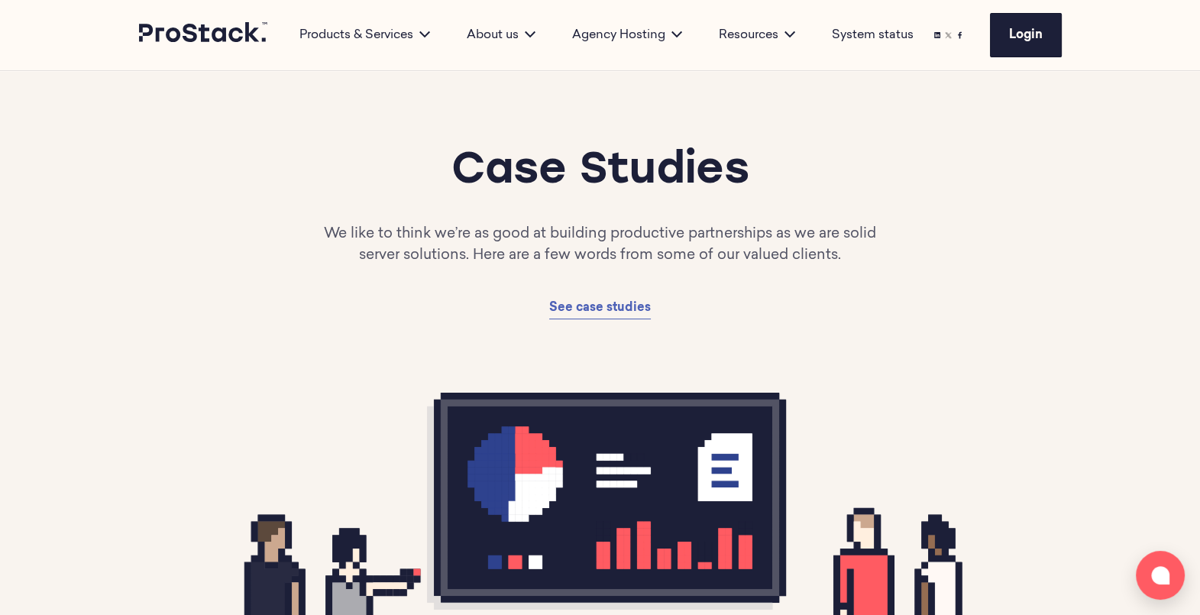
scroll to position [590, 0]
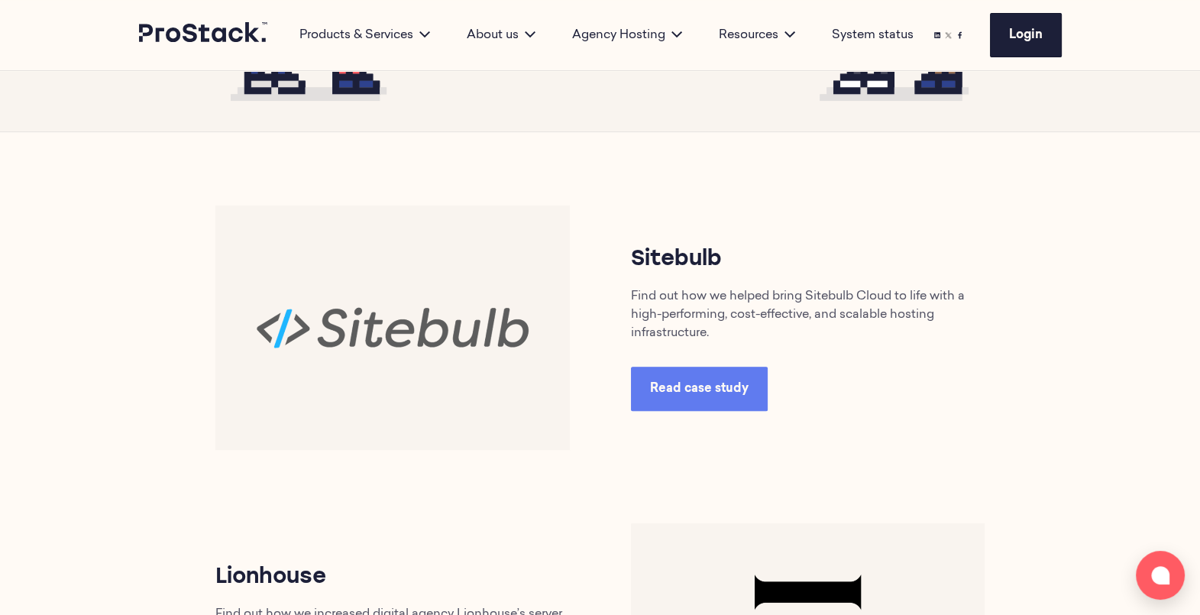
click at [720, 389] on span "Read case study" at bounding box center [699, 389] width 99 height 12
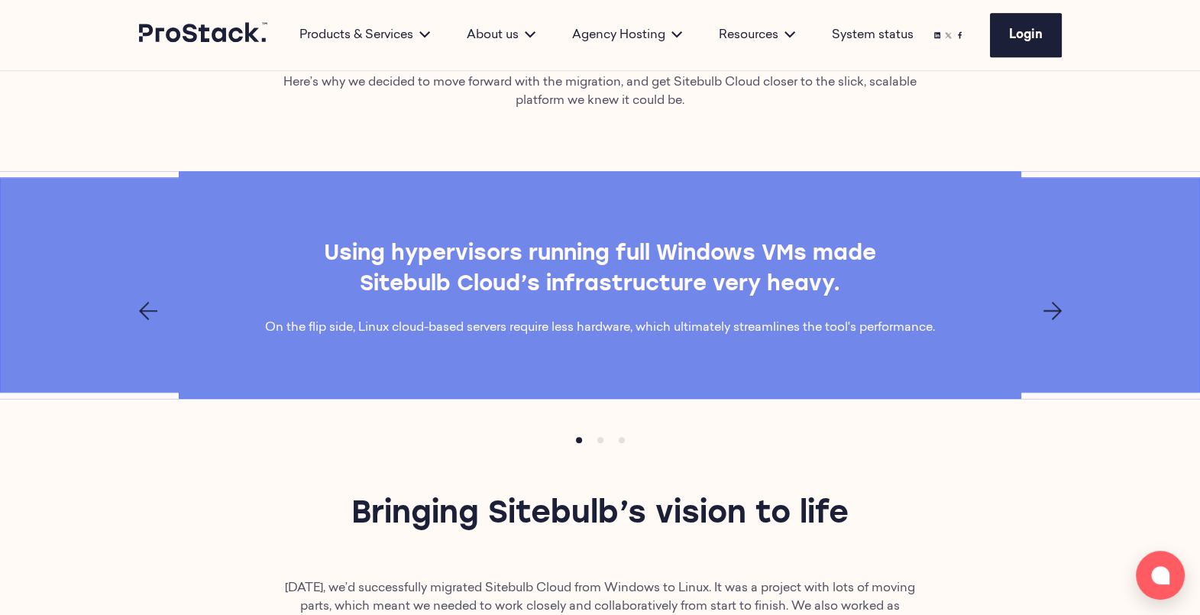
scroll to position [1399, 0]
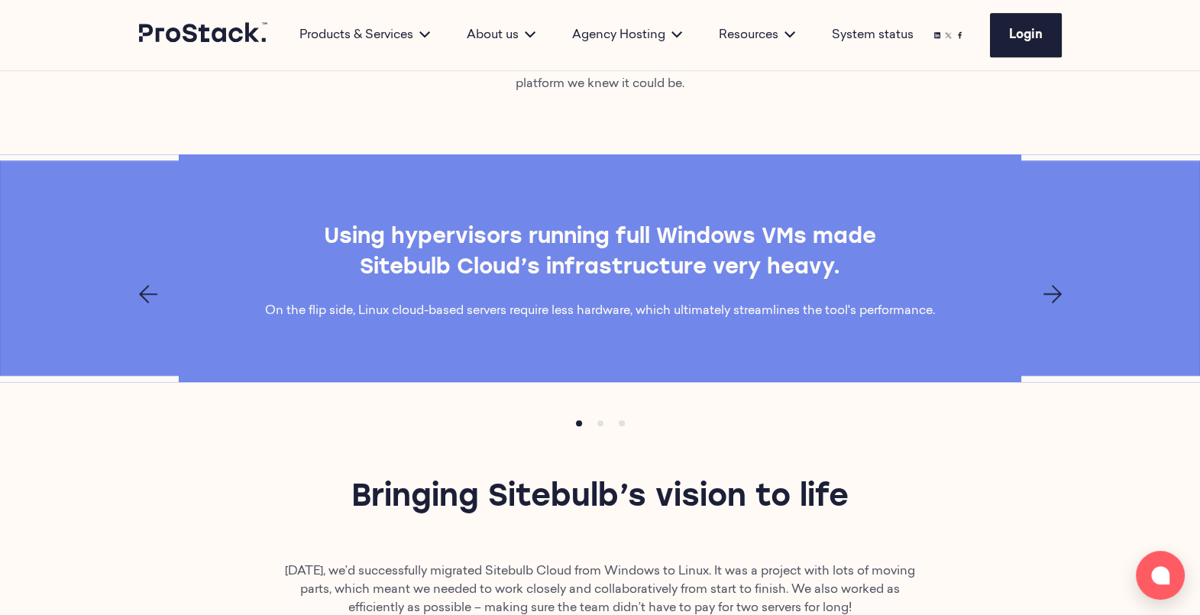
click at [1039, 286] on div at bounding box center [600, 294] width 1045 height 18
click at [1064, 298] on div at bounding box center [600, 294] width 1045 height 18
click at [1056, 290] on icon "Next page" at bounding box center [1053, 294] width 18 height 18
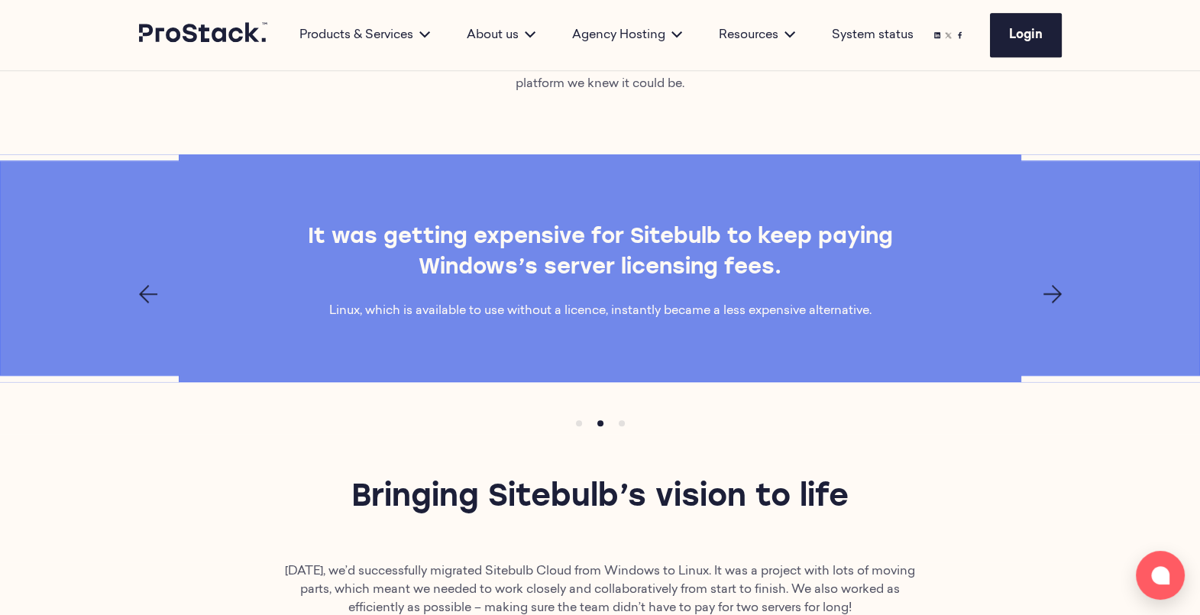
click at [1056, 290] on icon "Next page" at bounding box center [1053, 294] width 18 height 18
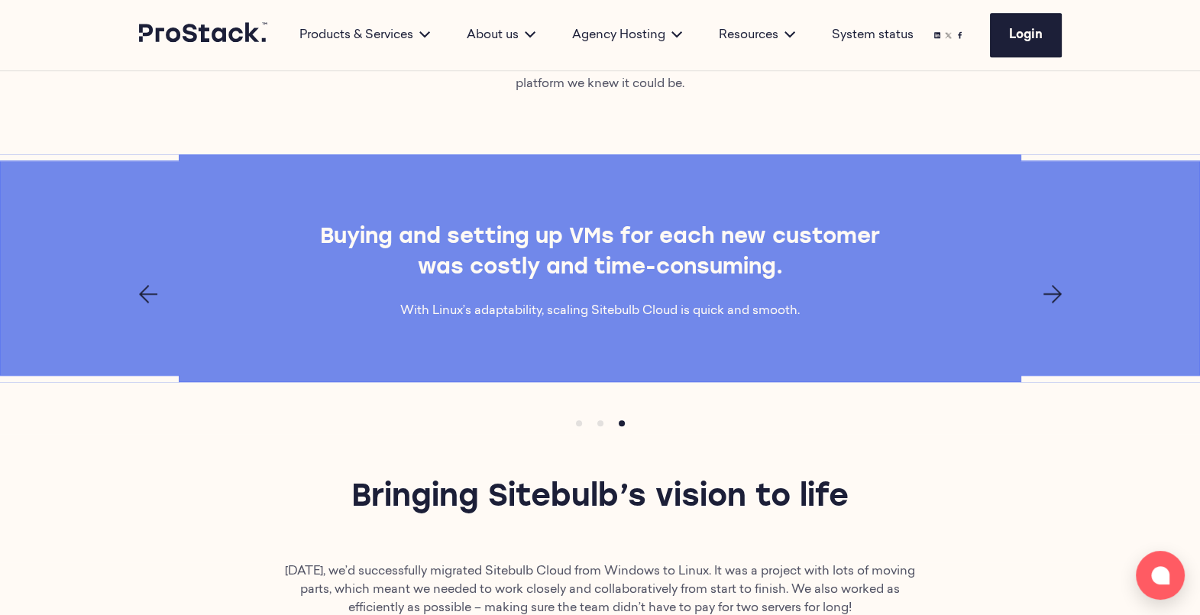
click at [1056, 290] on icon "Next page" at bounding box center [1053, 294] width 18 height 18
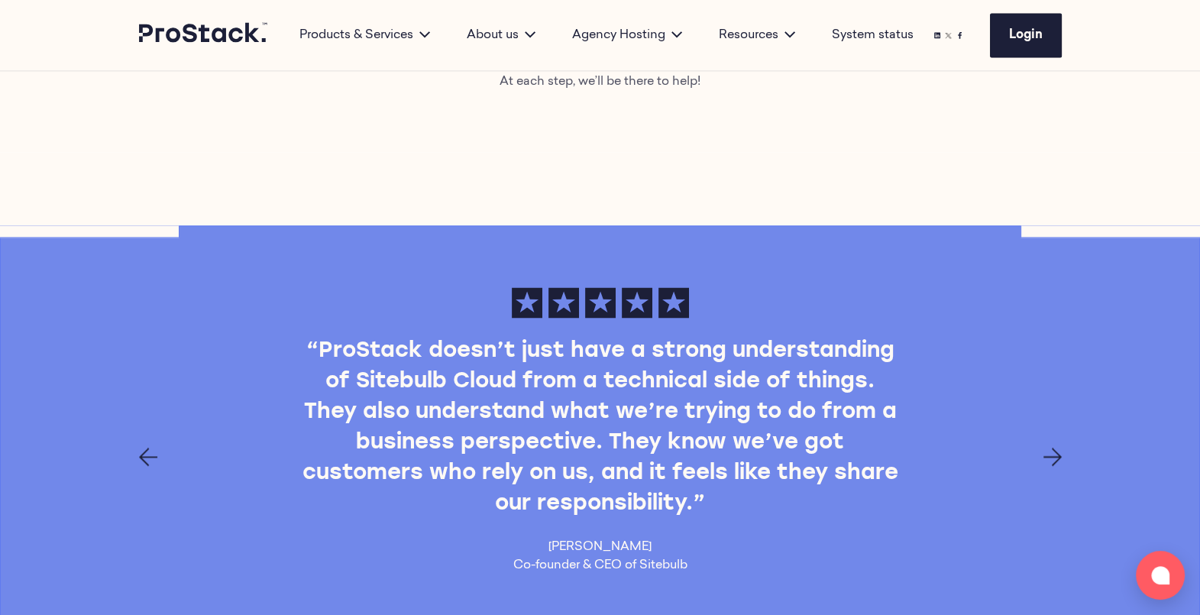
scroll to position [2874, 0]
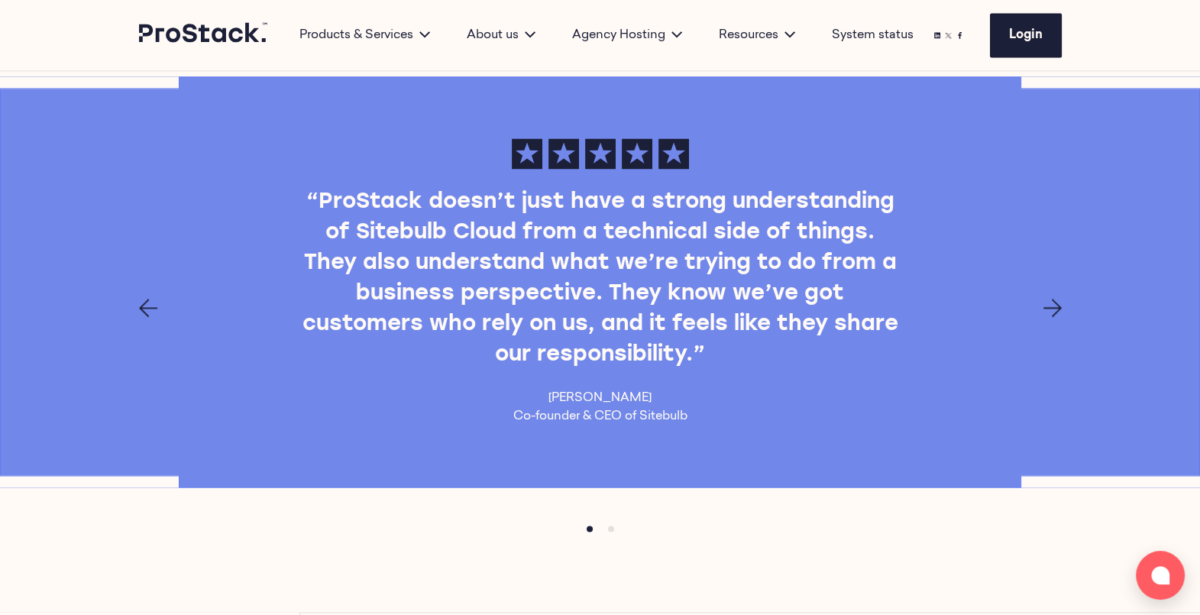
click at [1045, 309] on icon "Next page" at bounding box center [1053, 308] width 18 height 18
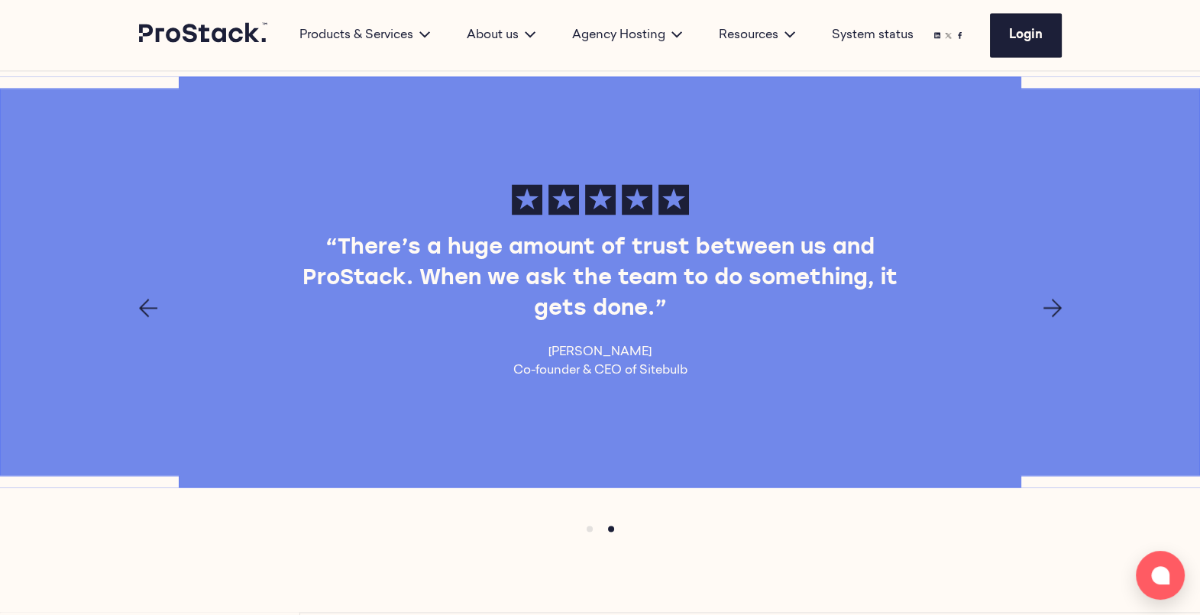
click at [1045, 309] on icon "Next page" at bounding box center [1053, 308] width 18 height 18
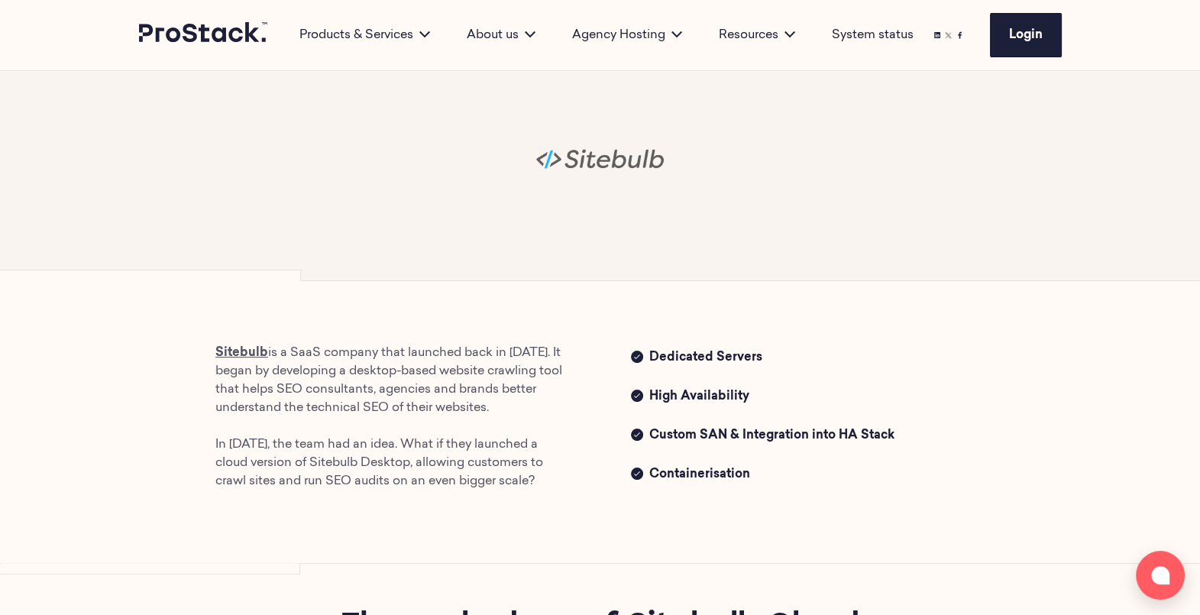
scroll to position [374, 0]
click at [717, 397] on span "High Availability" at bounding box center [817, 397] width 336 height 21
click at [722, 436] on span "Custom SAN & Integration into HA Stack" at bounding box center [817, 436] width 336 height 21
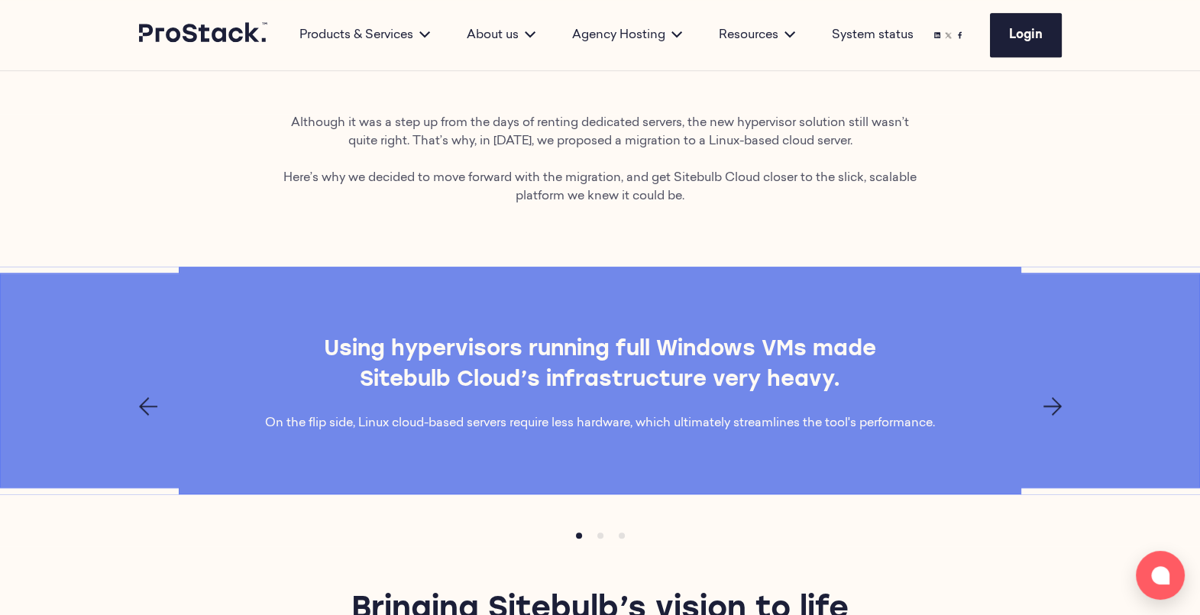
scroll to position [1340, 0]
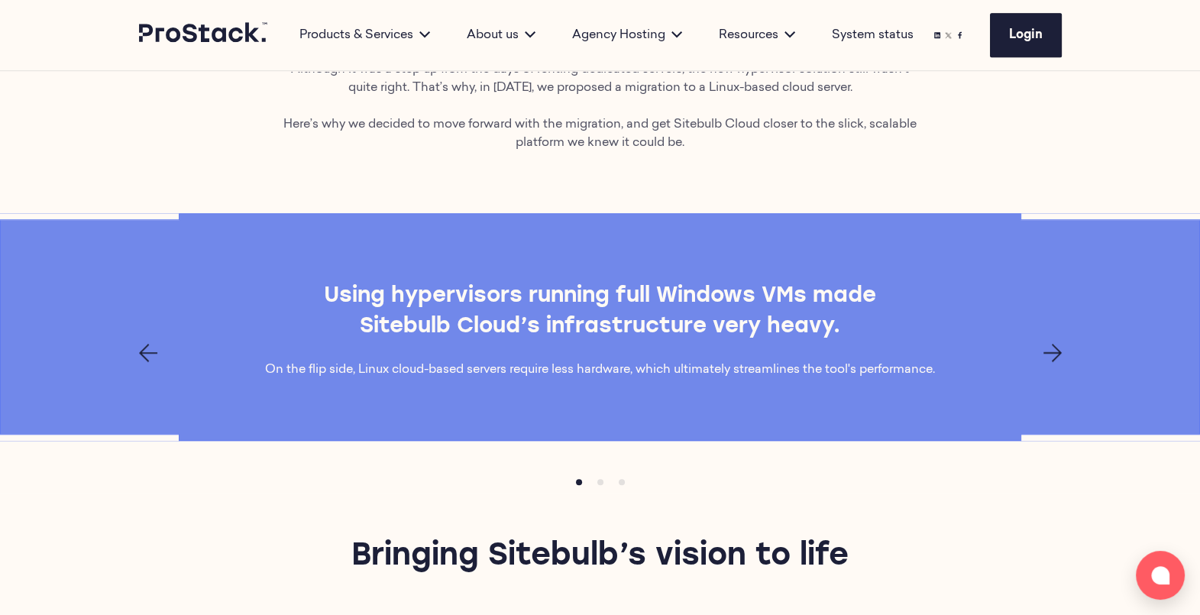
click at [1048, 344] on icon "Next page" at bounding box center [1053, 353] width 18 height 18
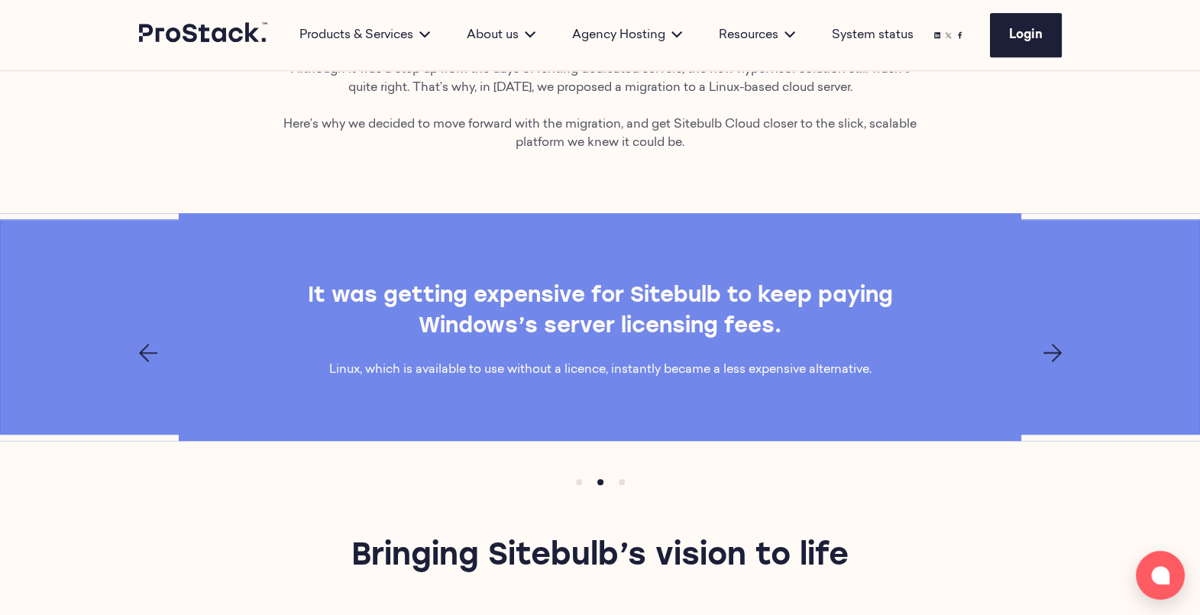
click at [1048, 344] on icon "Next page" at bounding box center [1053, 353] width 18 height 18
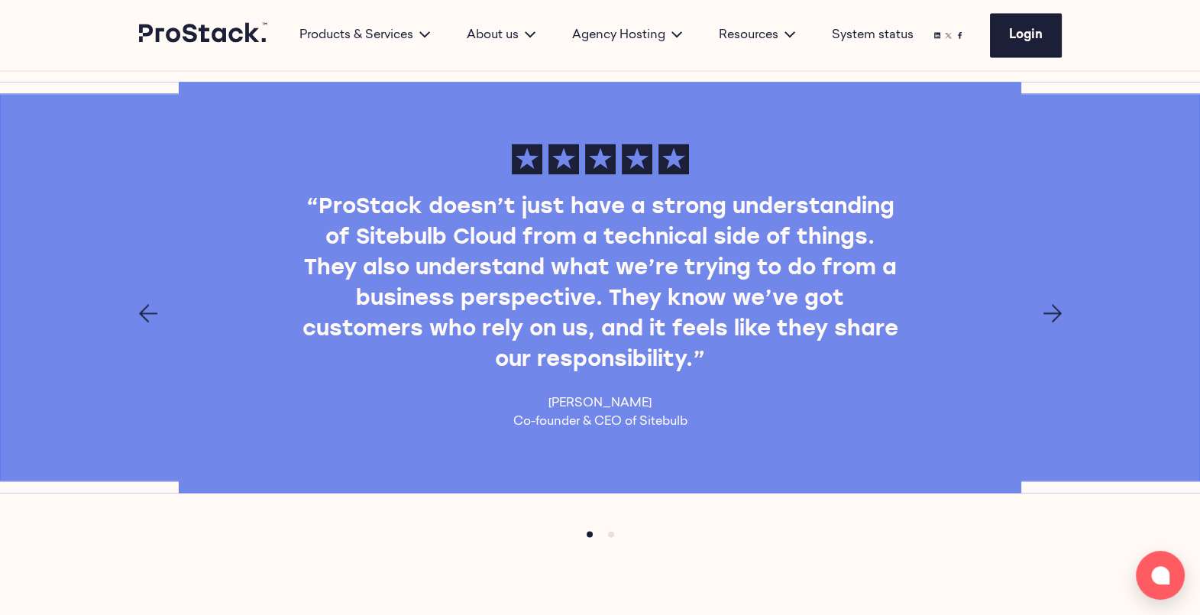
scroll to position [2880, 0]
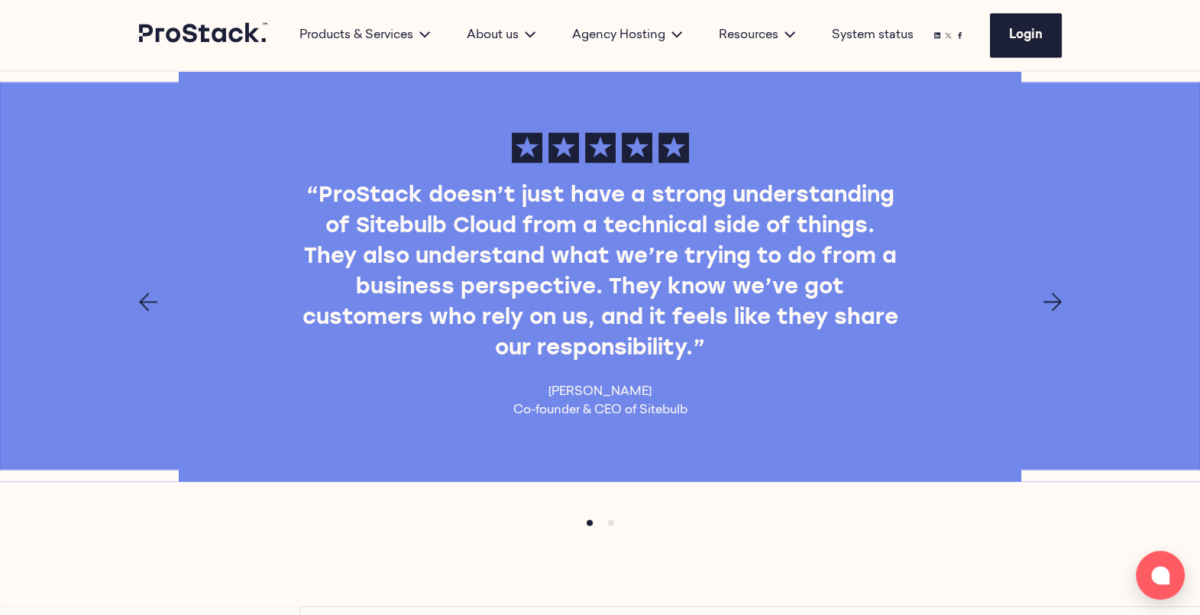
click at [1066, 298] on div at bounding box center [600, 302] width 1045 height 18
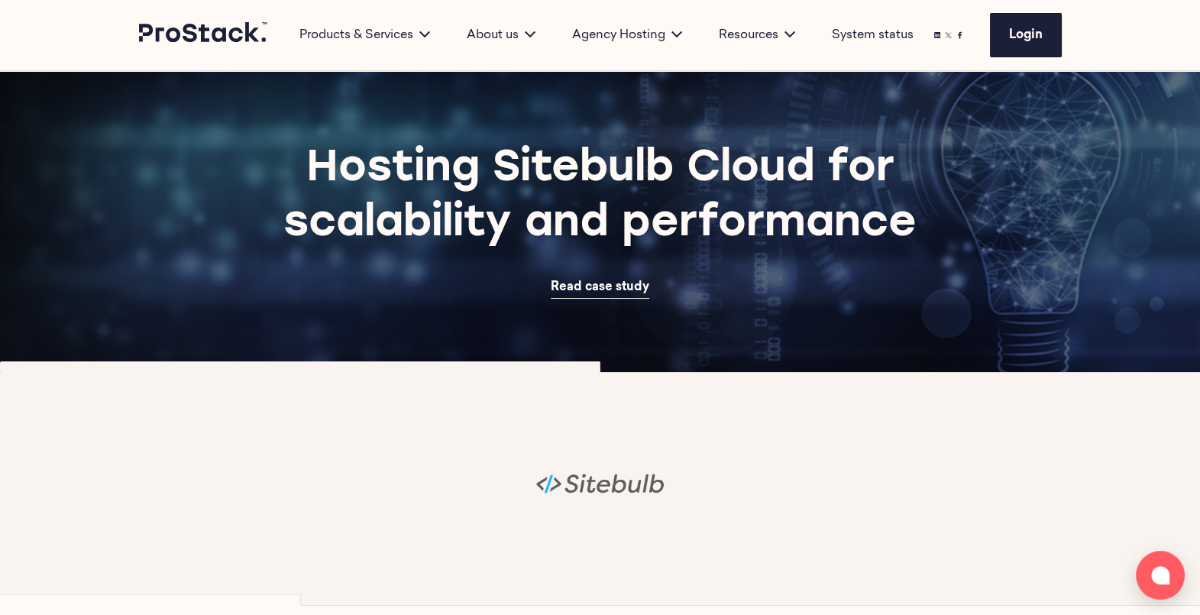
scroll to position [0, 0]
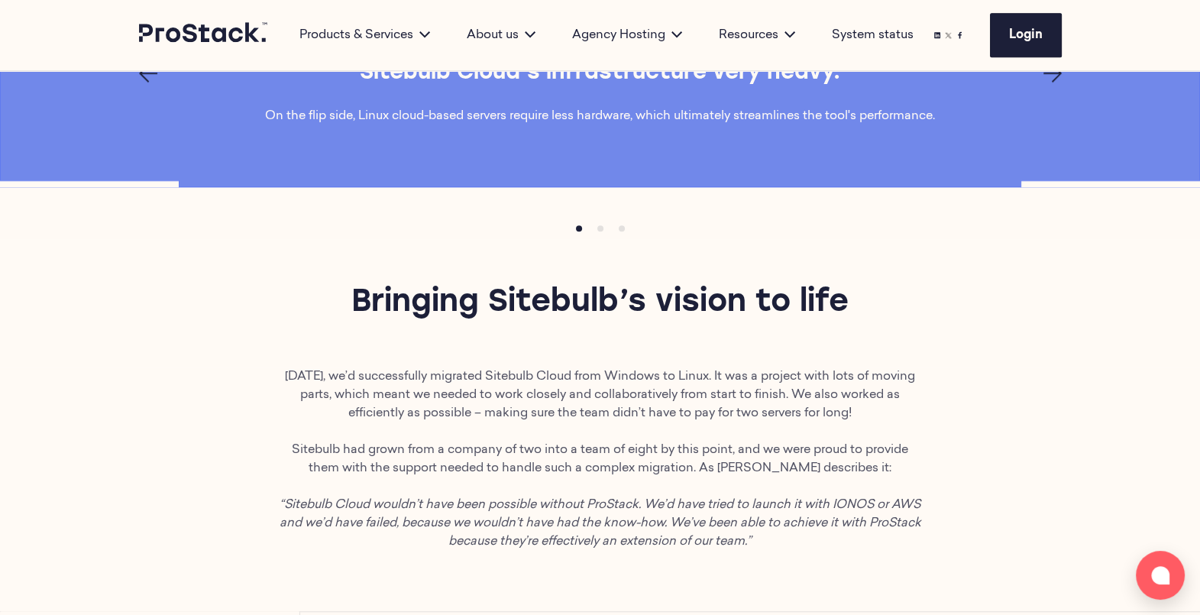
scroll to position [1462, 0]
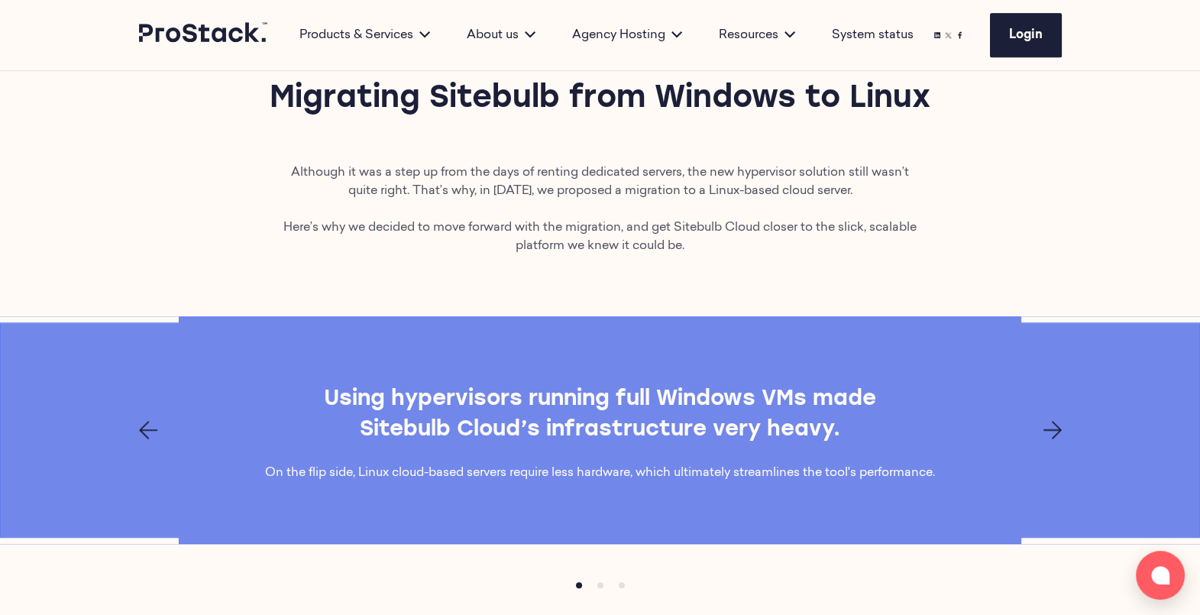
scroll to position [1075, 0]
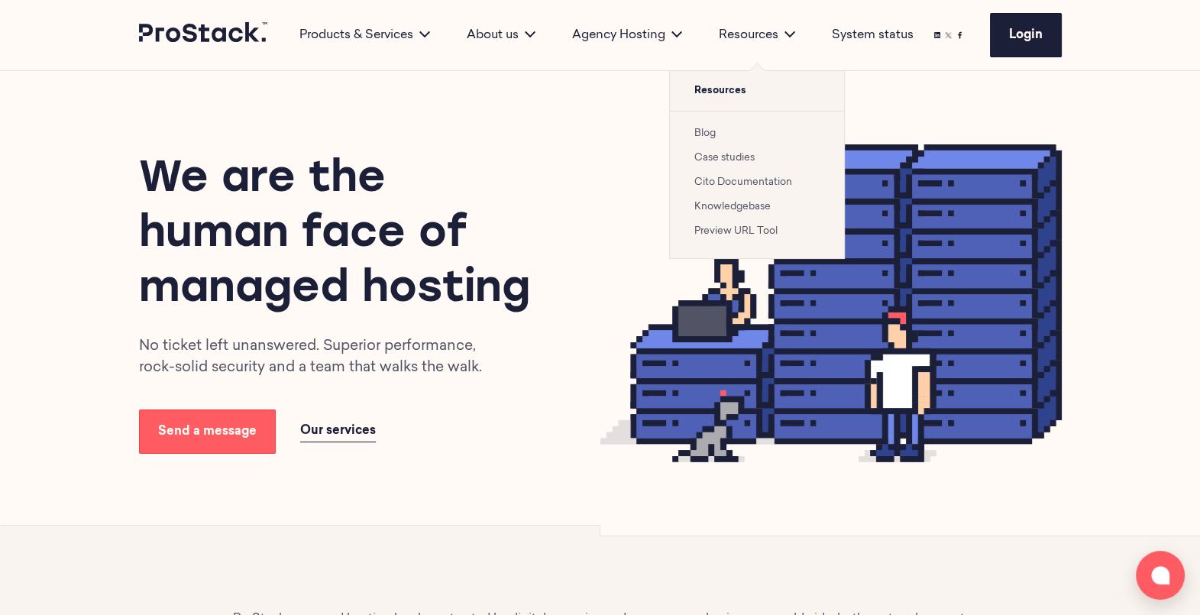
click at [708, 159] on link "Case studies" at bounding box center [725, 158] width 60 height 10
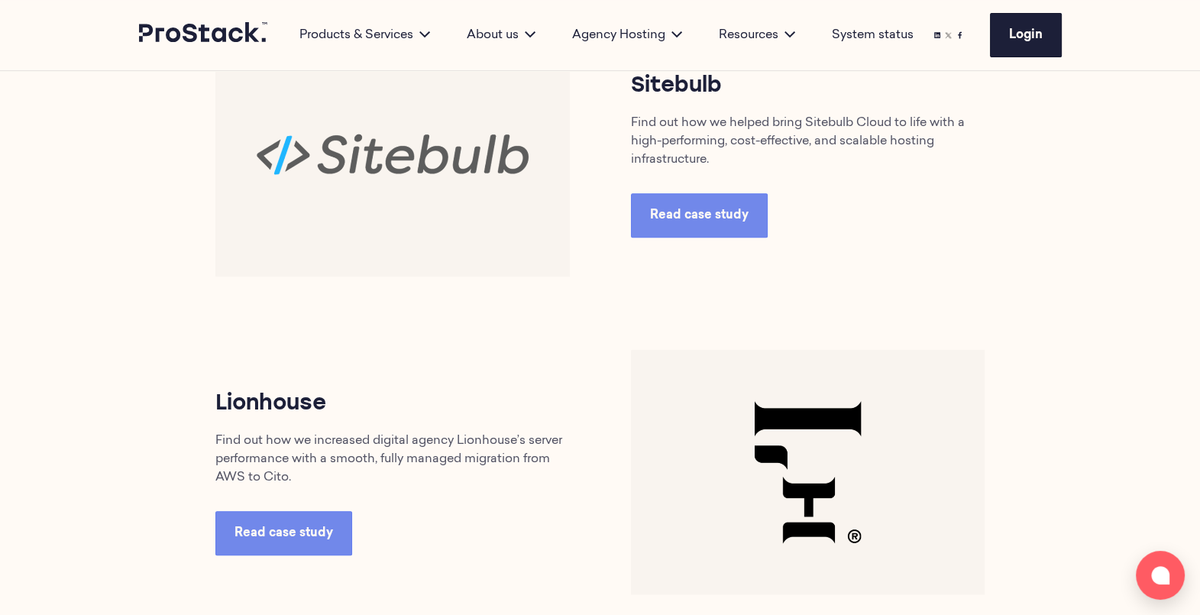
scroll to position [744, 0]
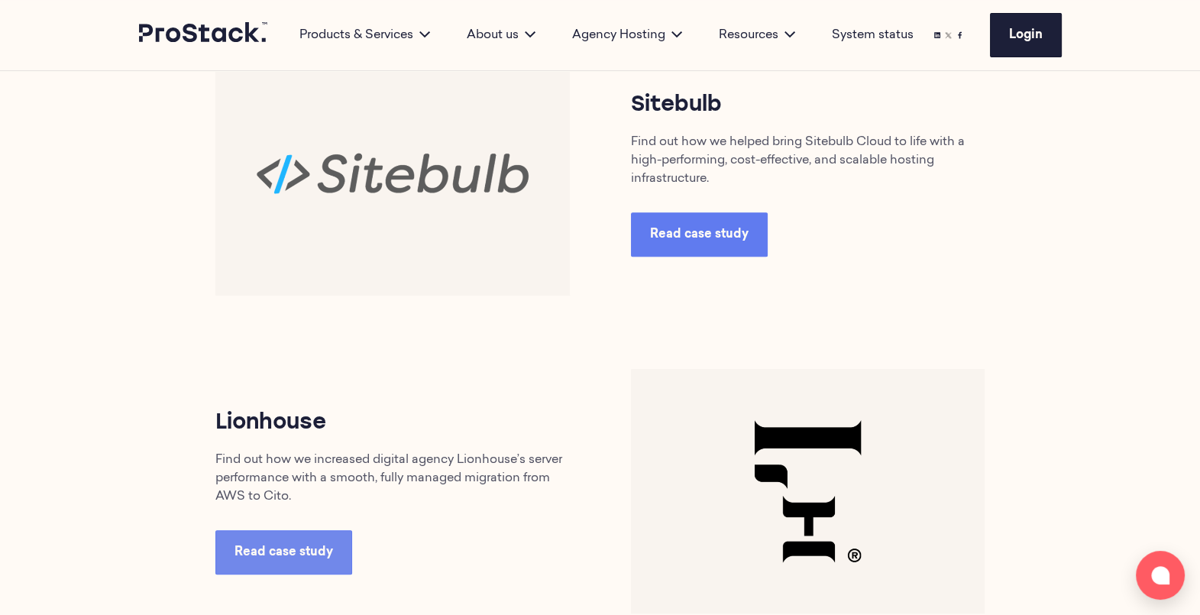
click at [721, 249] on link "Read case study" at bounding box center [699, 234] width 137 height 44
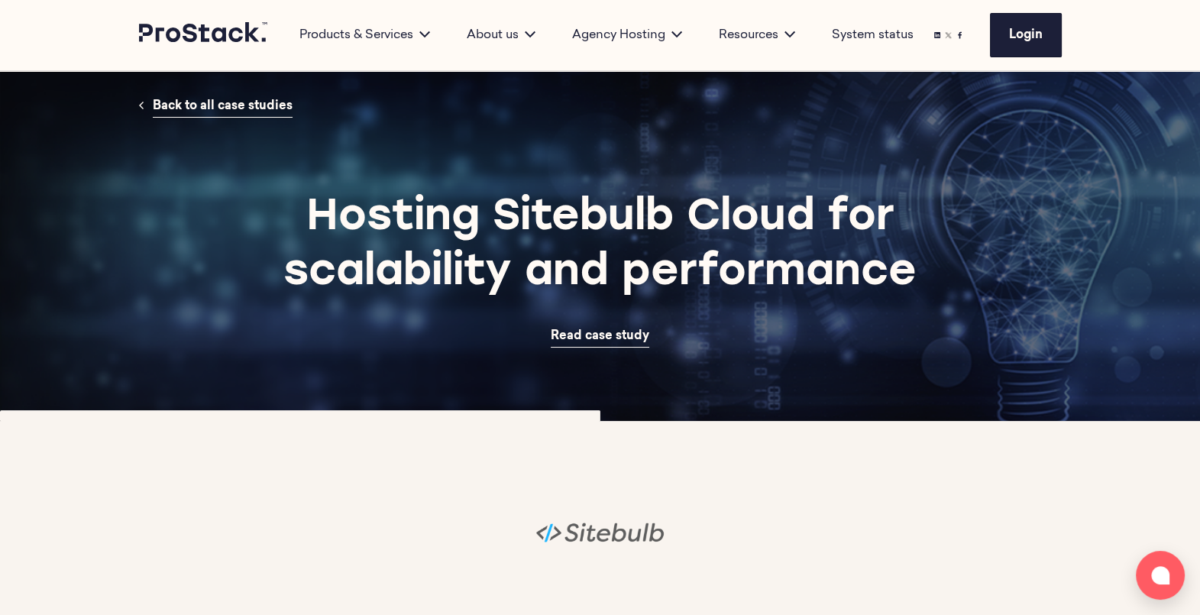
scroll to position [107, 0]
